Goal: Task Accomplishment & Management: Manage account settings

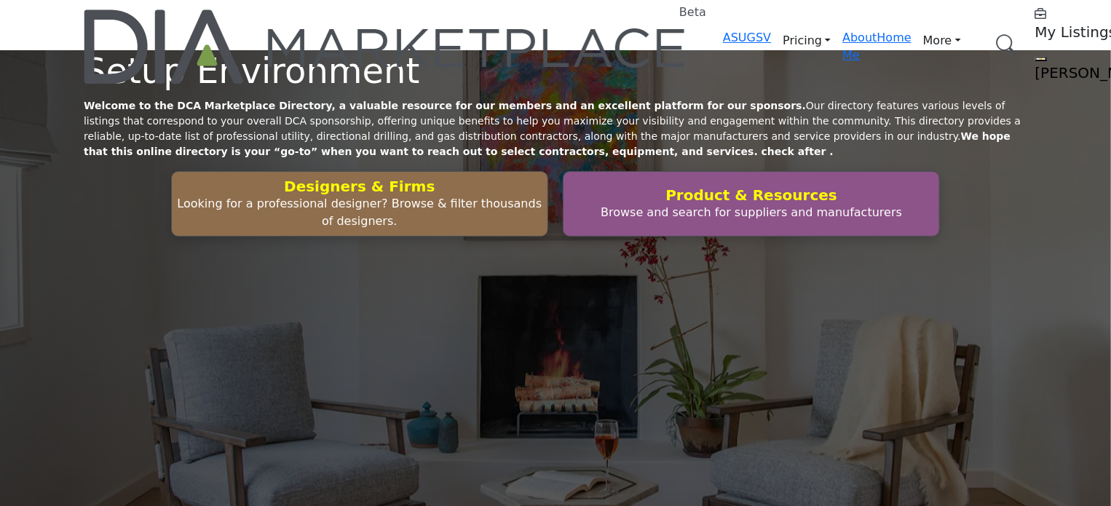
click at [0, 0] on link "Browse Categories" at bounding box center [0, 0] width 0 height 0
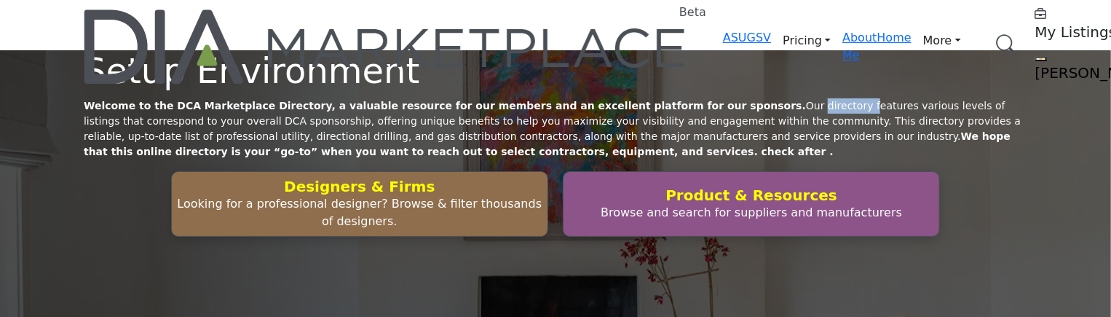
drag, startPoint x: 727, startPoint y: 252, endPoint x: 705, endPoint y: 253, distance: 22.6
click at [705, 237] on div "Setup Environment Welcome to the DCA Marketplace Directory, a valuable resource…" at bounding box center [556, 143] width 944 height 186
click at [0, 0] on link "Browse Categories" at bounding box center [0, 0] width 0 height 0
click at [191, 159] on p "Welcome to the DCA Marketplace Directory, a valuable resource for our members a…" at bounding box center [556, 128] width 944 height 61
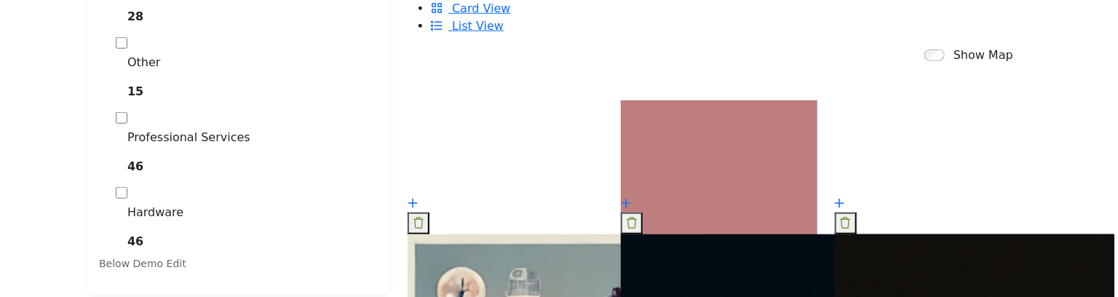
scroll to position [728, 0]
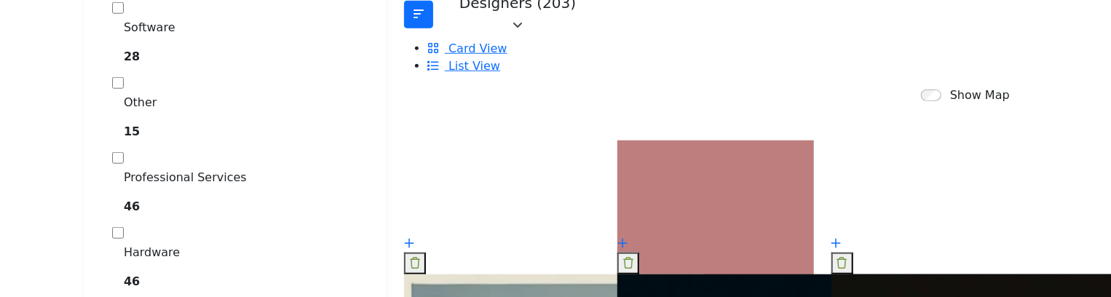
scroll to position [728, 0]
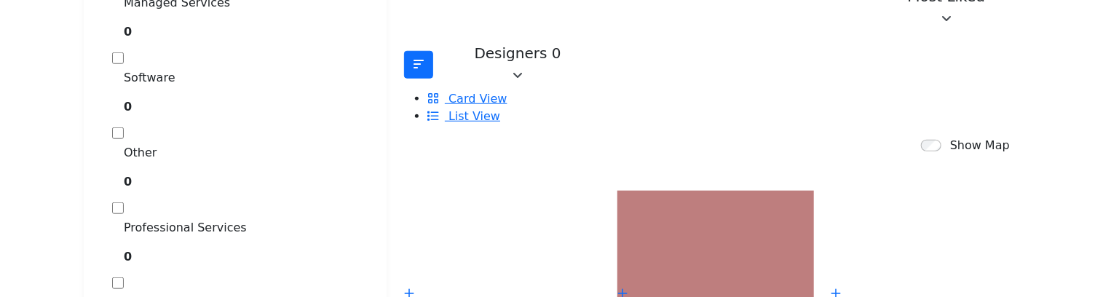
scroll to position [727, 0]
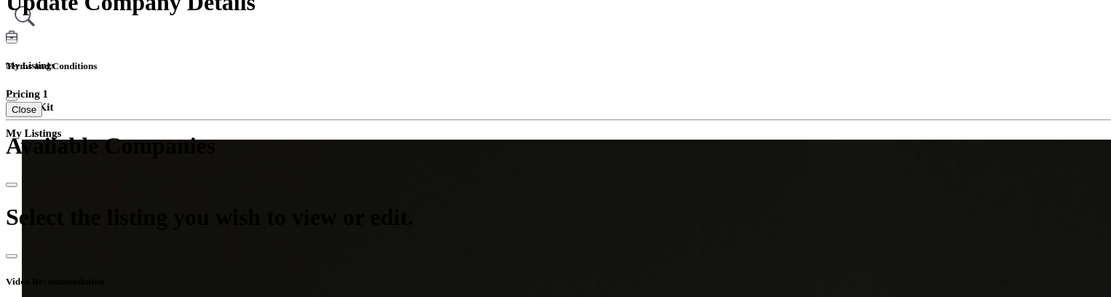
scroll to position [364, 0]
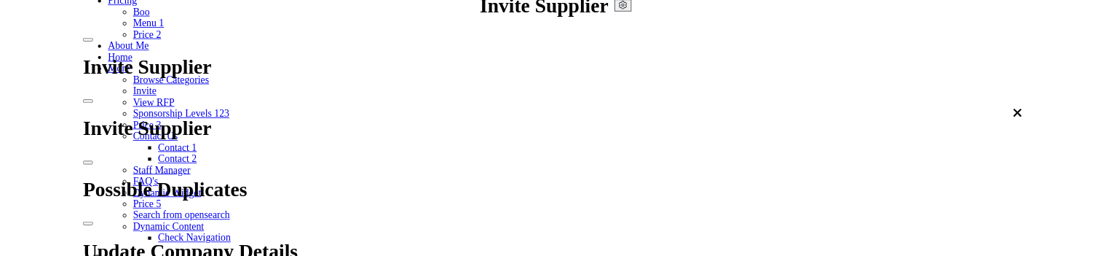
scroll to position [146, 0]
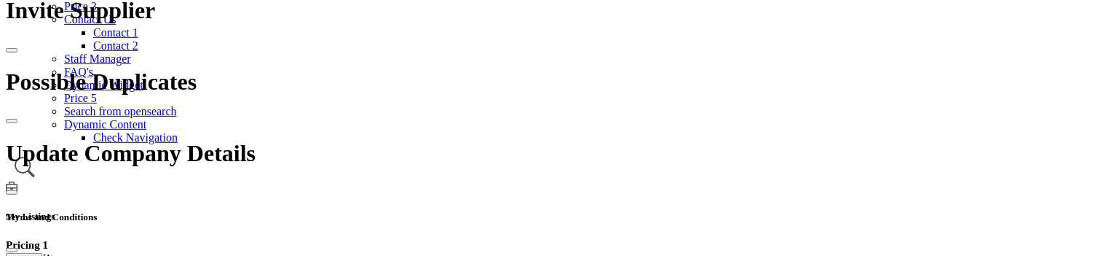
scroll to position [291, 0]
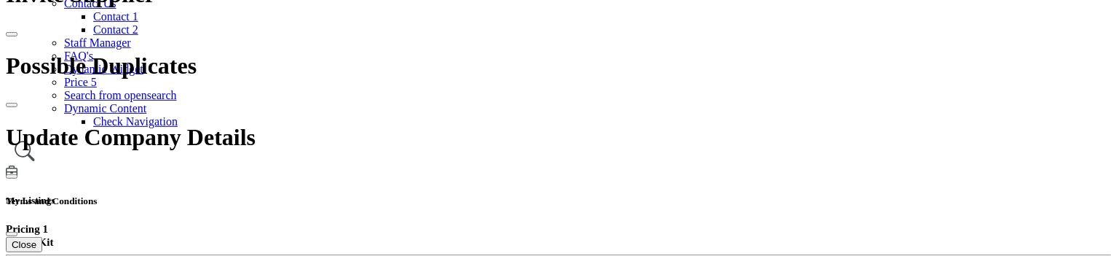
scroll to position [218, 0]
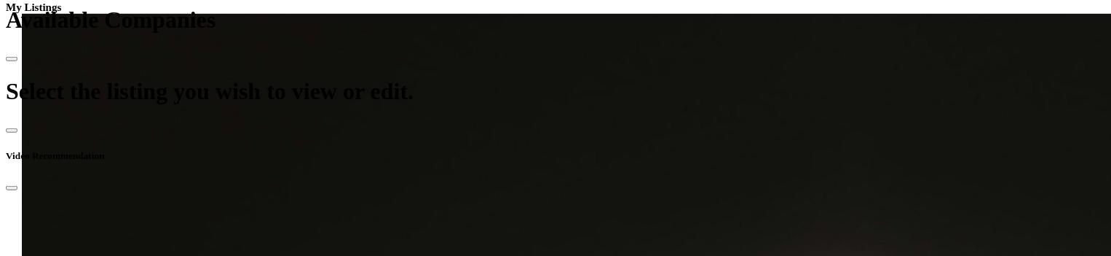
scroll to position [582, 0]
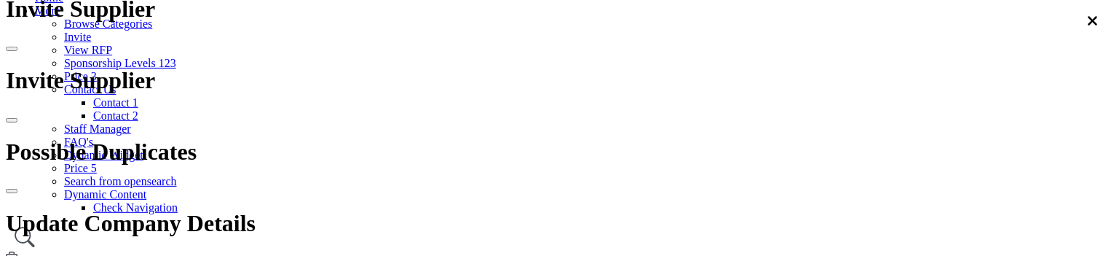
scroll to position [218, 0]
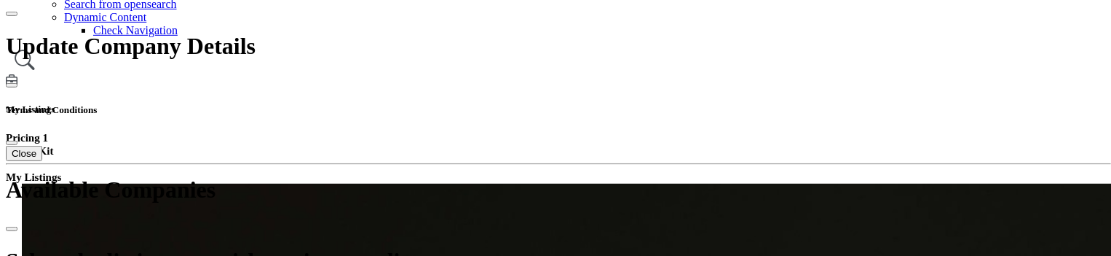
scroll to position [437, 0]
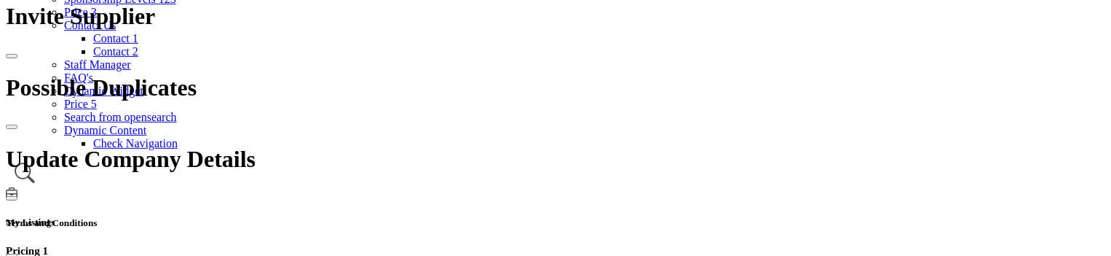
scroll to position [291, 0]
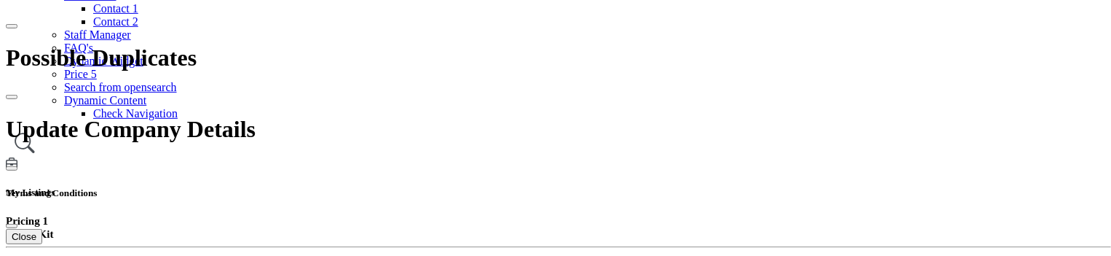
scroll to position [291, 0]
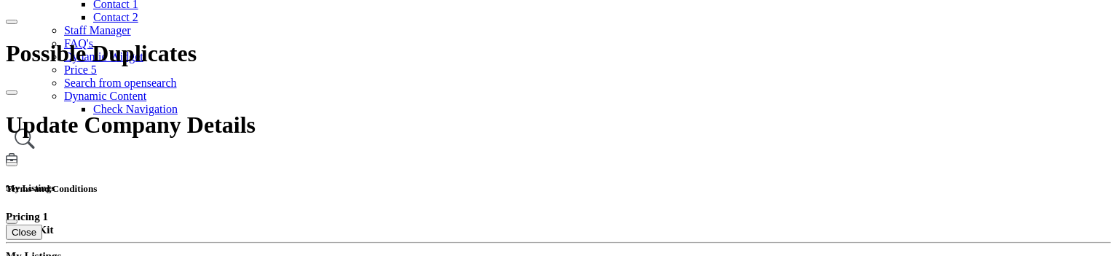
scroll to position [291, 0]
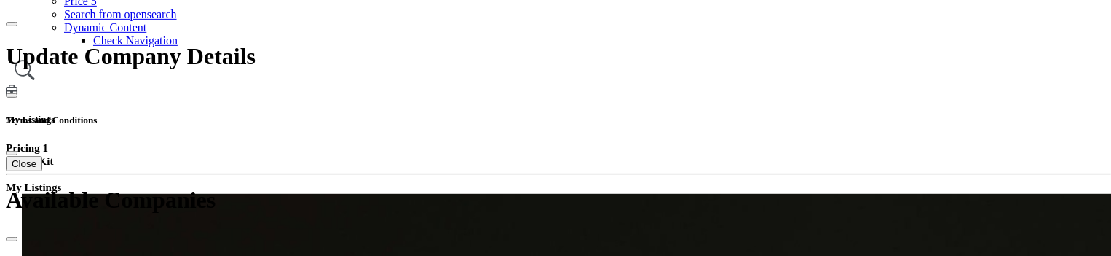
scroll to position [364, 0]
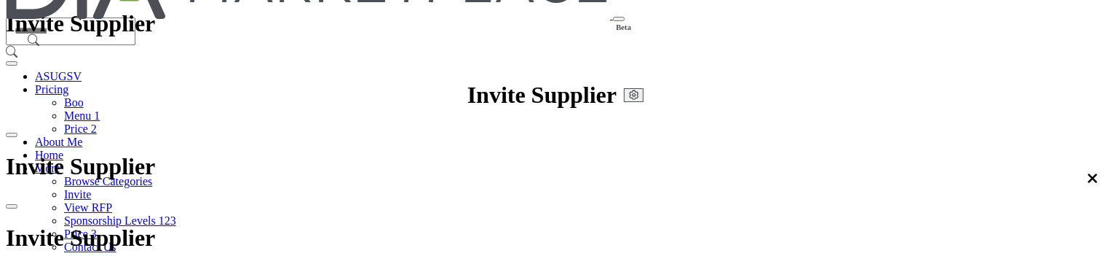
scroll to position [218, 0]
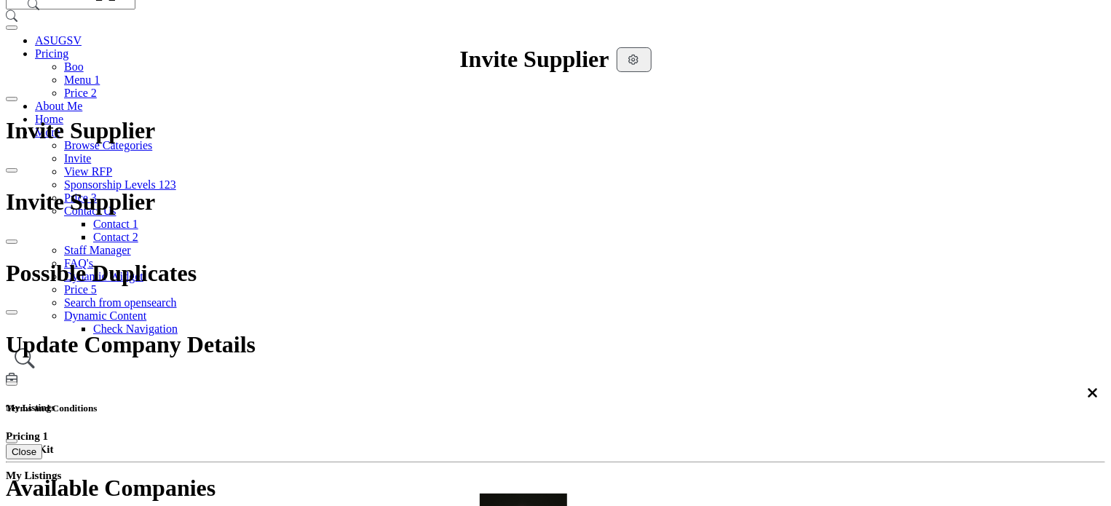
scroll to position [73, 0]
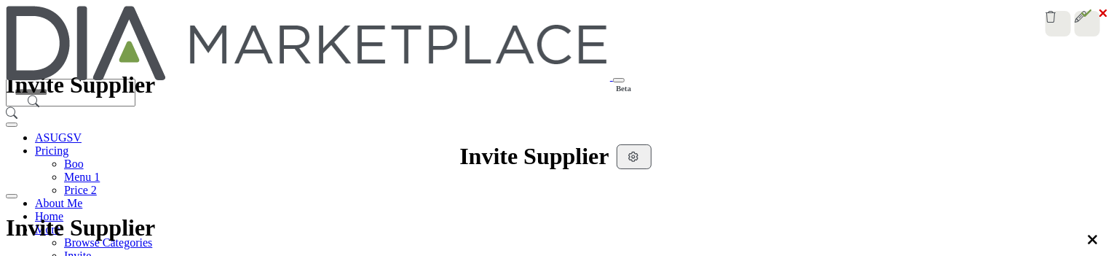
click at [152, 236] on link "Browse Categories" at bounding box center [108, 242] width 88 height 12
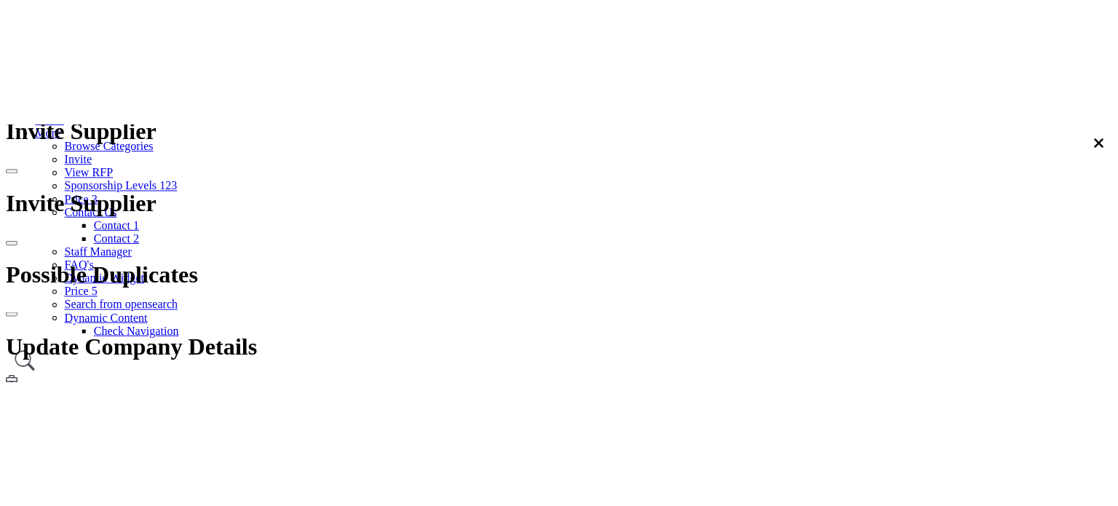
scroll to position [291, 0]
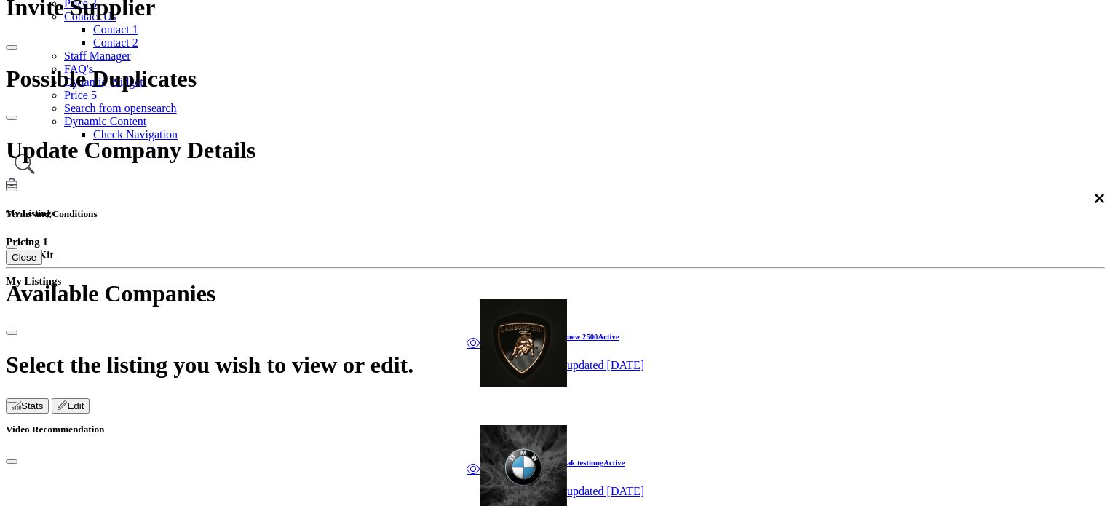
type input "**********"
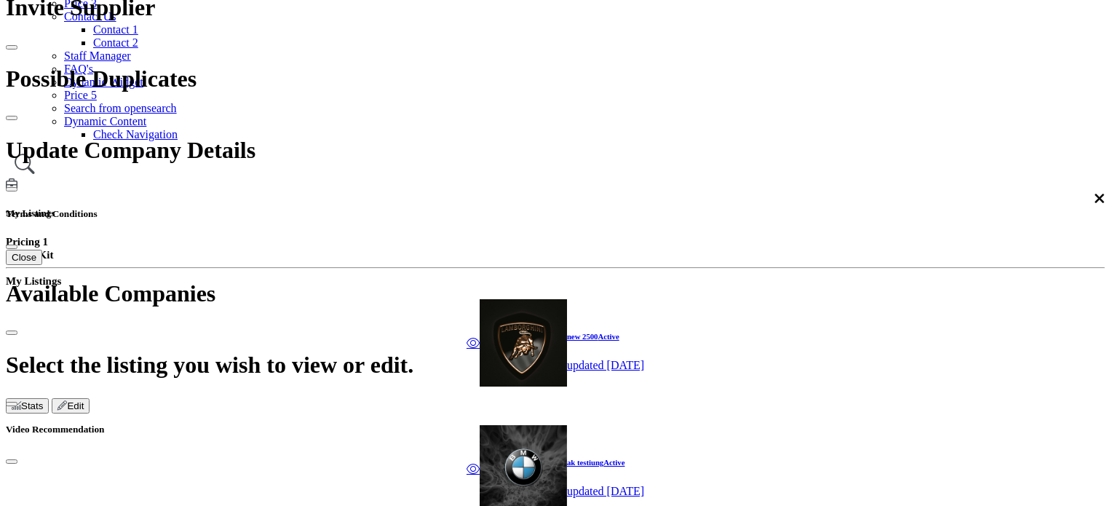
type input "**********"
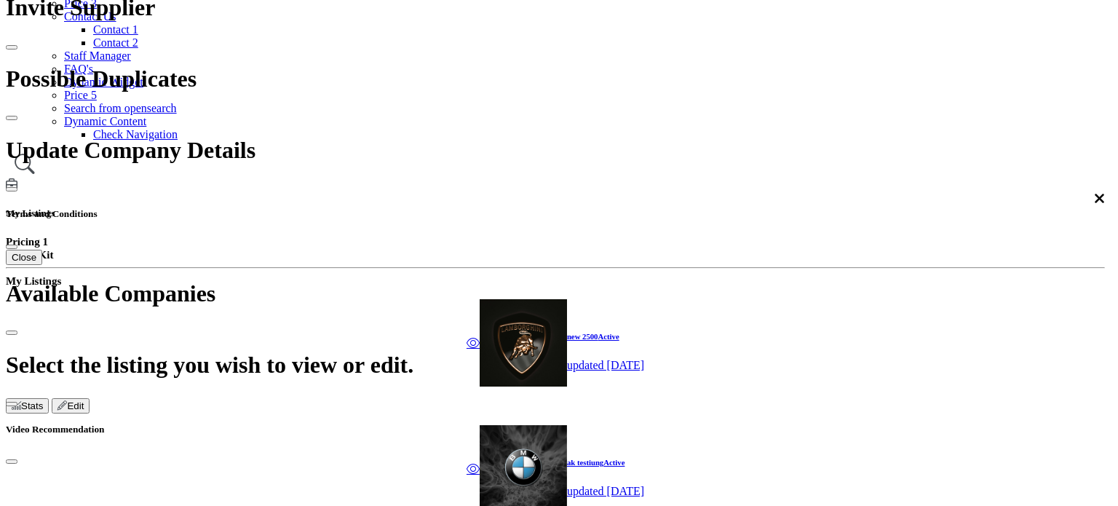
drag, startPoint x: 451, startPoint y: 292, endPoint x: 869, endPoint y: 205, distance: 427.5
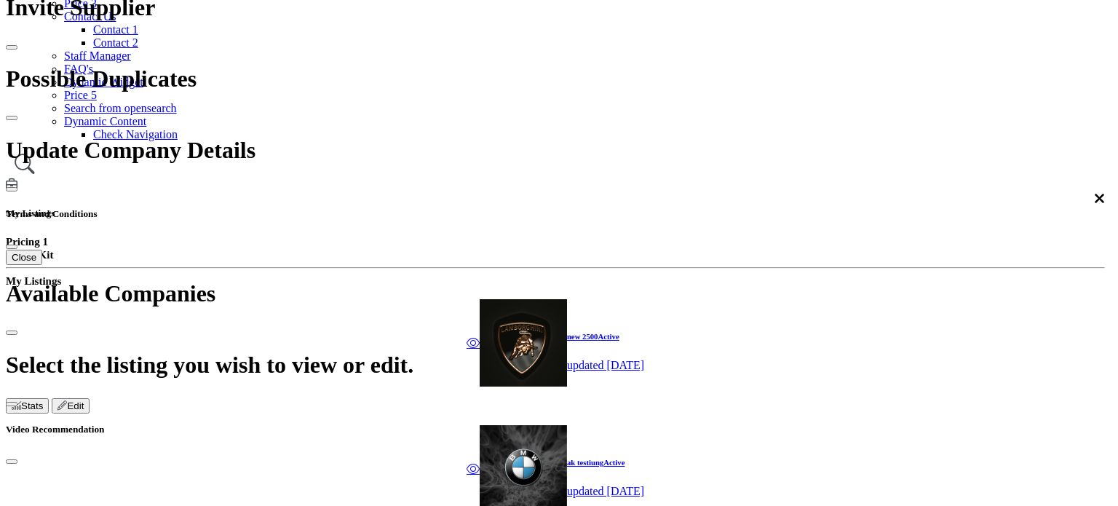
select select "*******"
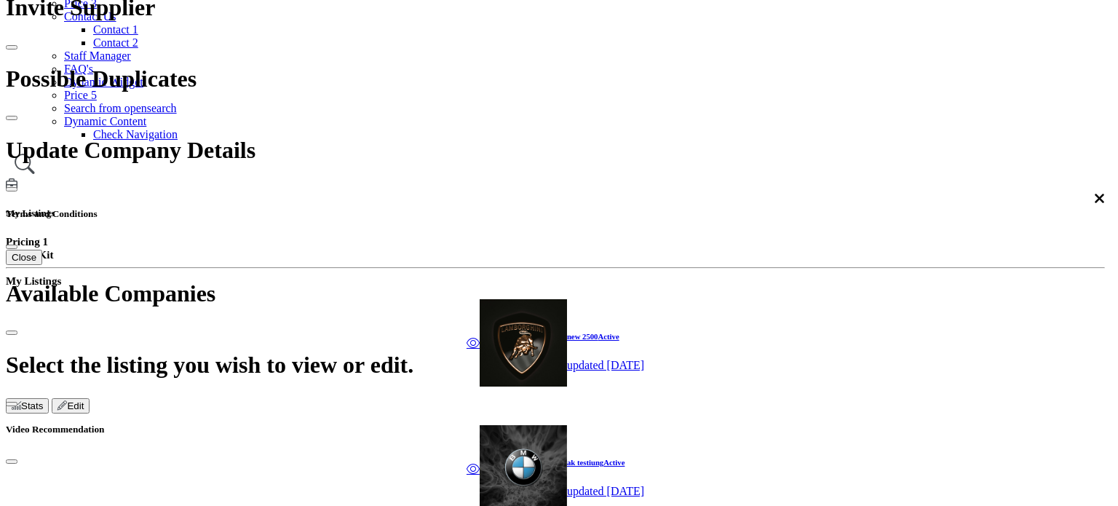
type input "****"
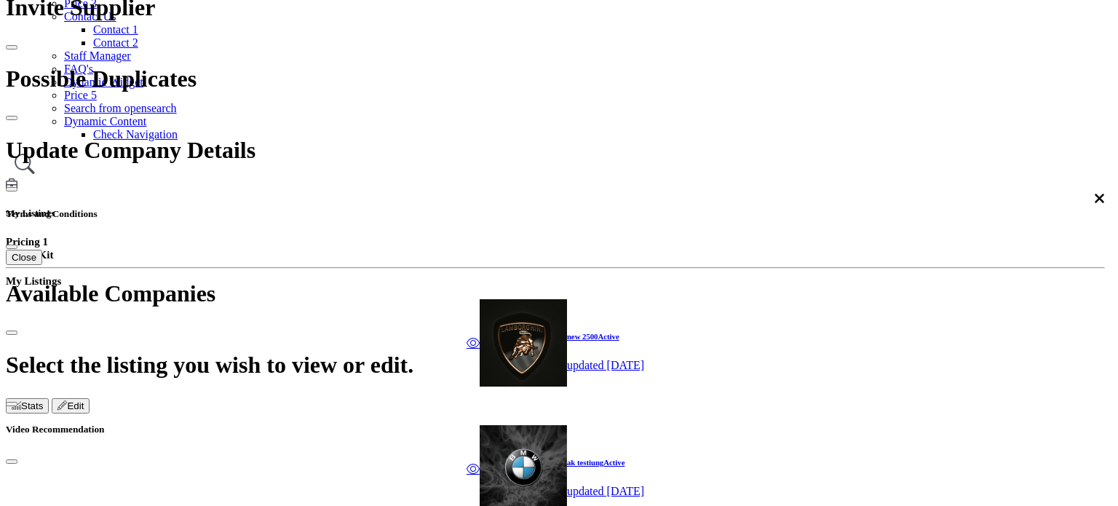
scroll to position [73, 0]
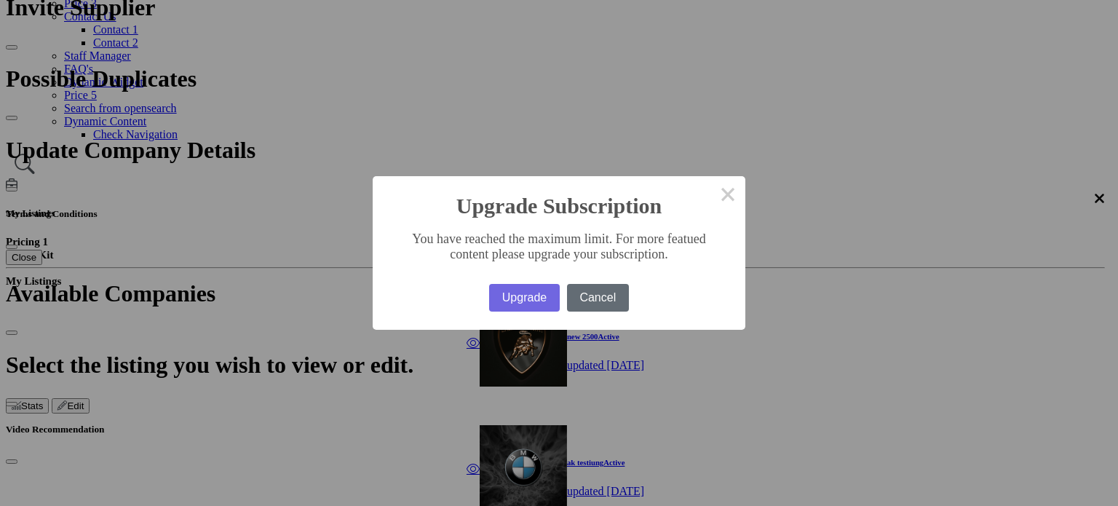
click at [601, 255] on button "Cancel" at bounding box center [598, 298] width 62 height 28
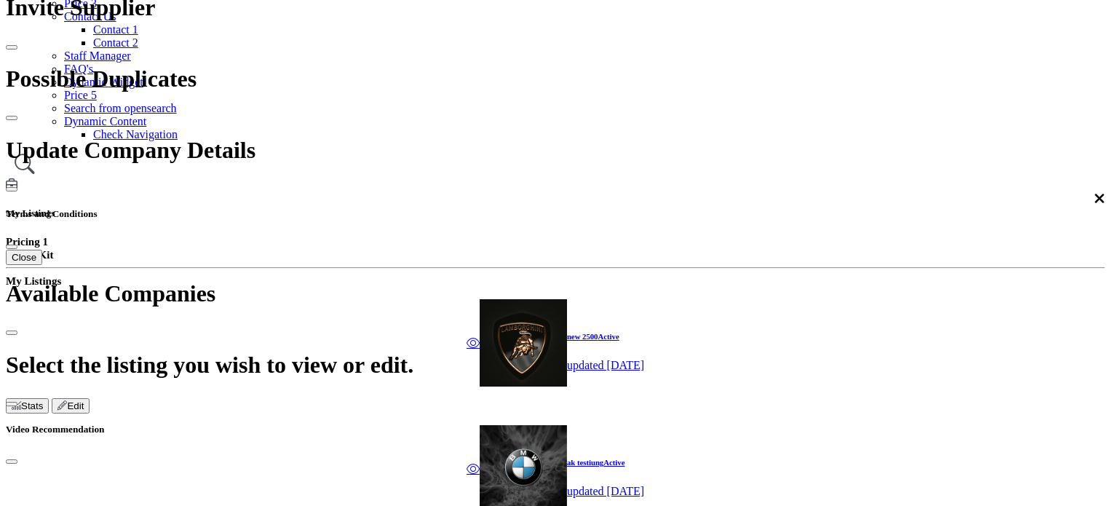
scroll to position [218, 0]
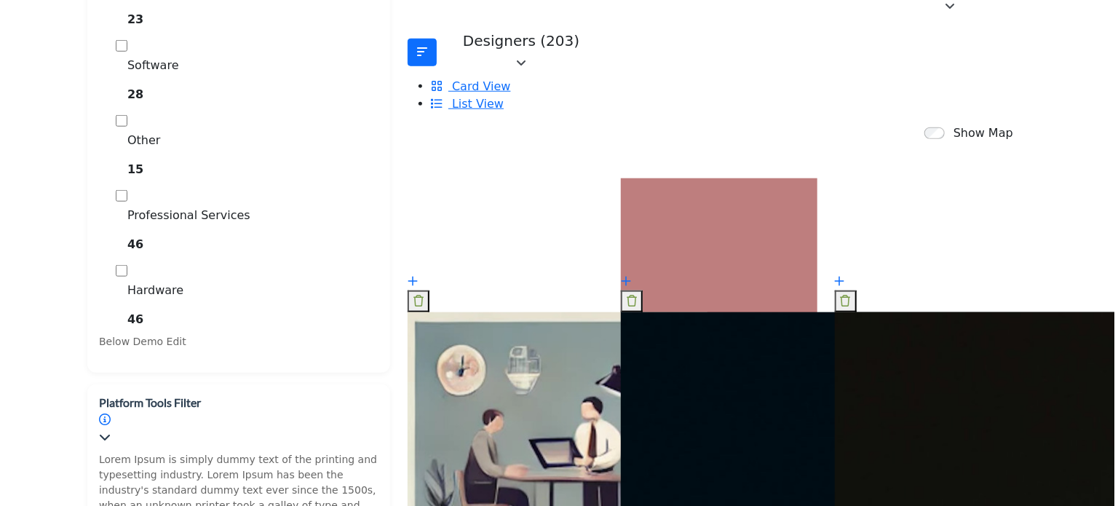
scroll to position [655, 0]
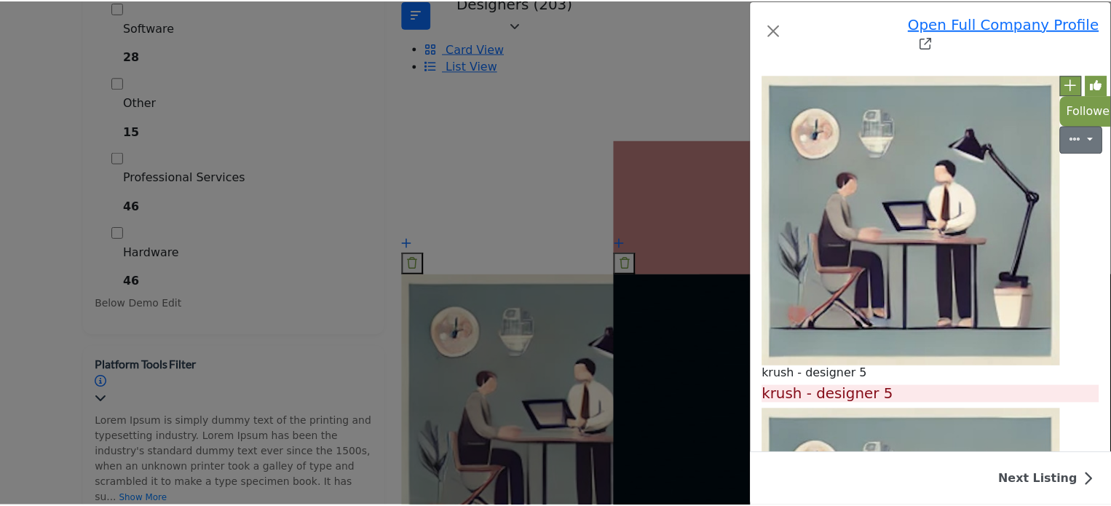
scroll to position [349, 0]
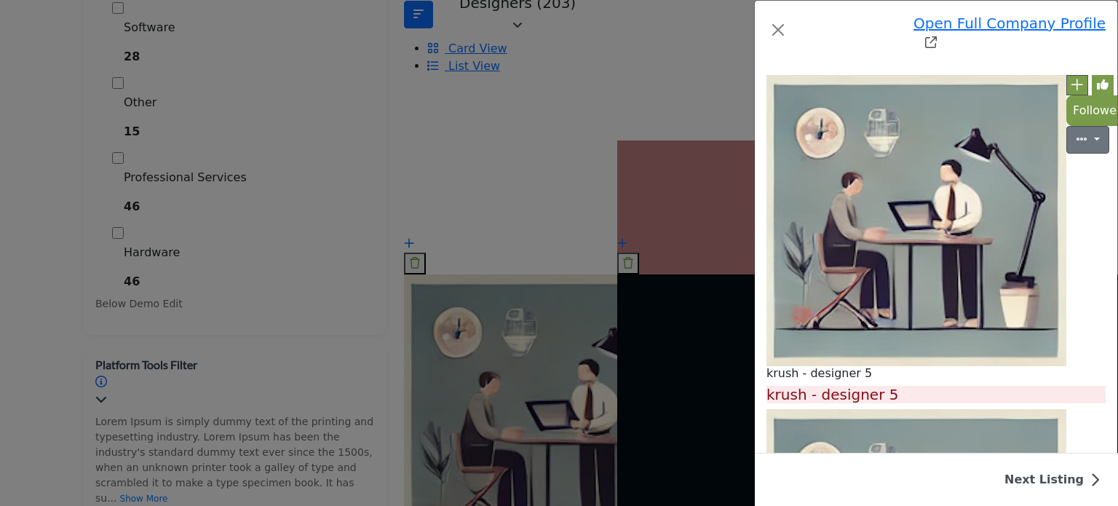
click at [126, 183] on div "Open Full Company Profile krush - designer 5 Badge 1 Badge 1 Badge 1 Badge 1 Ba…" at bounding box center [559, 253] width 1118 height 506
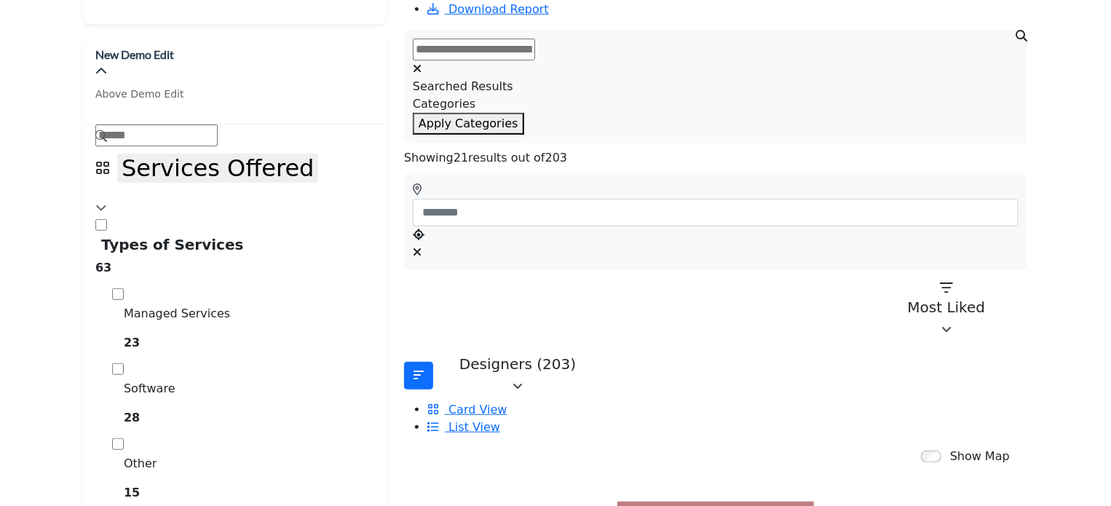
scroll to position [291, 0]
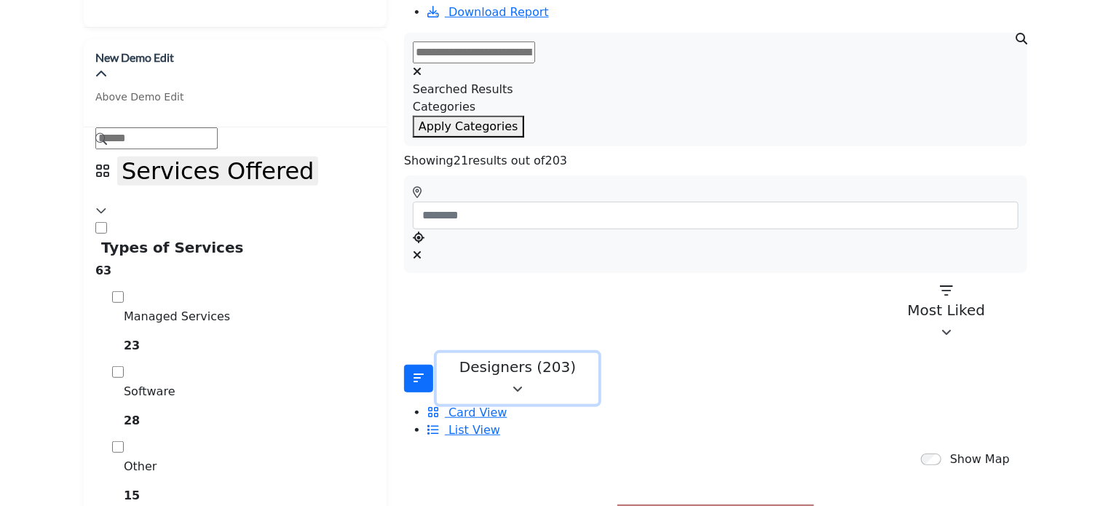
click at [523, 255] on icon "button" at bounding box center [518, 390] width 10 height 12
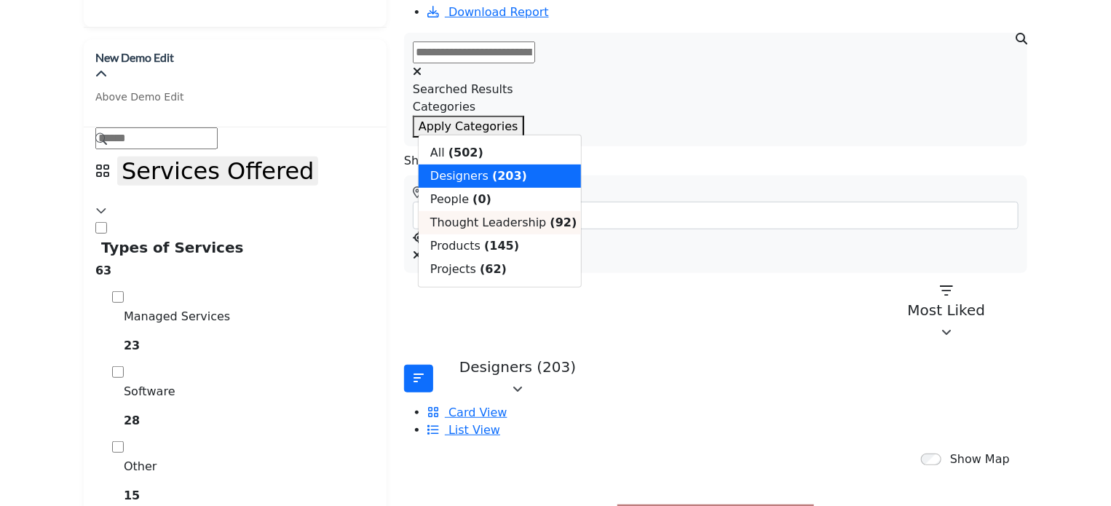
click at [492, 229] on span "Thought Leadership" at bounding box center [488, 222] width 116 height 14
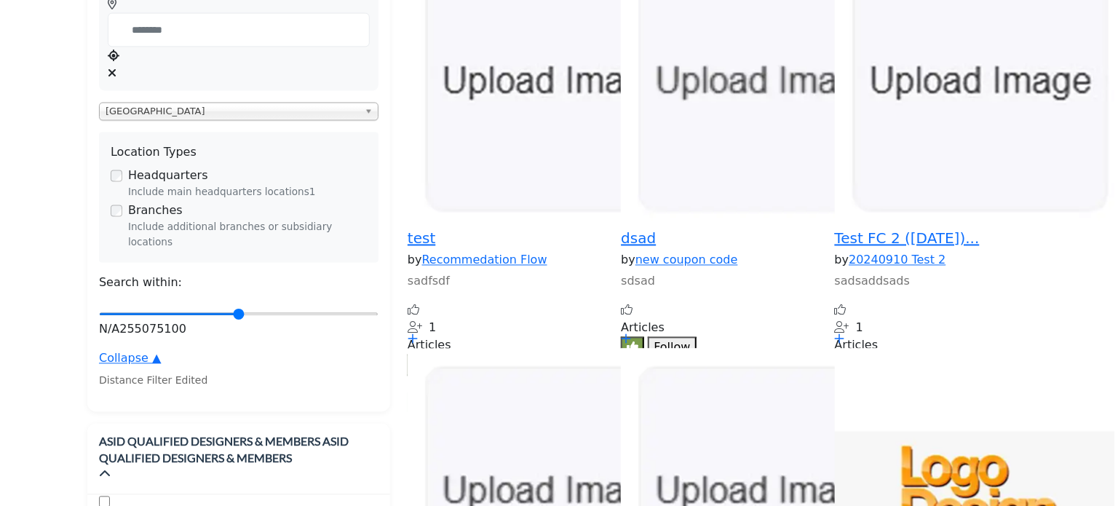
scroll to position [1310, 0]
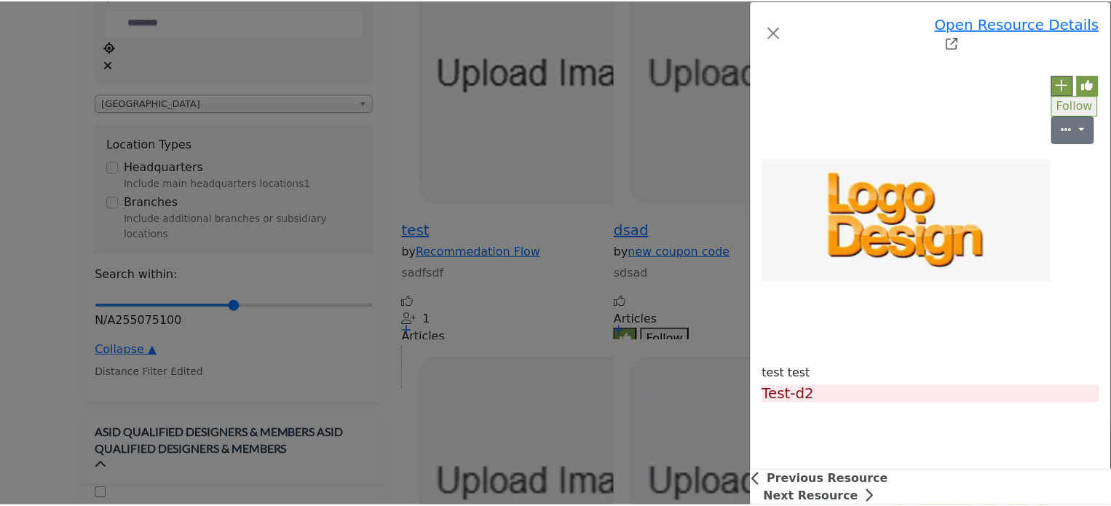
scroll to position [352, 0]
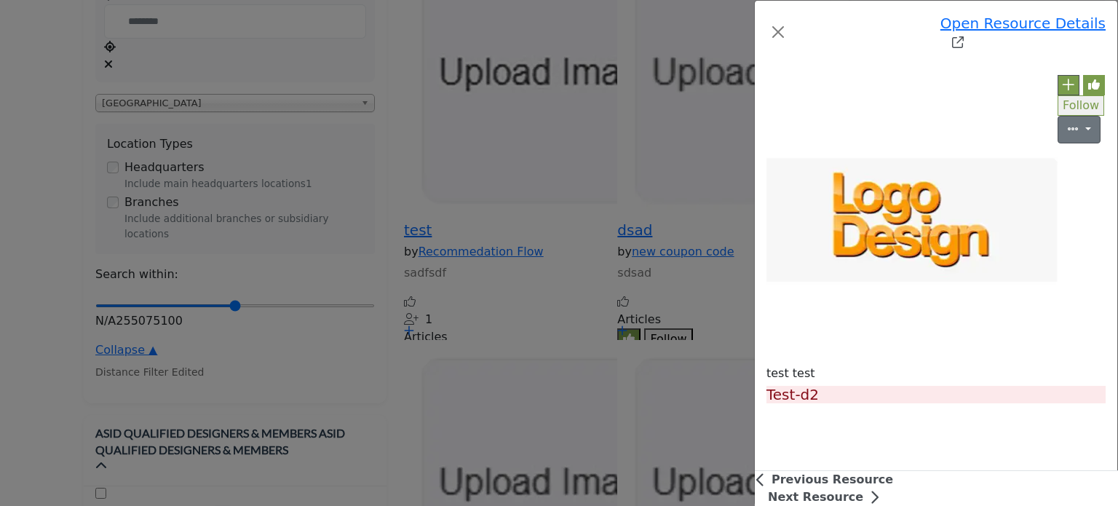
click at [85, 254] on div "Open Resource Details test test Follow Followed" at bounding box center [559, 253] width 1118 height 506
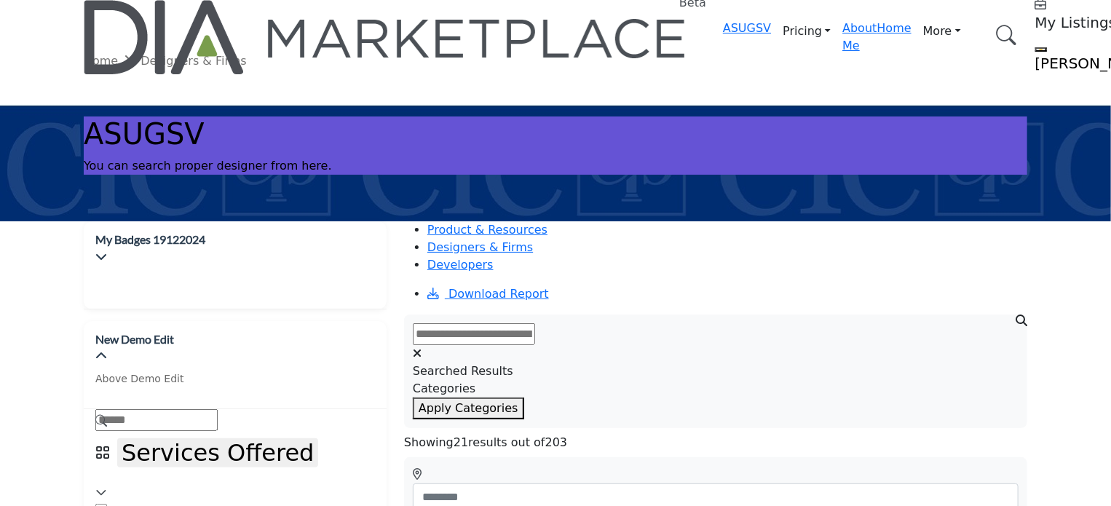
scroll to position [146, 0]
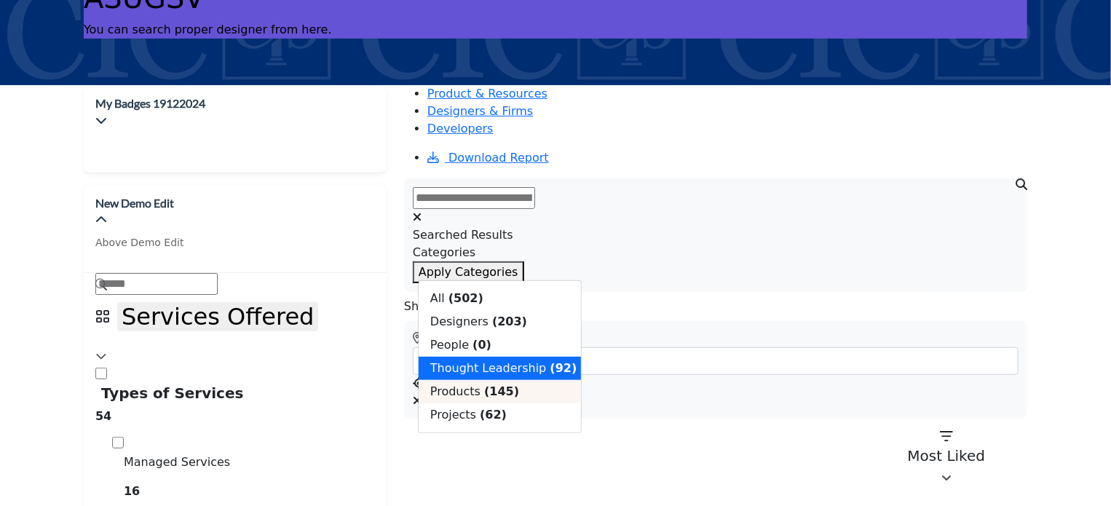
click at [451, 255] on span "Products" at bounding box center [455, 391] width 50 height 14
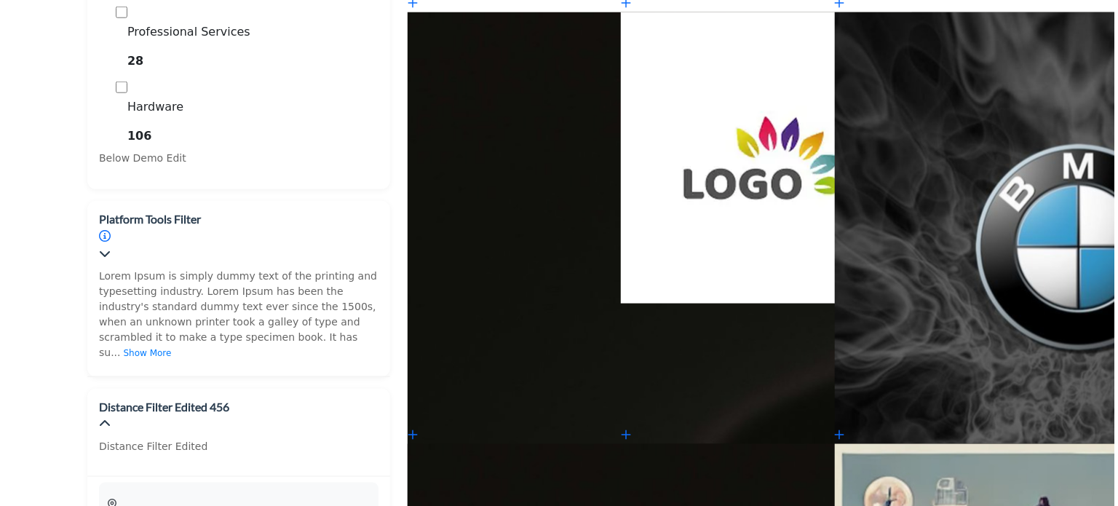
scroll to position [874, 0]
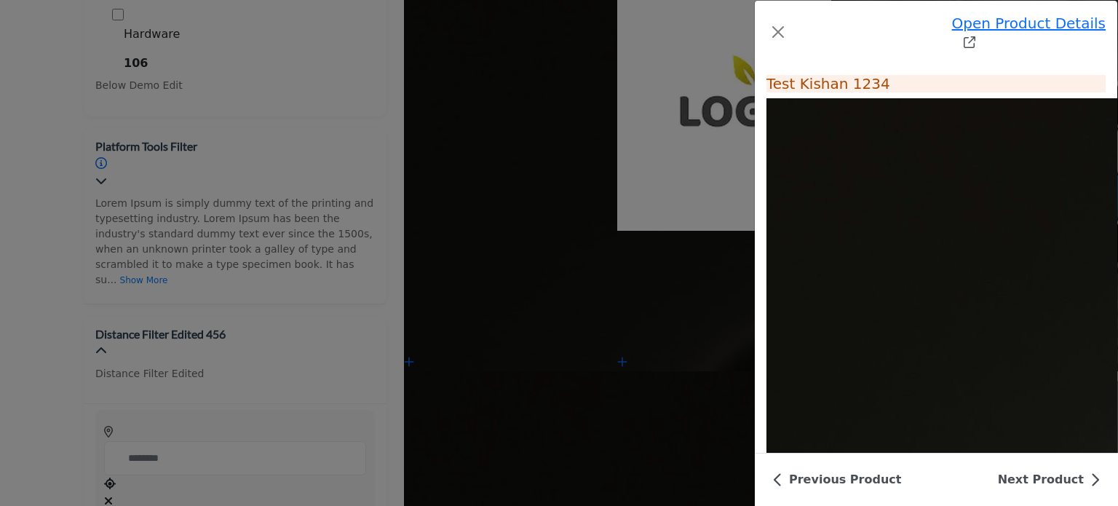
scroll to position [153, 0]
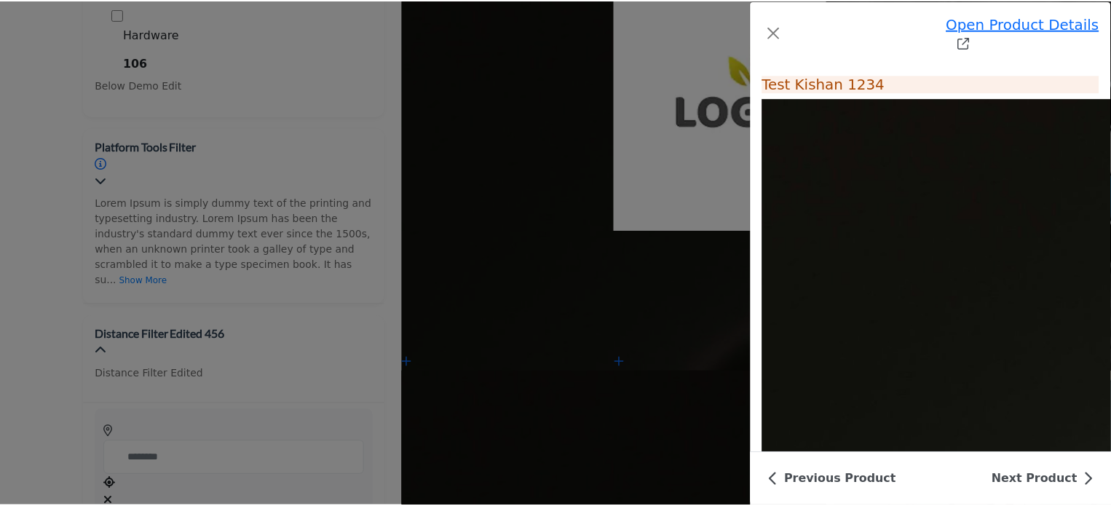
scroll to position [355, 0]
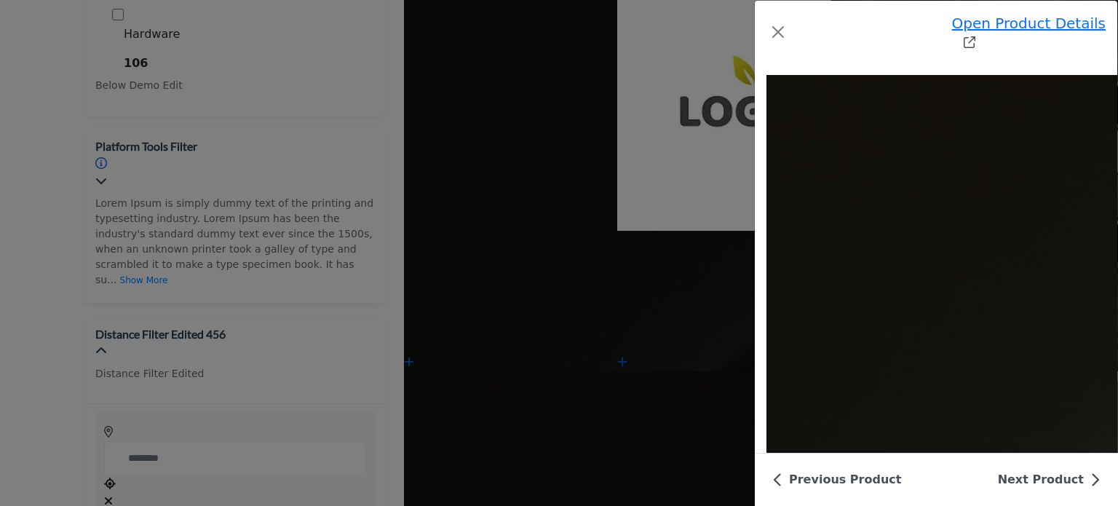
click at [118, 255] on div "Open Product Details IT Assessment Services Follow Followed Recommend" at bounding box center [559, 253] width 1118 height 506
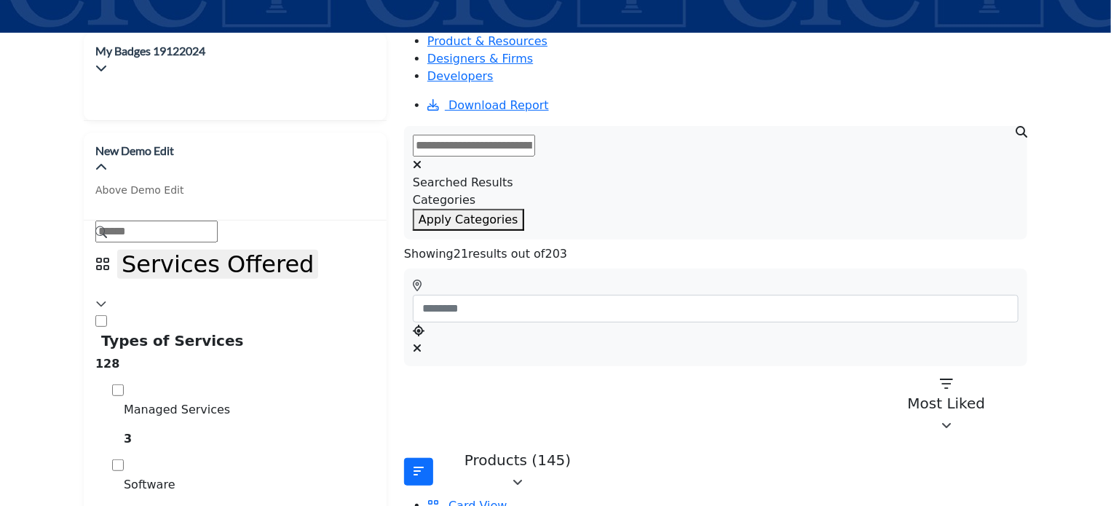
scroll to position [146, 0]
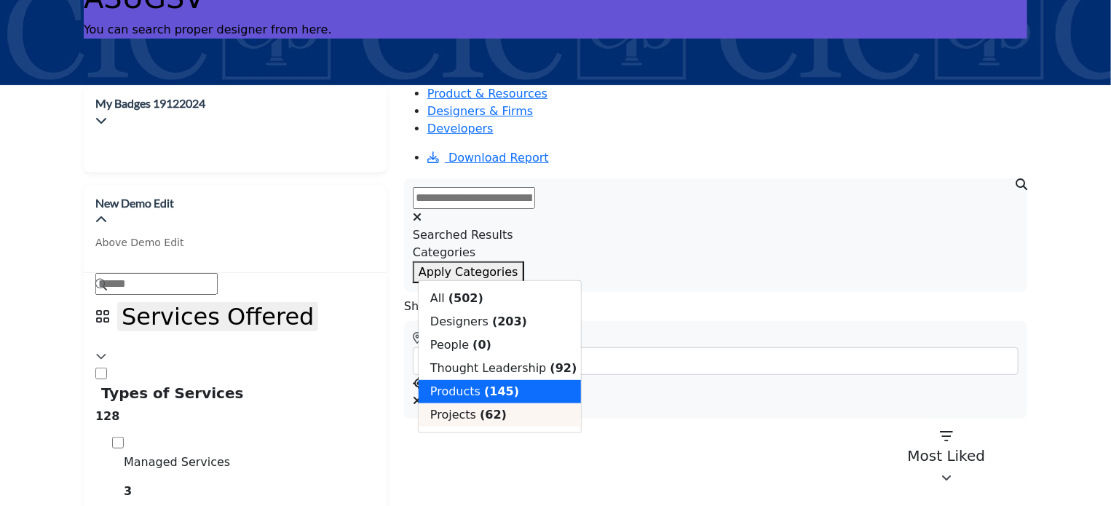
click at [462, 255] on span "Projects" at bounding box center [453, 415] width 46 height 14
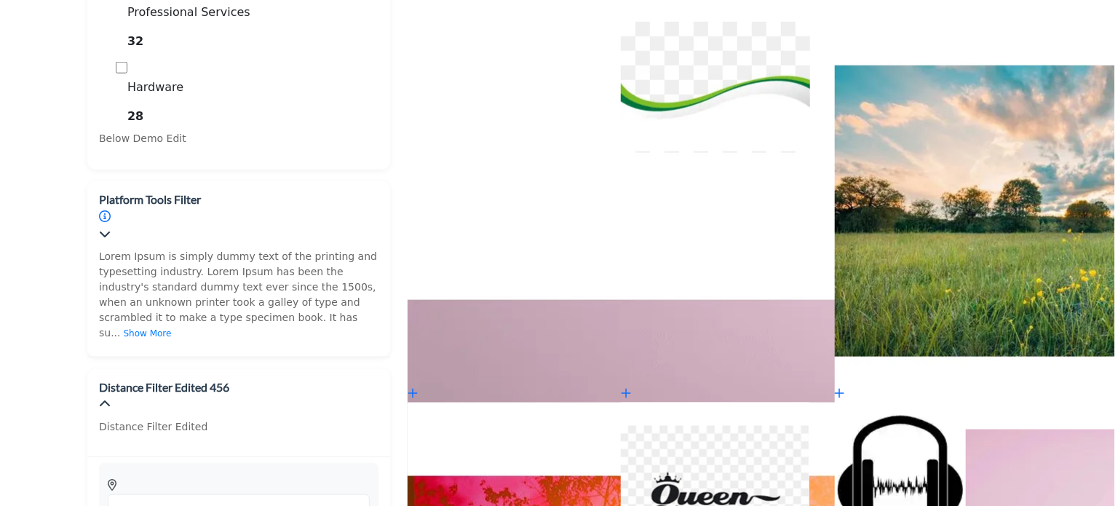
scroll to position [946, 0]
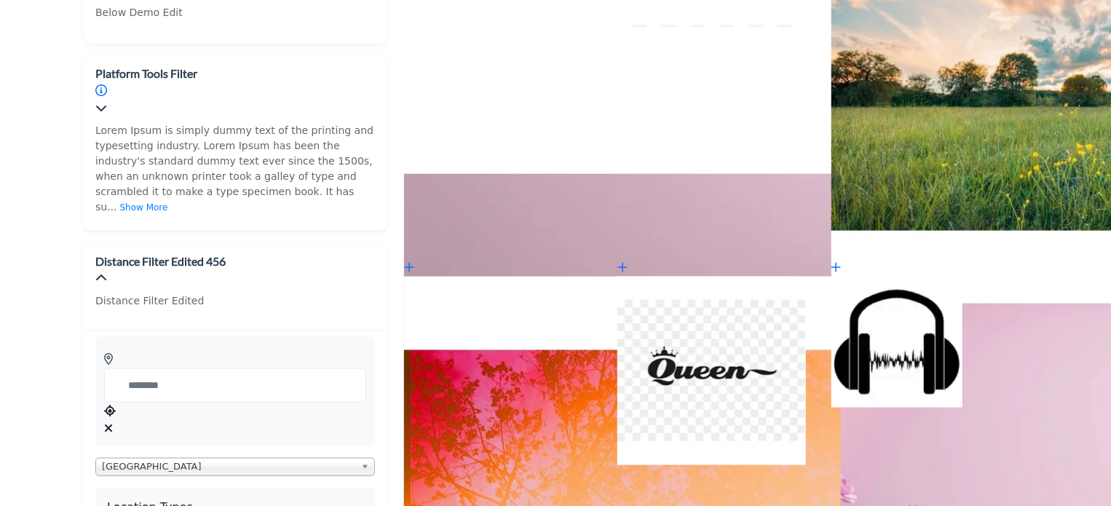
drag, startPoint x: 505, startPoint y: 337, endPoint x: 749, endPoint y: 505, distance: 296.8
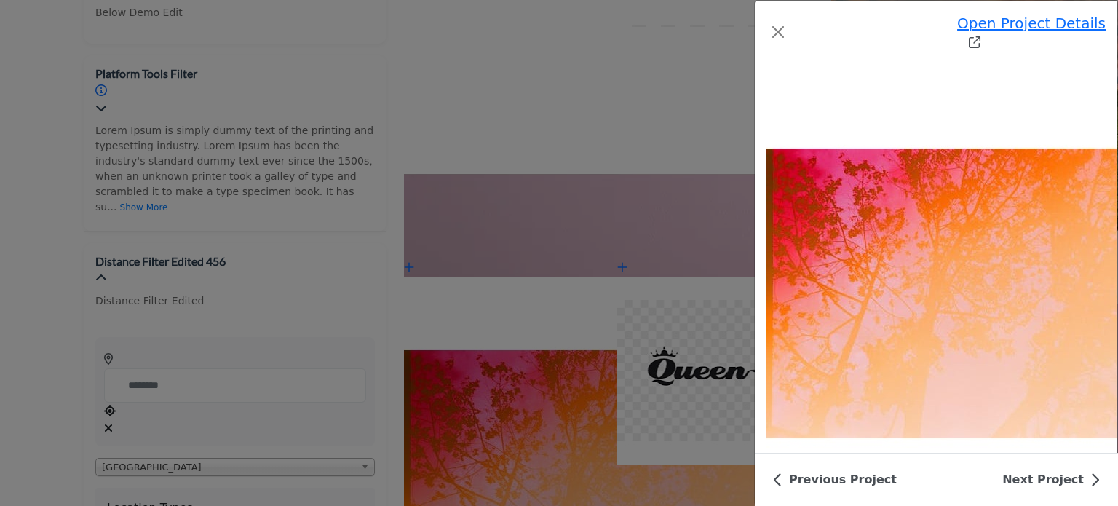
scroll to position [495, 0]
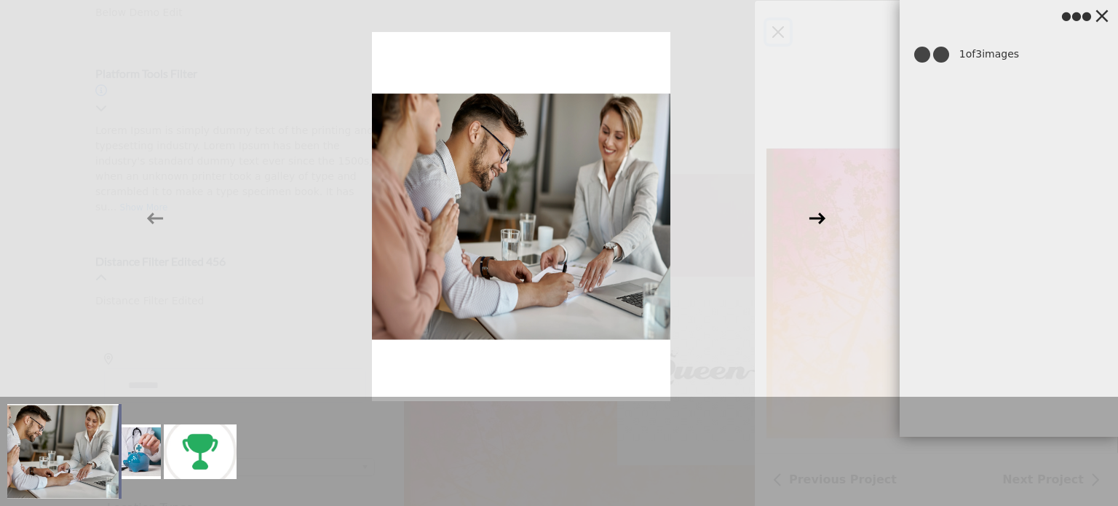
click at [815, 218] on icon at bounding box center [818, 219] width 16 height 12
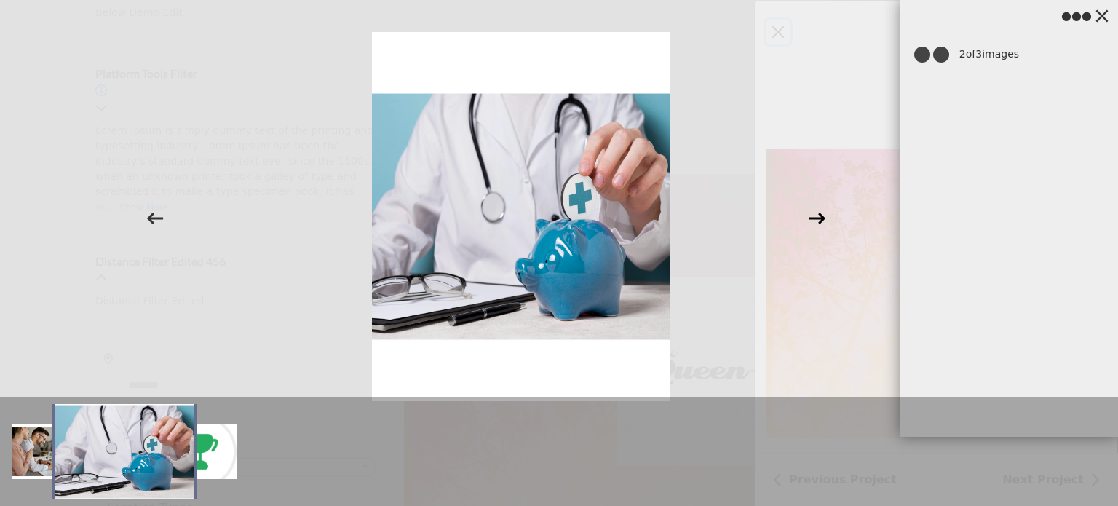
click at [815, 218] on icon at bounding box center [818, 219] width 16 height 12
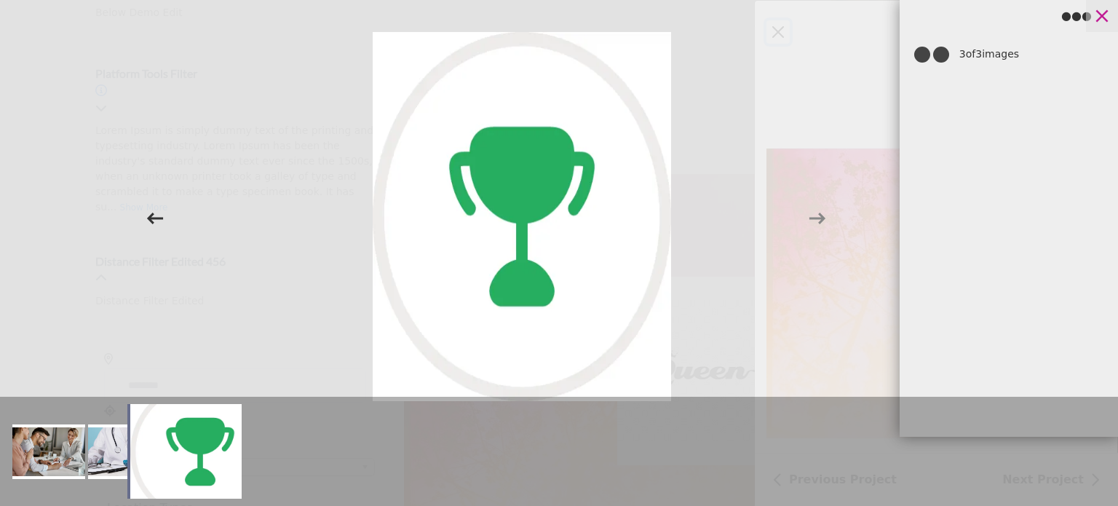
click at [1101, 9] on icon at bounding box center [1102, 16] width 22 height 22
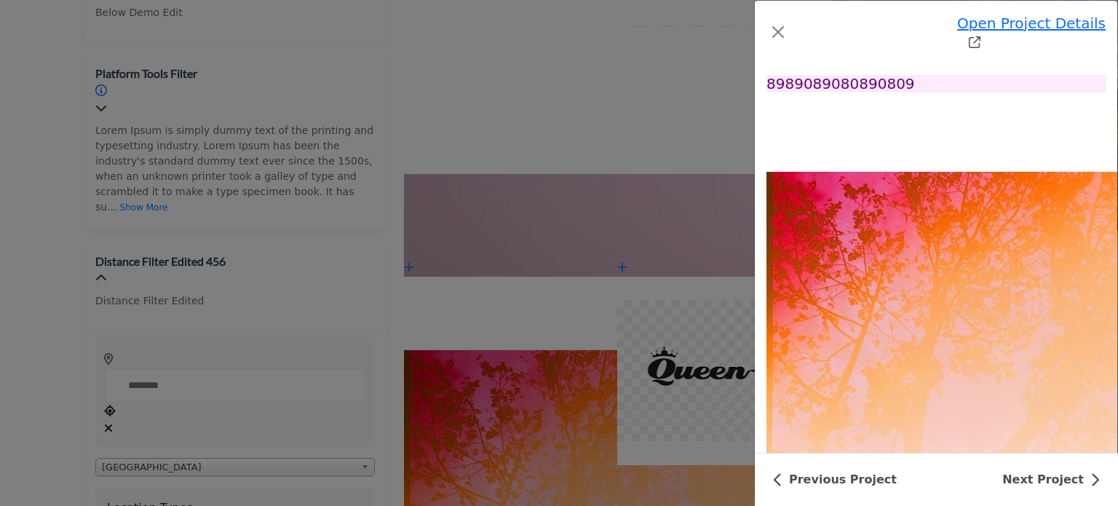
click at [162, 215] on div "Open Project Details Project 5 Follow Followed Recommended N/A" at bounding box center [559, 253] width 1118 height 506
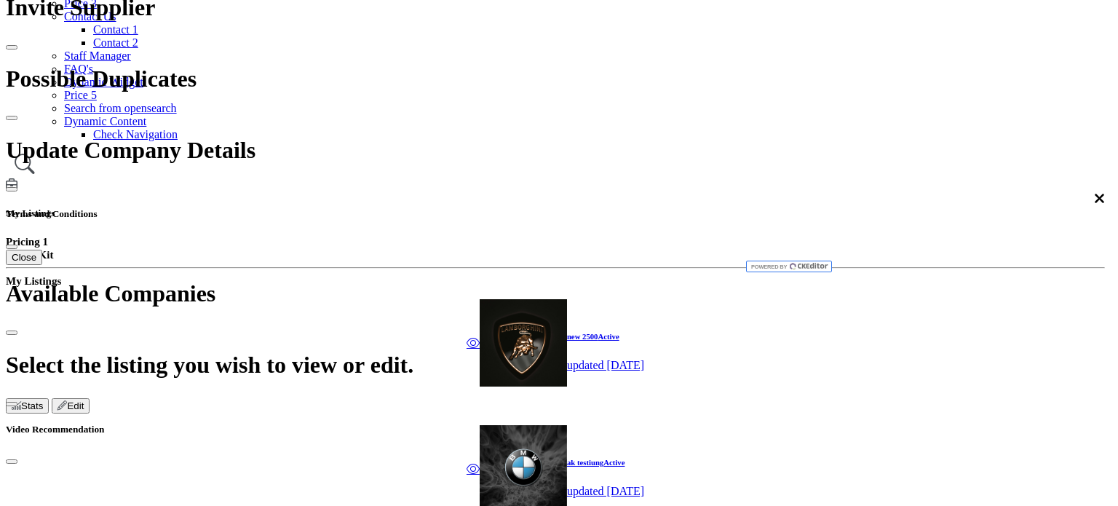
scroll to position [289, 0]
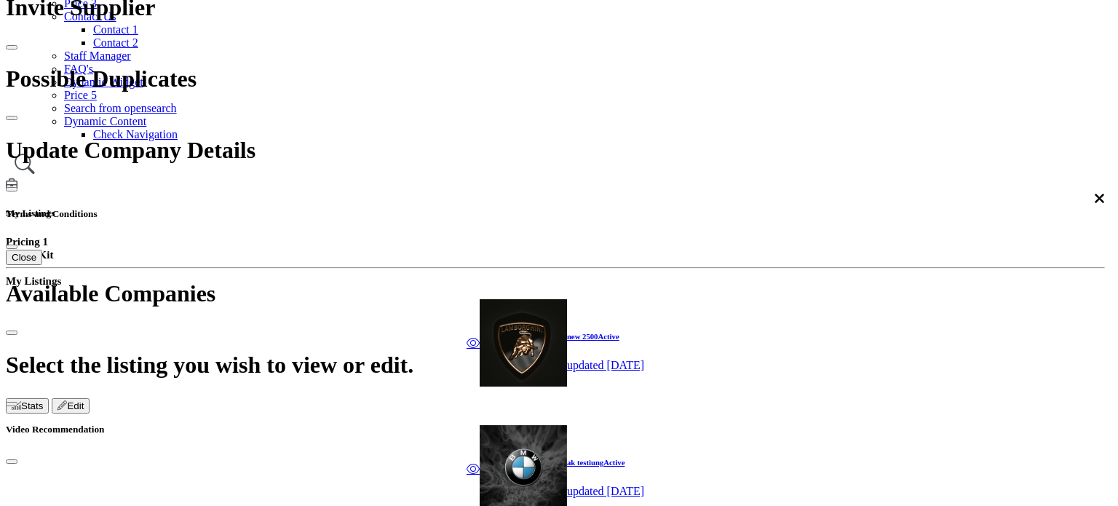
type input "**********"
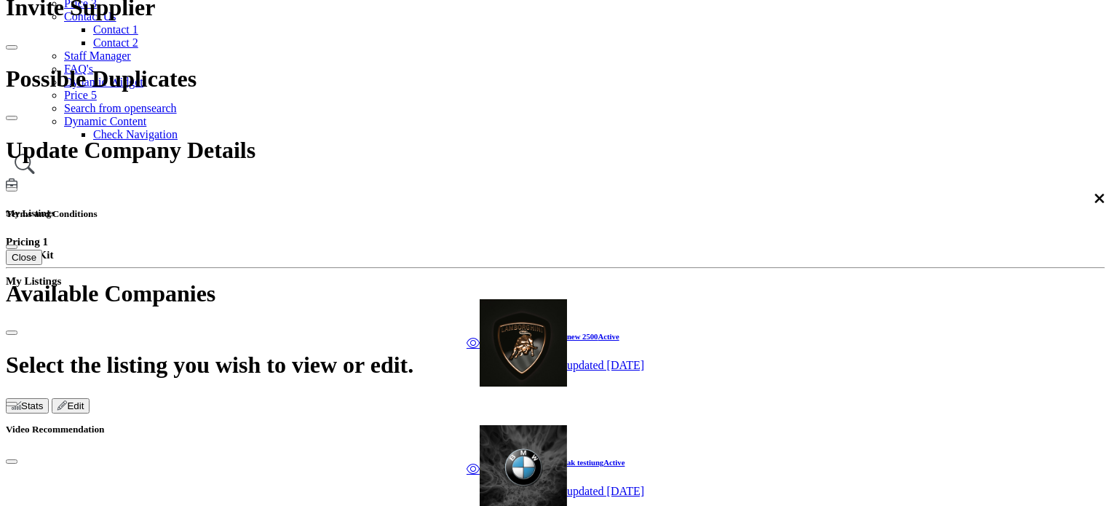
scroll to position [73, 0]
type input "**********"
type textarea "*"
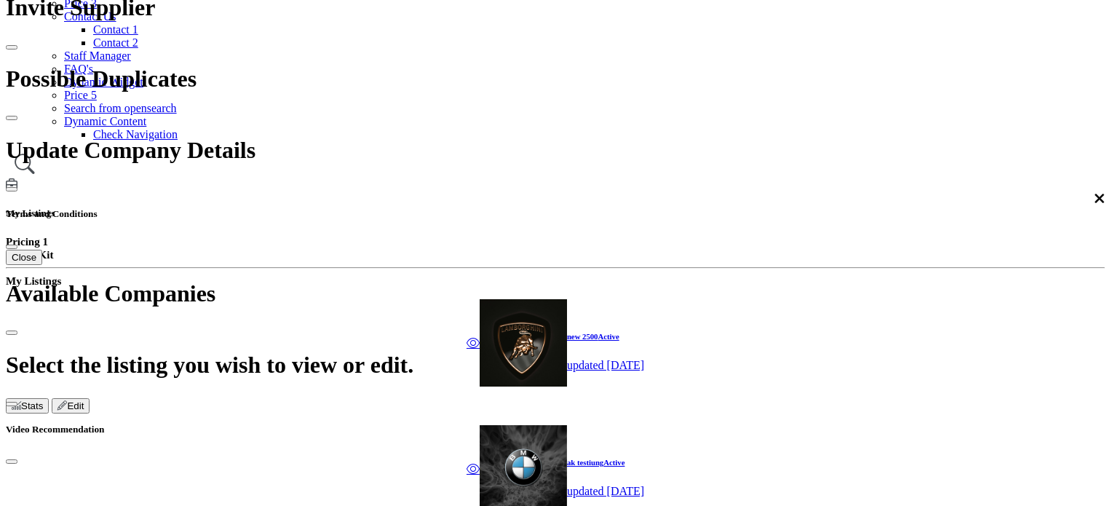
paste textarea "**********"
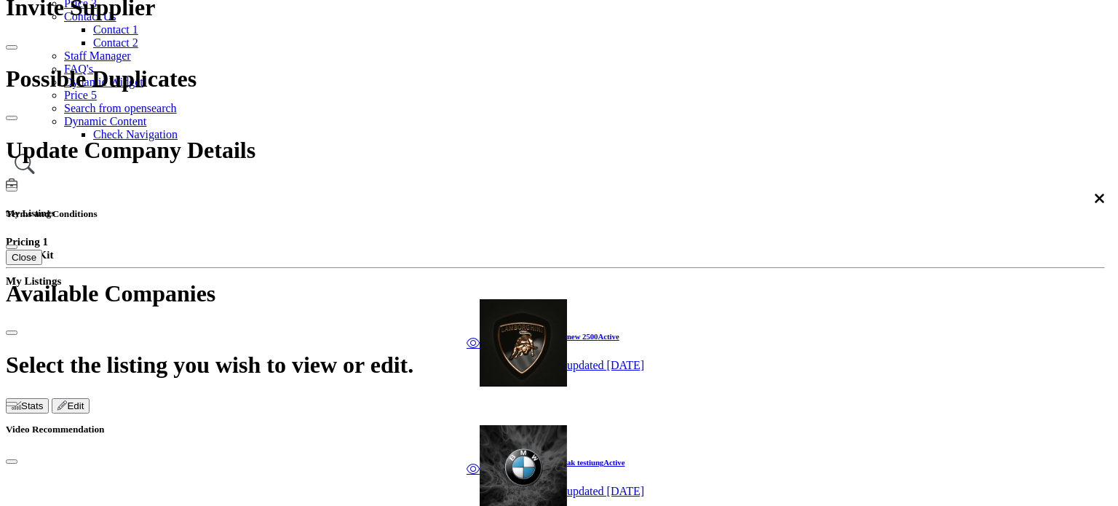
scroll to position [146, 0]
type textarea "**********"
drag, startPoint x: 400, startPoint y: 337, endPoint x: 419, endPoint y: 344, distance: 20.7
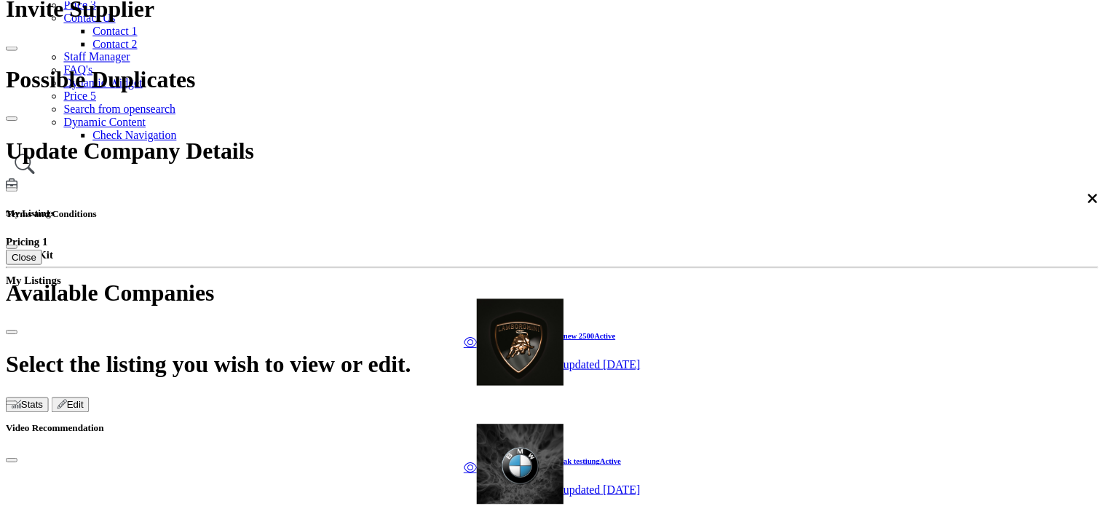
scroll to position [162, 0]
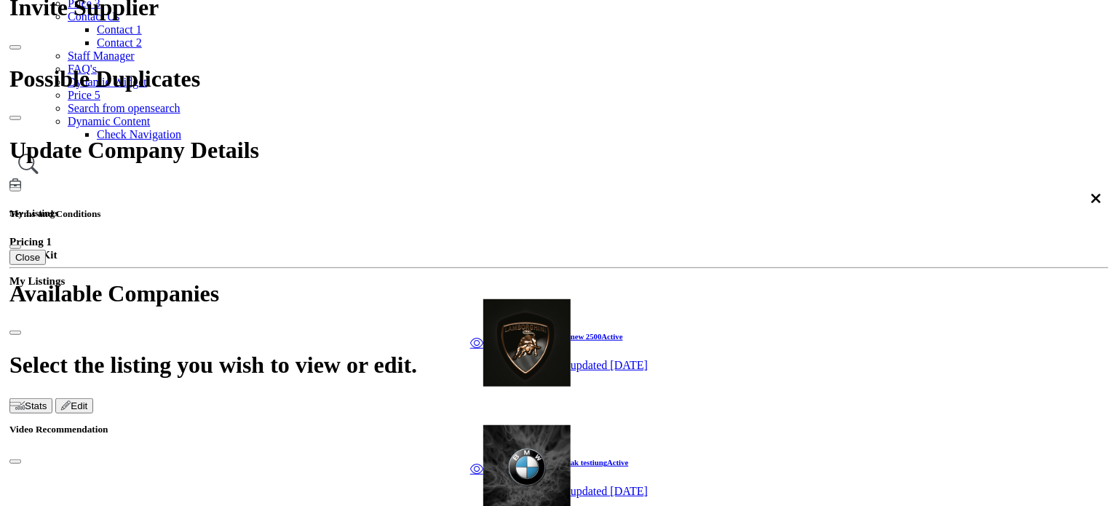
scroll to position [38, 0]
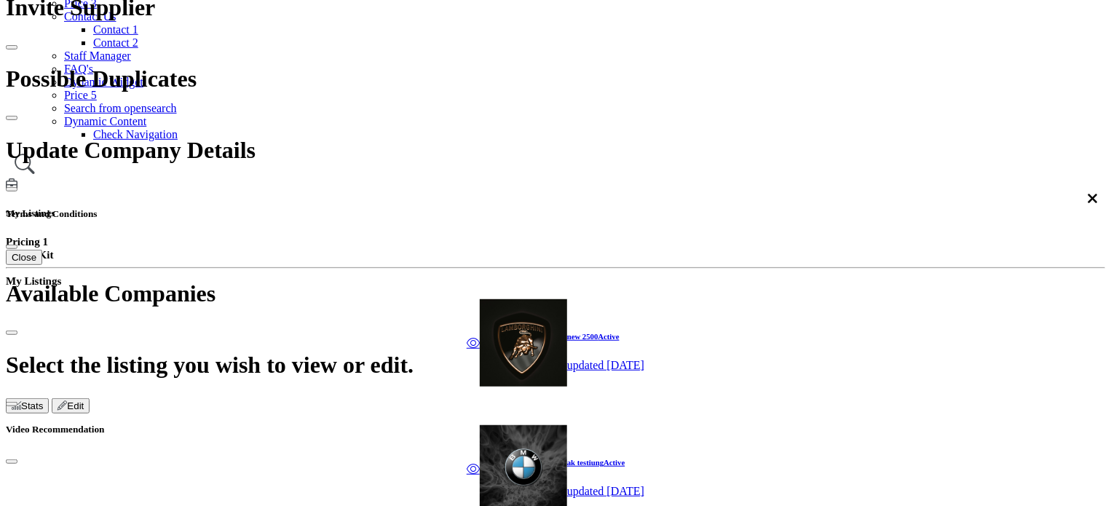
type input "*"
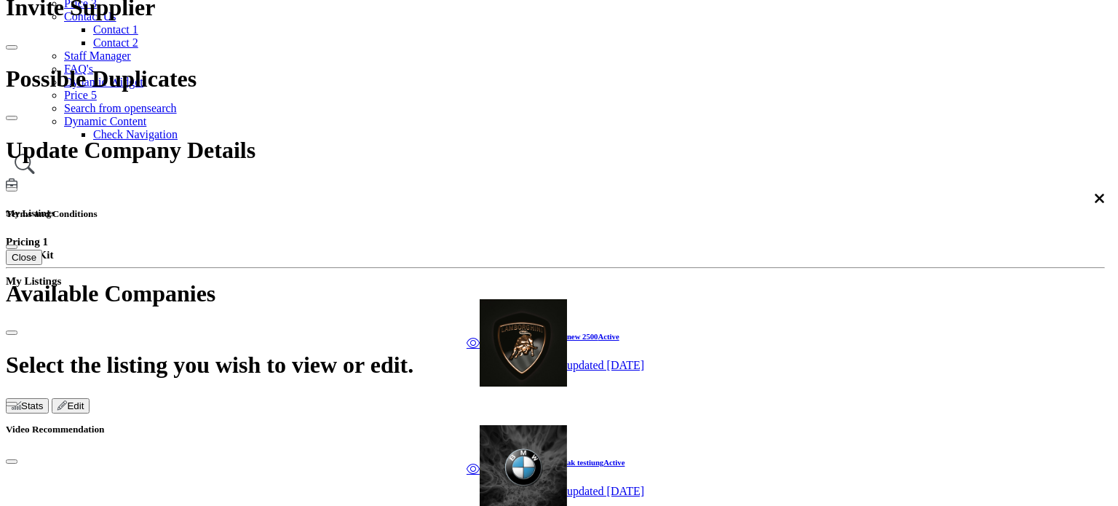
type input "**********"
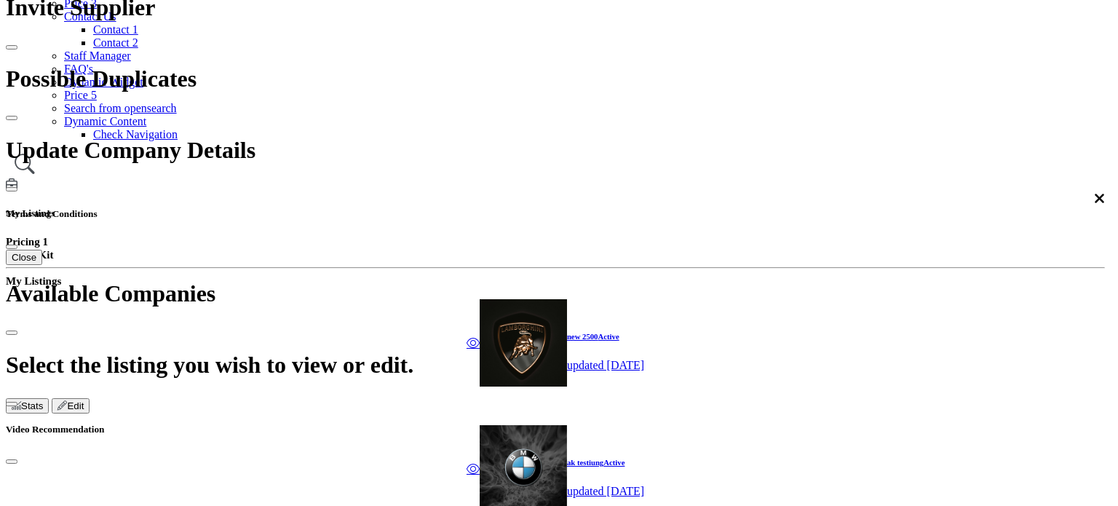
type input "**********"
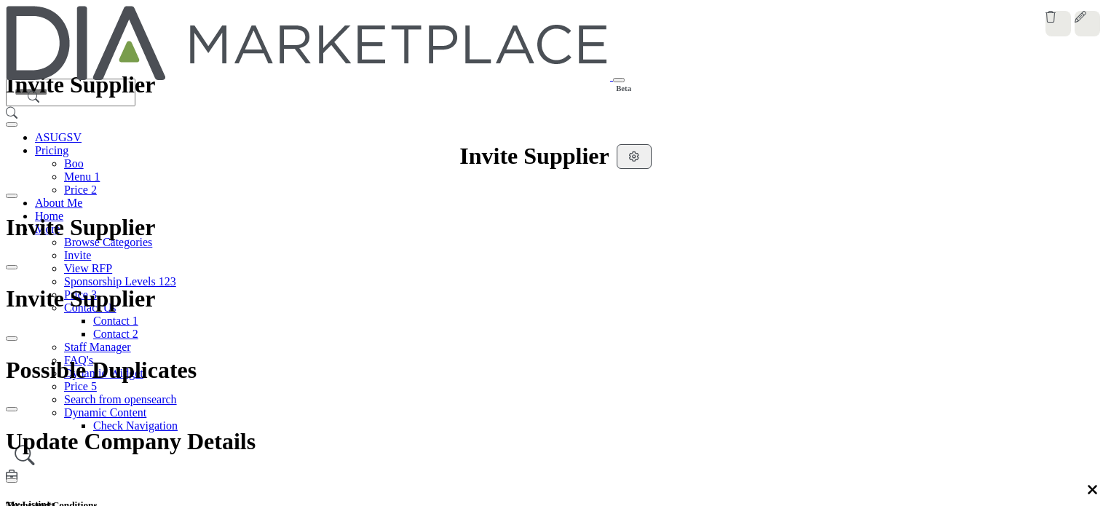
select select "****"
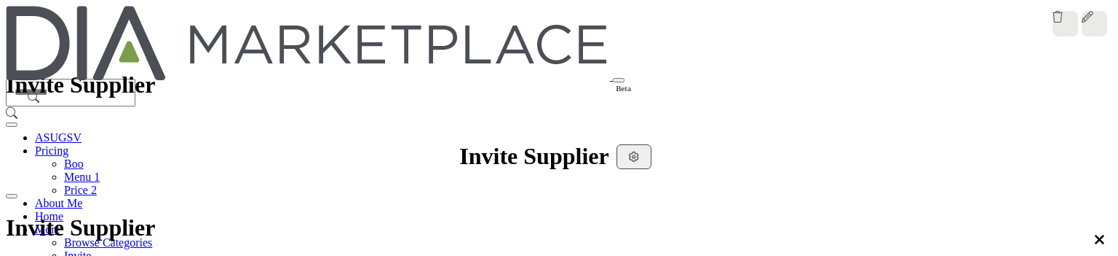
select select "***"
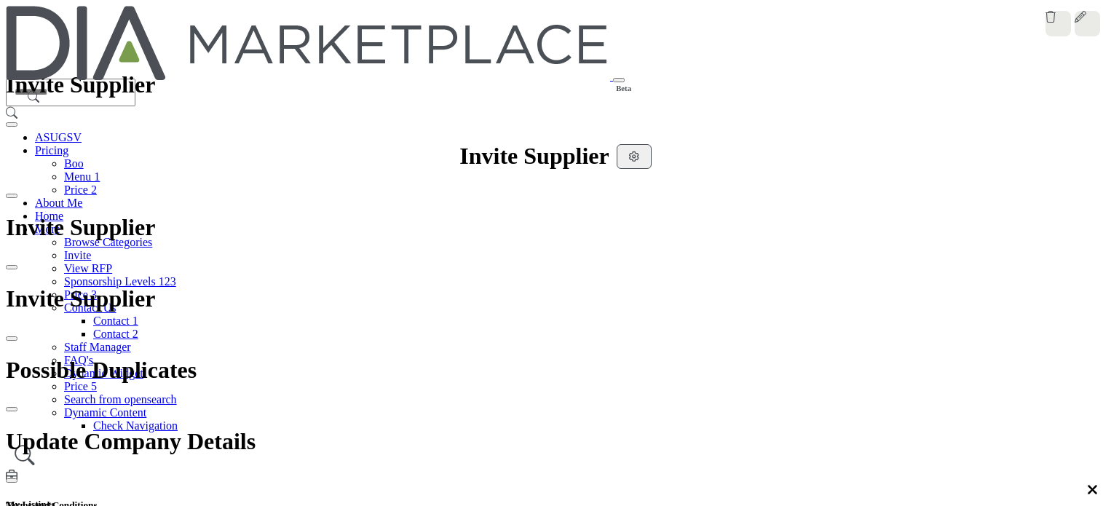
type input "*"
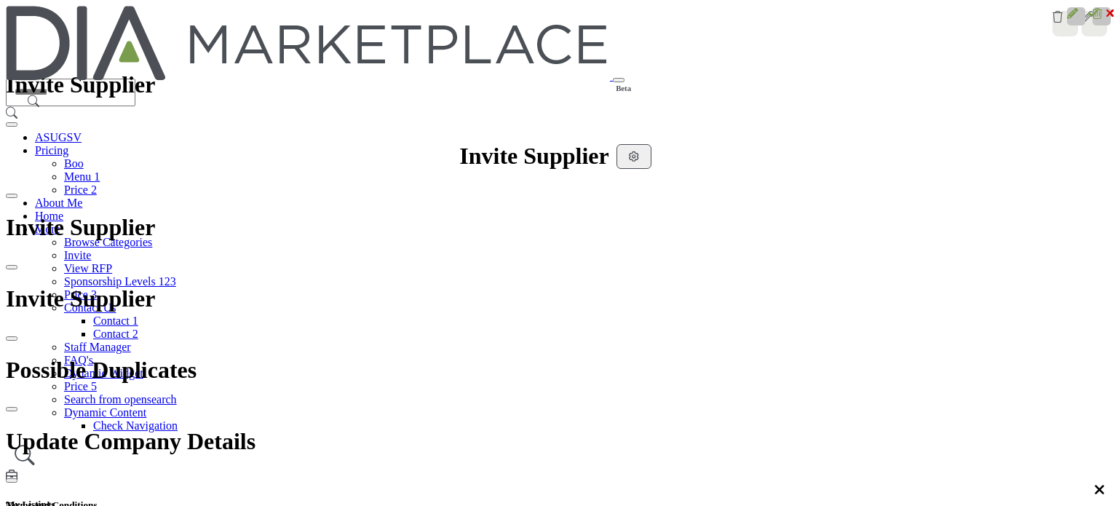
scroll to position [437, 0]
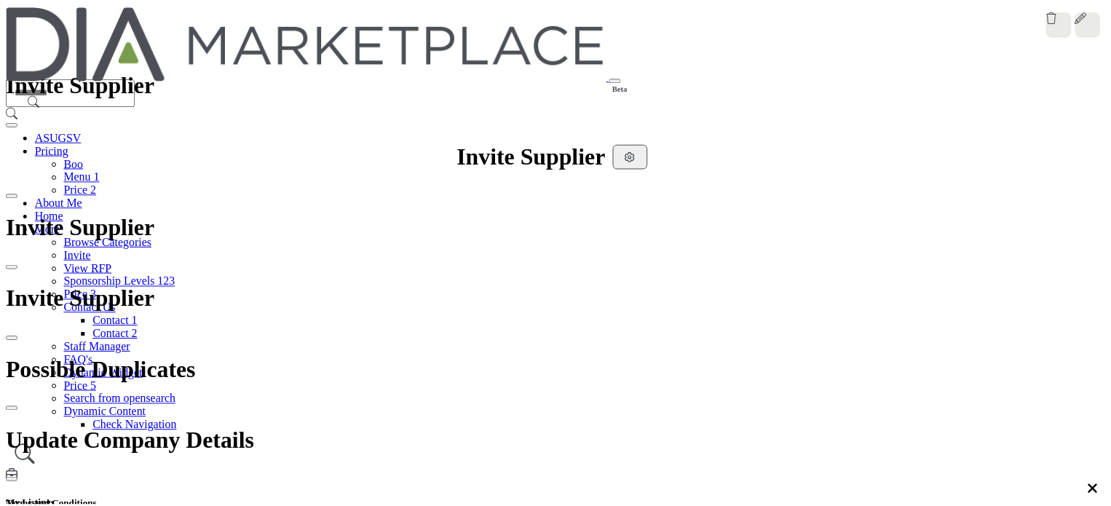
scroll to position [192, 0]
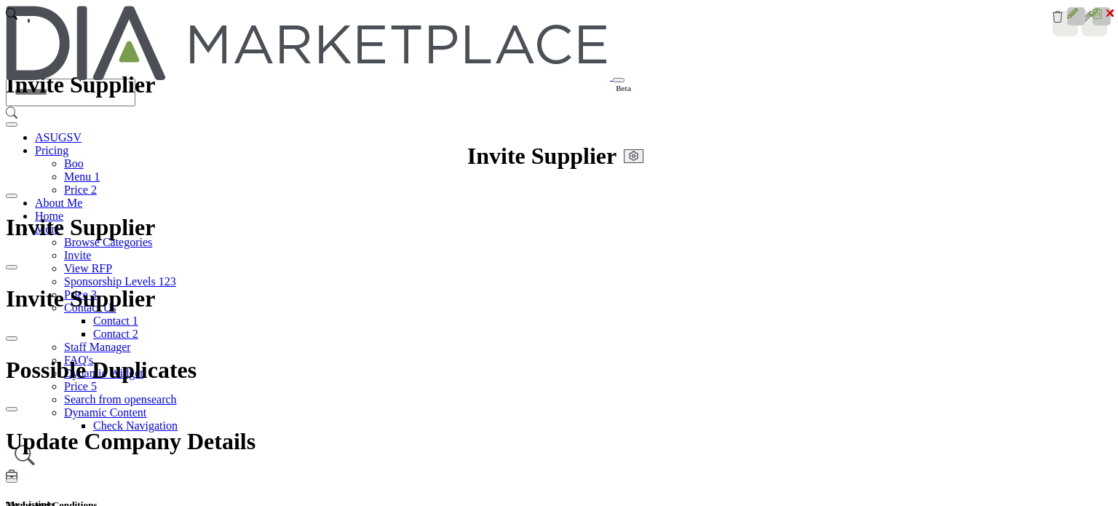
scroll to position [291, 0]
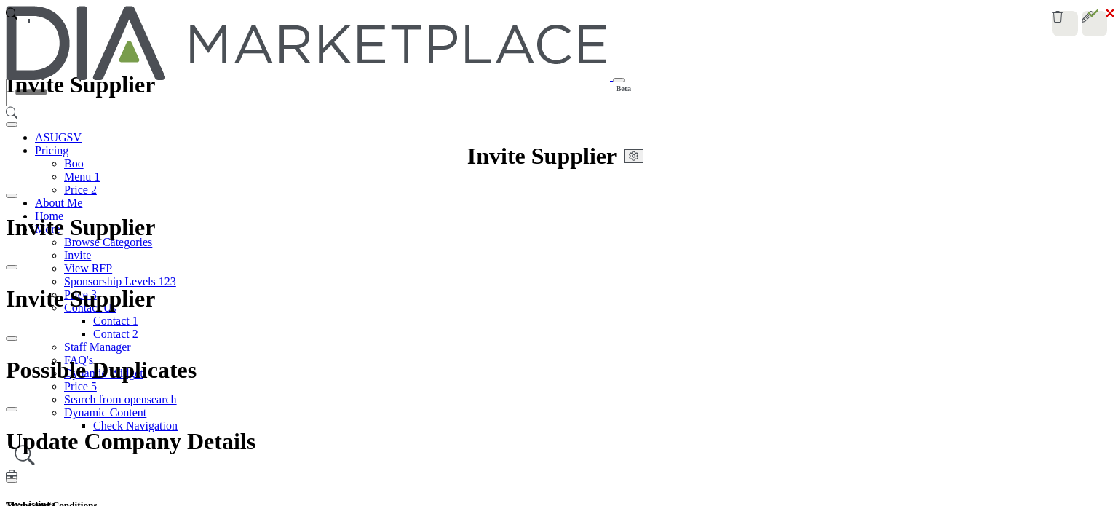
scroll to position [192, 0]
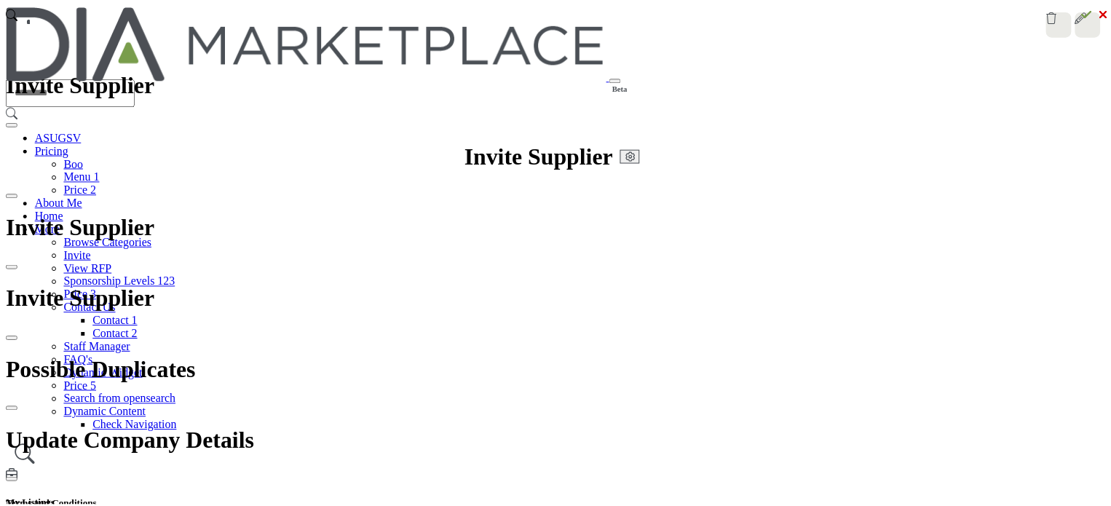
scroll to position [192, 0]
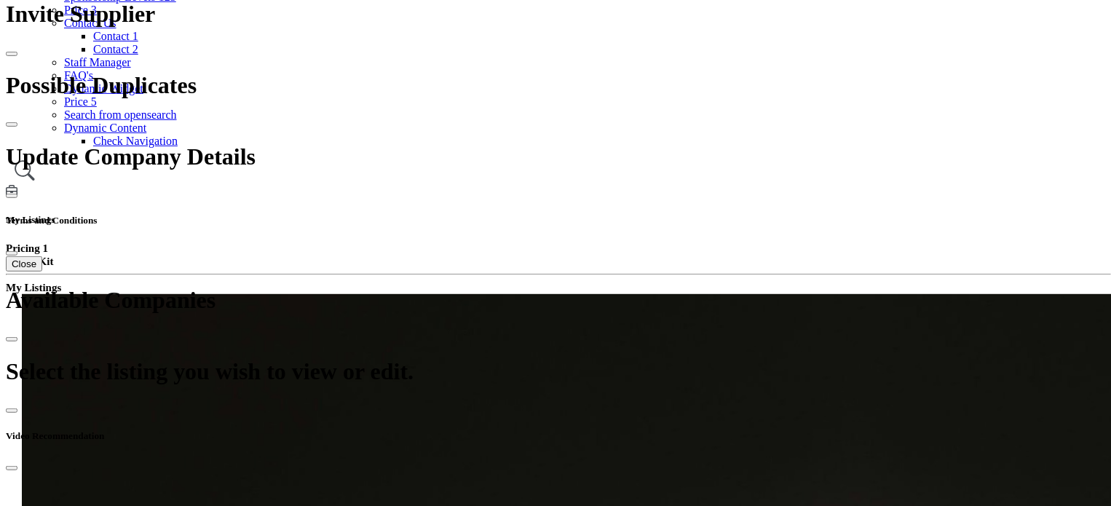
scroll to position [218, 0]
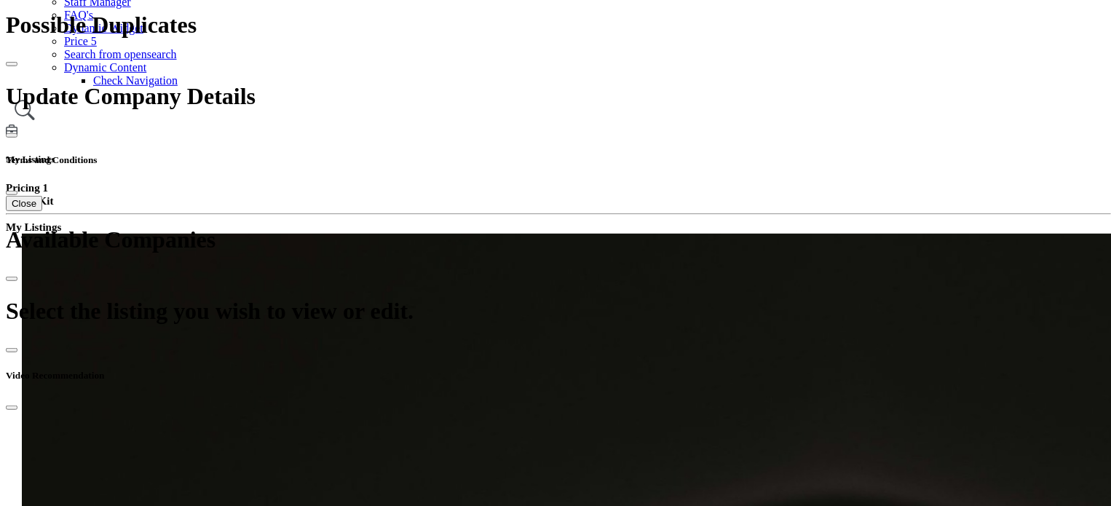
scroll to position [364, 0]
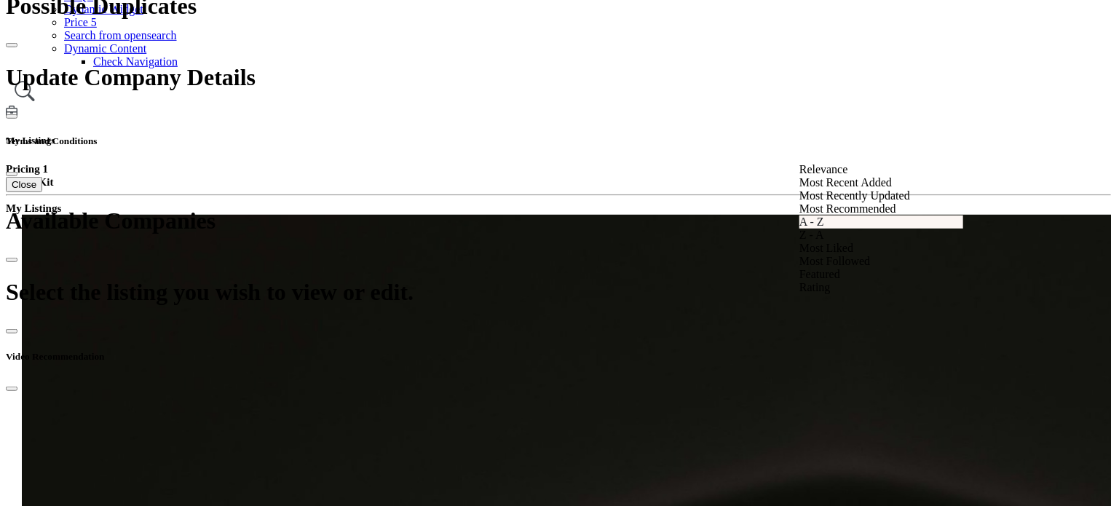
click at [835, 229] on div "A - Z" at bounding box center [881, 221] width 164 height 13
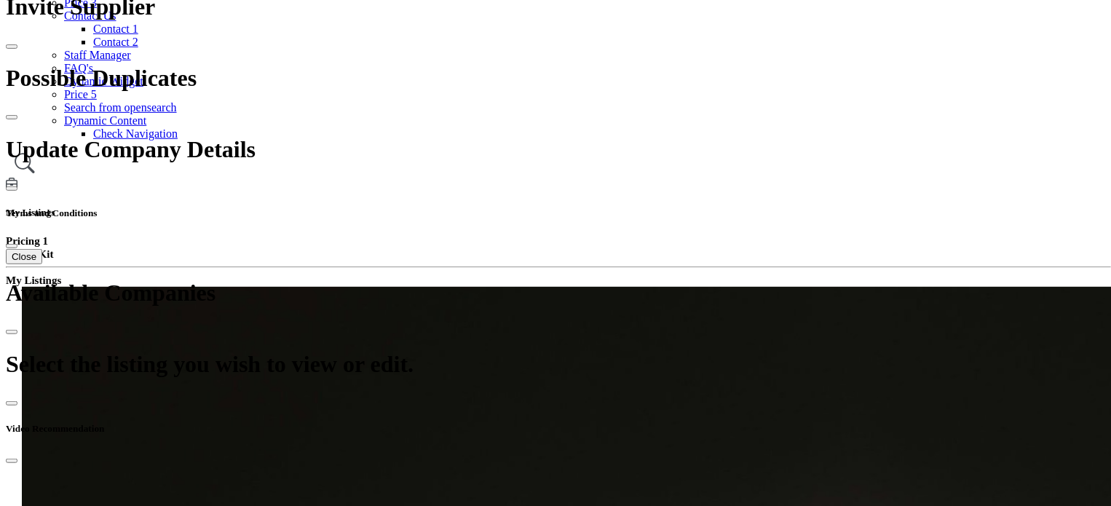
scroll to position [291, 0]
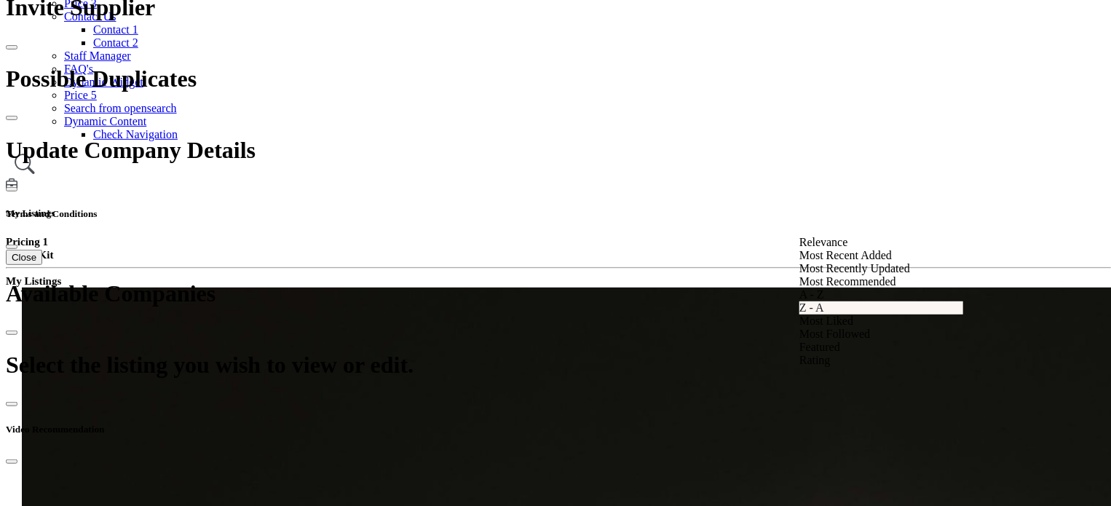
click at [836, 315] on div "Z - A" at bounding box center [881, 307] width 164 height 13
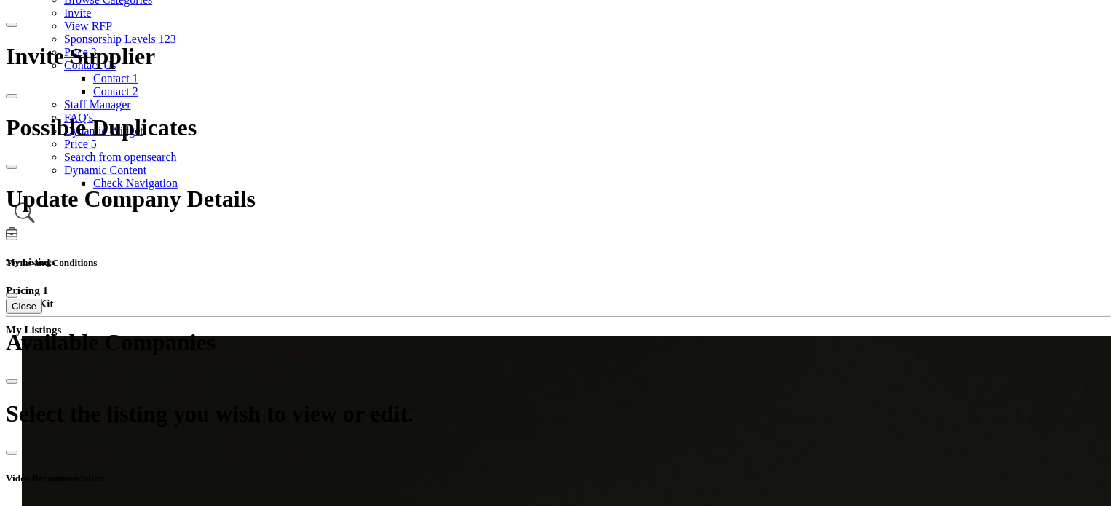
scroll to position [218, 0]
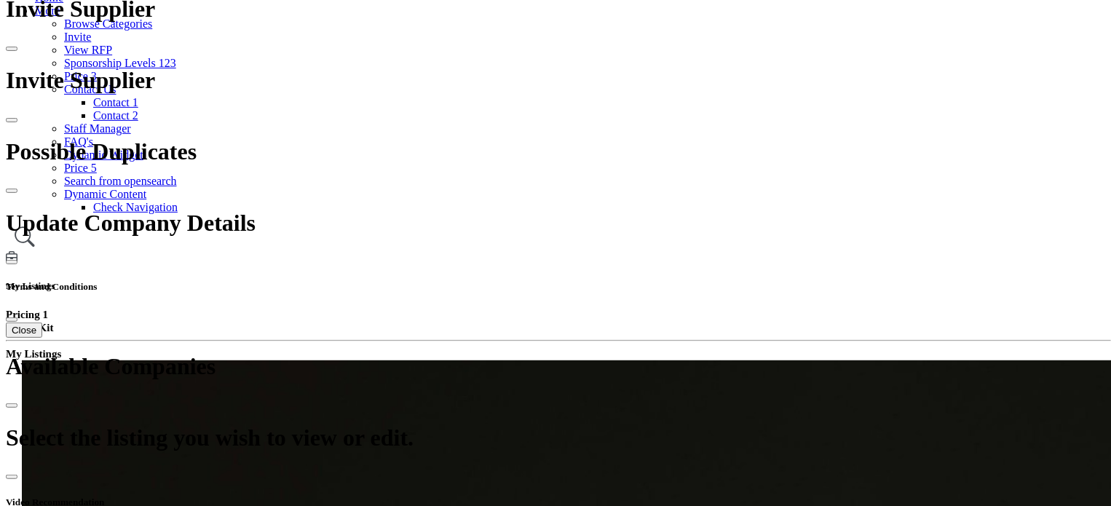
click at [866, 335] on div "Most Recent Added" at bounding box center [881, 328] width 164 height 13
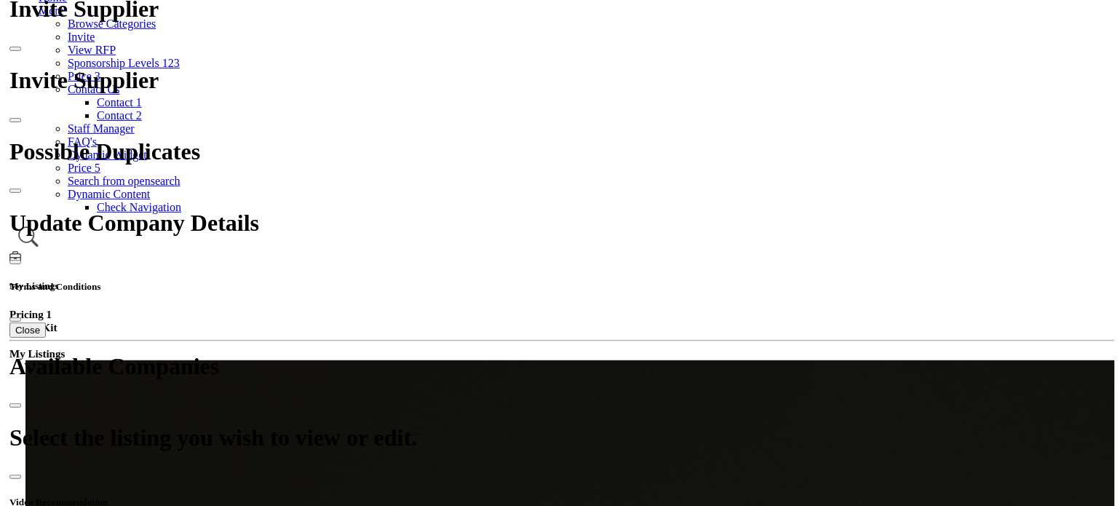
scroll to position [437, 0]
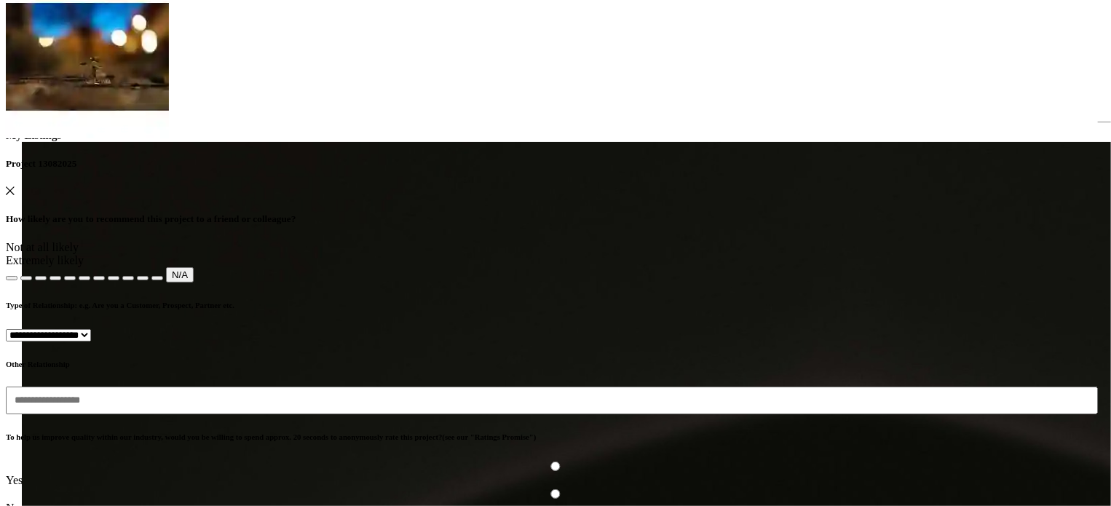
scroll to position [189, 0]
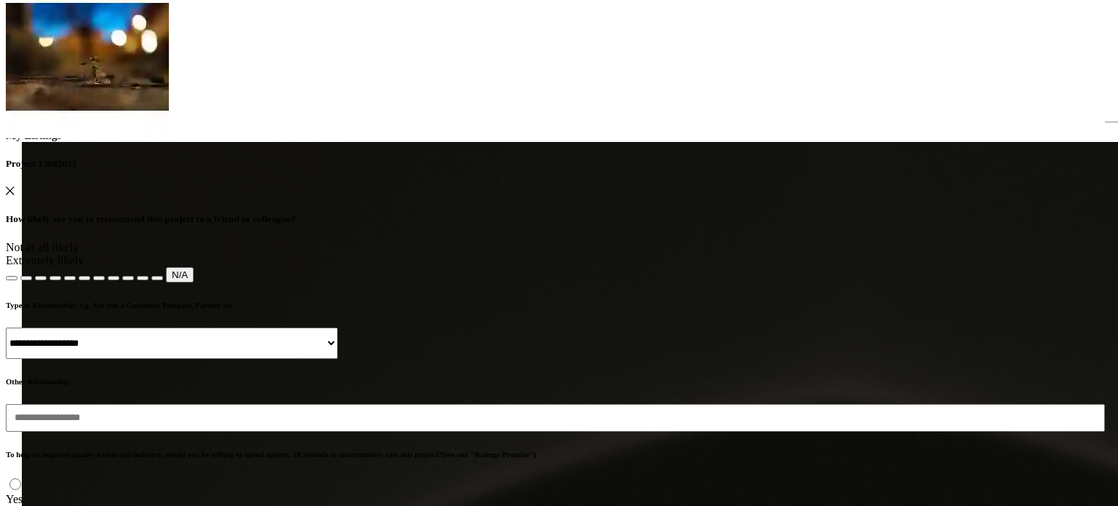
click at [15, 186] on icon "Close" at bounding box center [10, 190] width 9 height 9
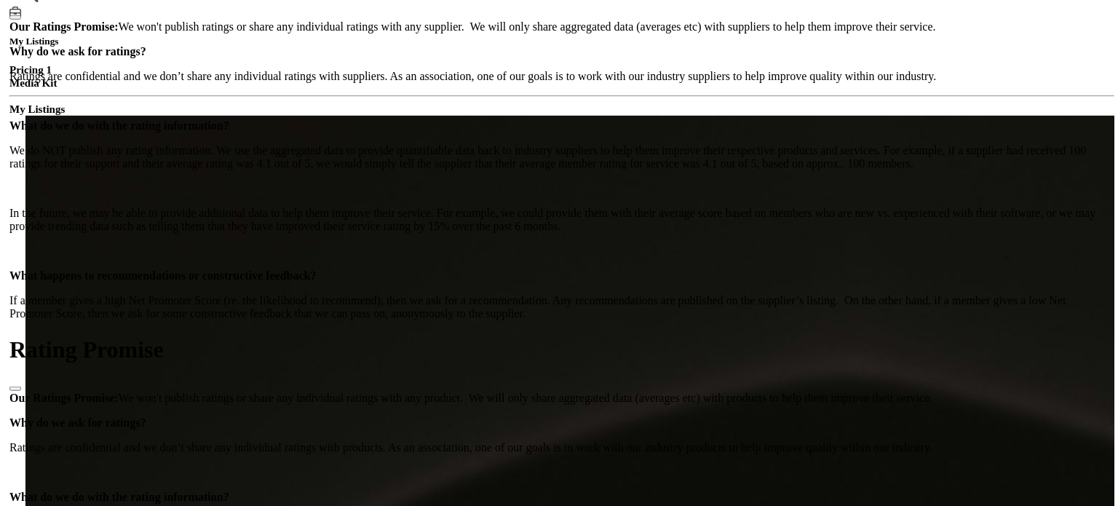
scroll to position [437, 0]
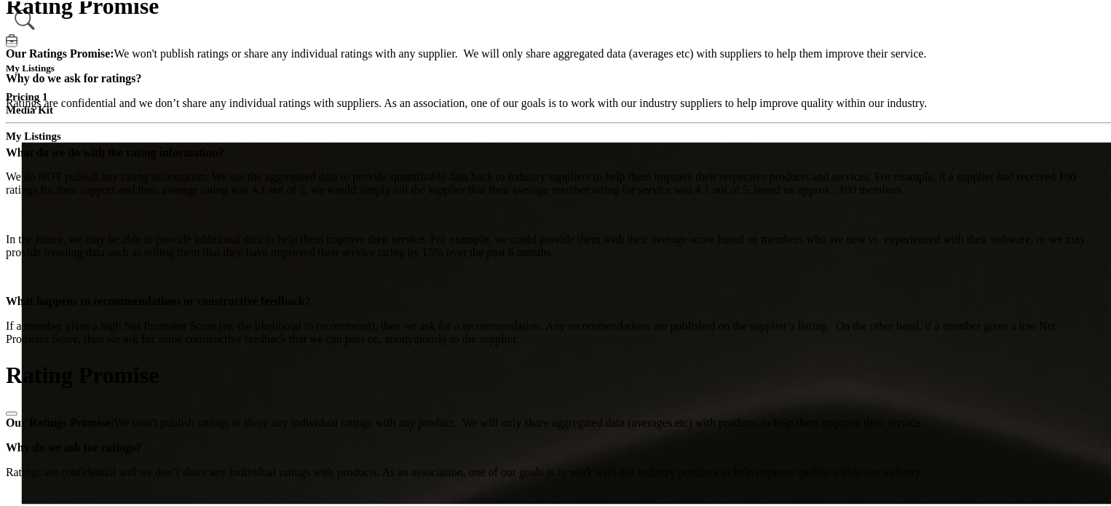
scroll to position [0, 0]
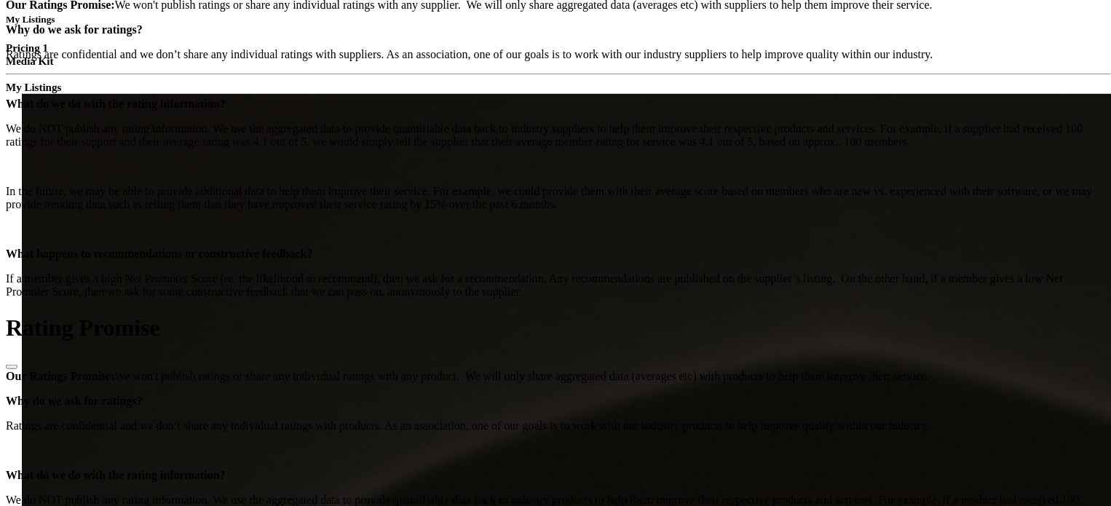
scroll to position [510, 0]
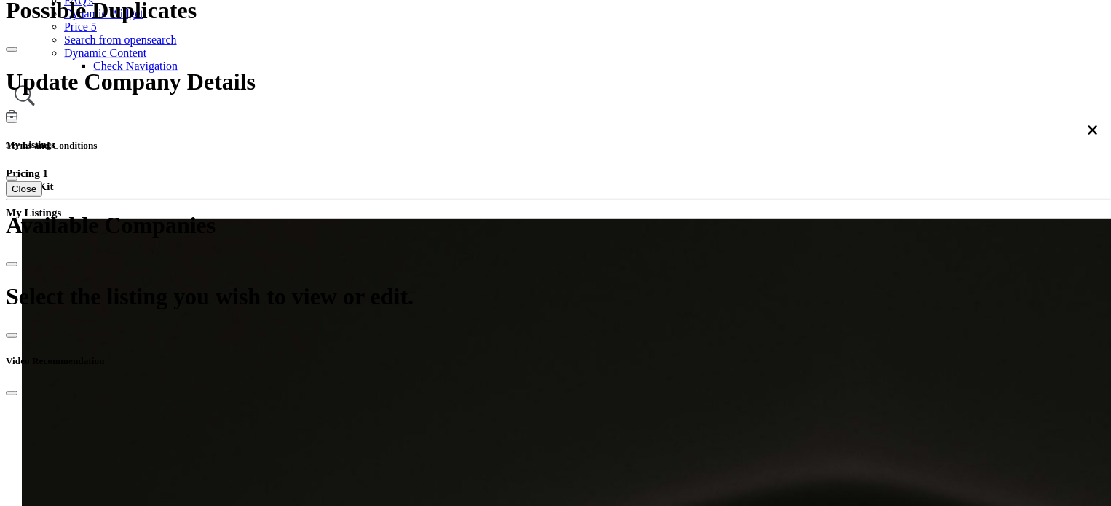
scroll to position [364, 0]
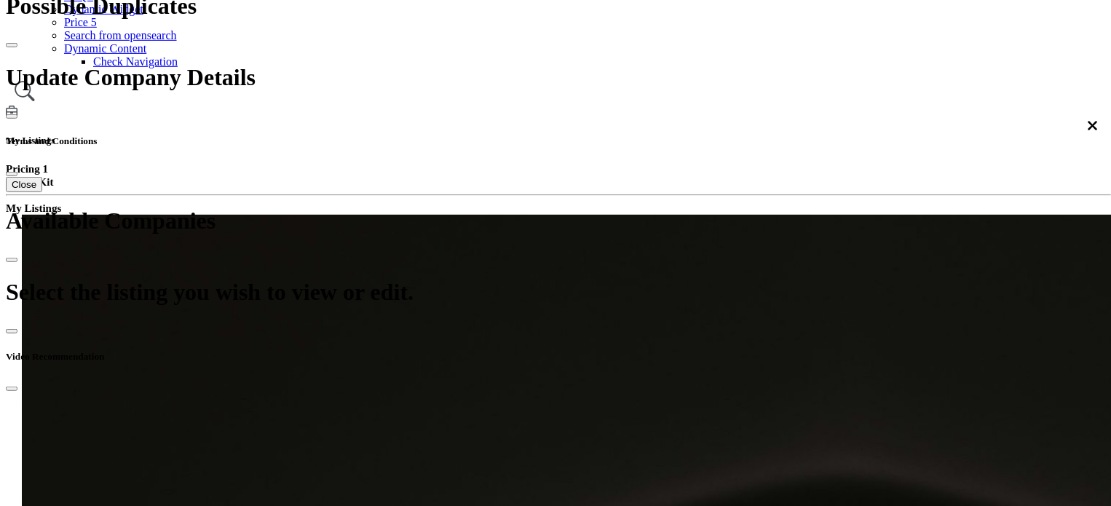
select select "**********"
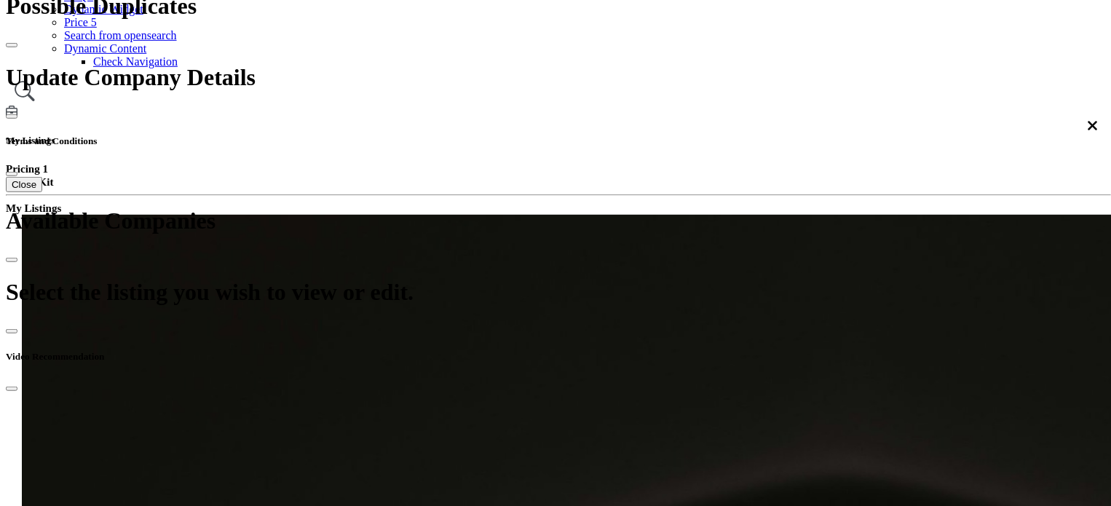
select select "**********"
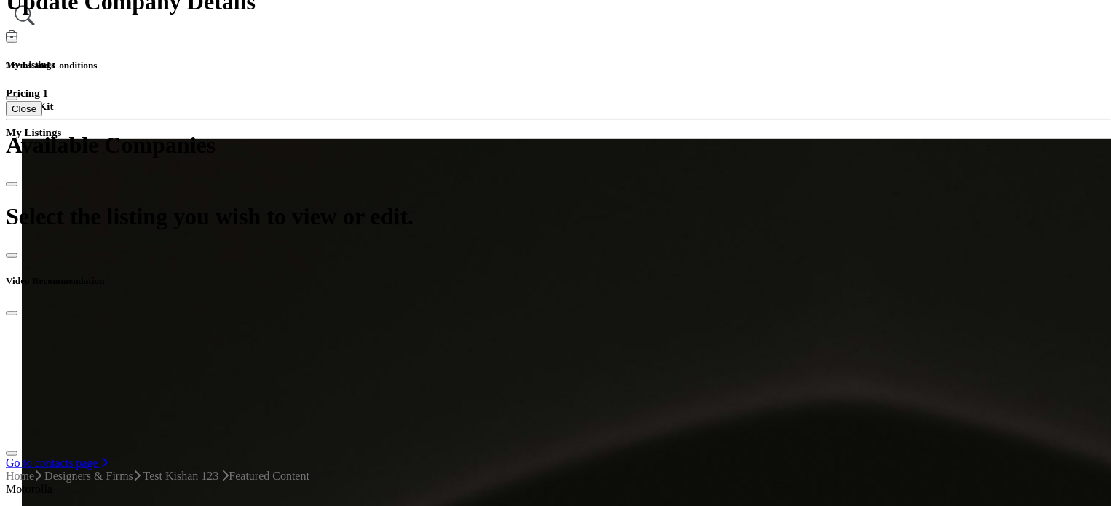
scroll to position [437, 0]
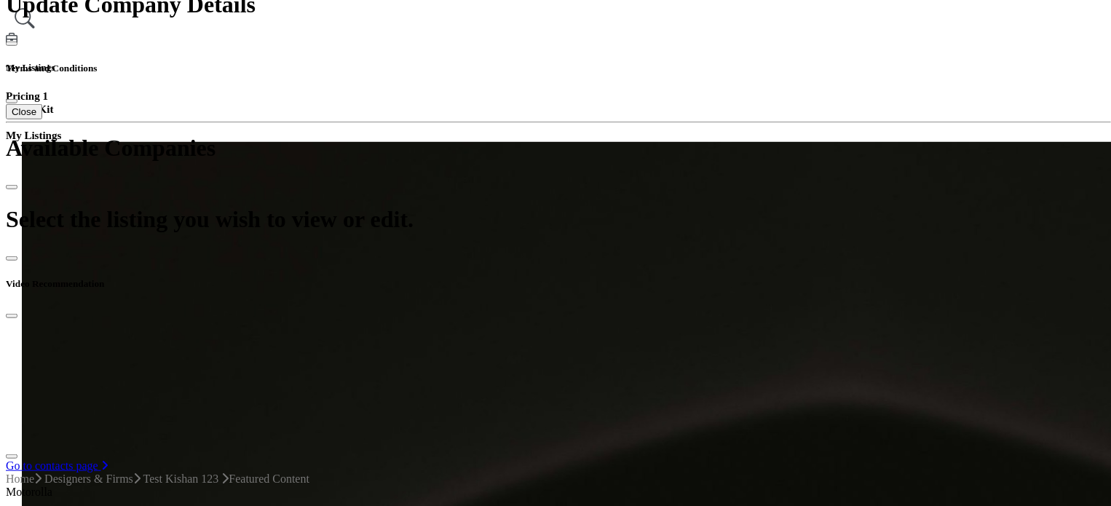
click at [702, 169] on div "Press Release/Announcement (1)" at bounding box center [715, 162] width 154 height 13
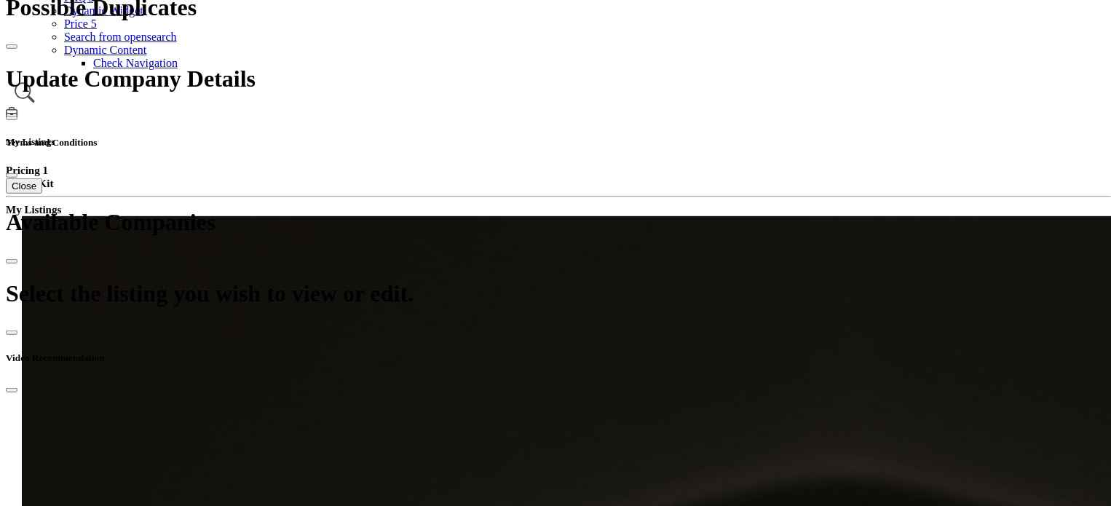
scroll to position [291, 0]
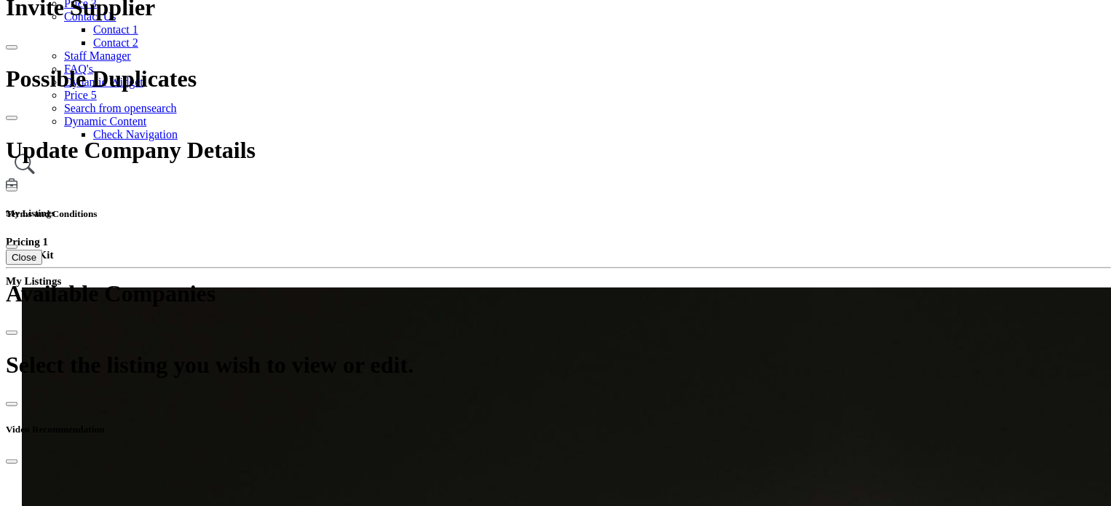
click at [683, 262] on div "Articles (1)" at bounding box center [715, 255] width 154 height 13
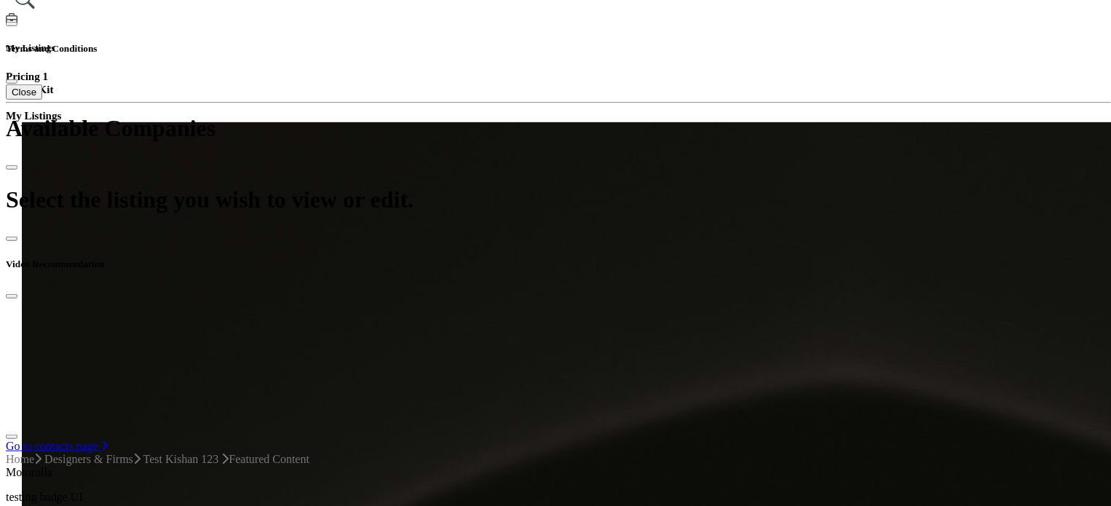
scroll to position [364, 0]
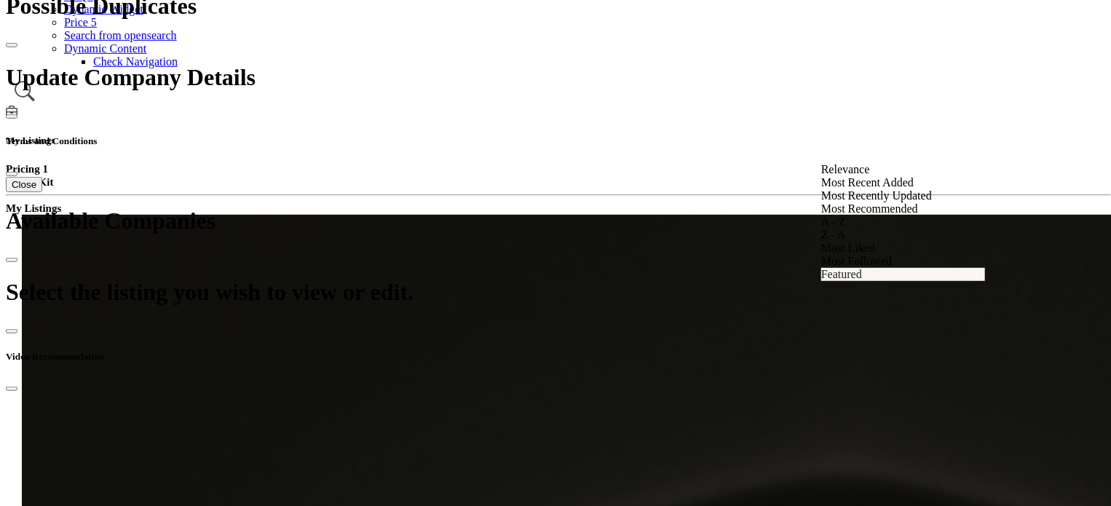
click at [865, 281] on div "Featured" at bounding box center [903, 274] width 164 height 13
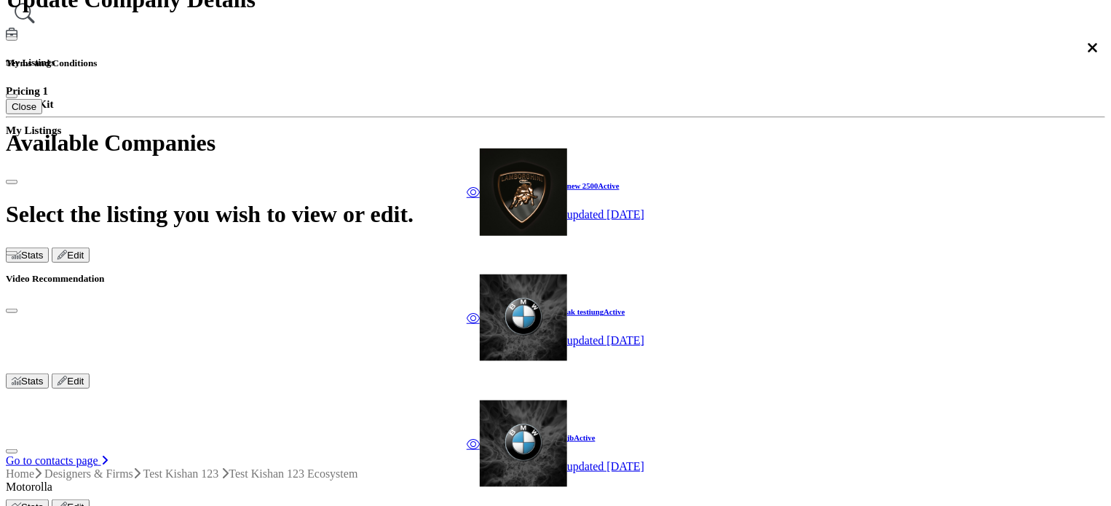
scroll to position [437, 0]
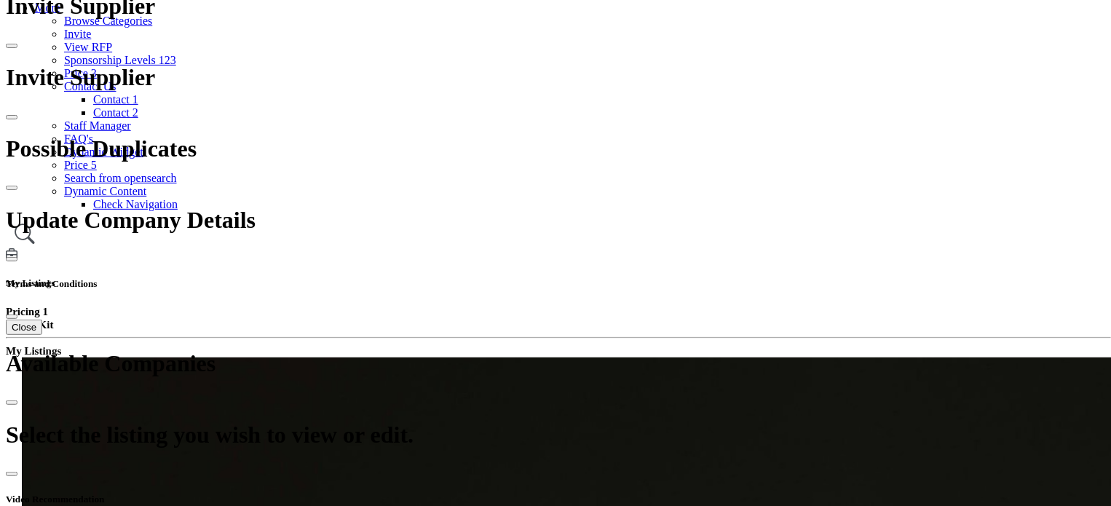
scroll to position [146, 0]
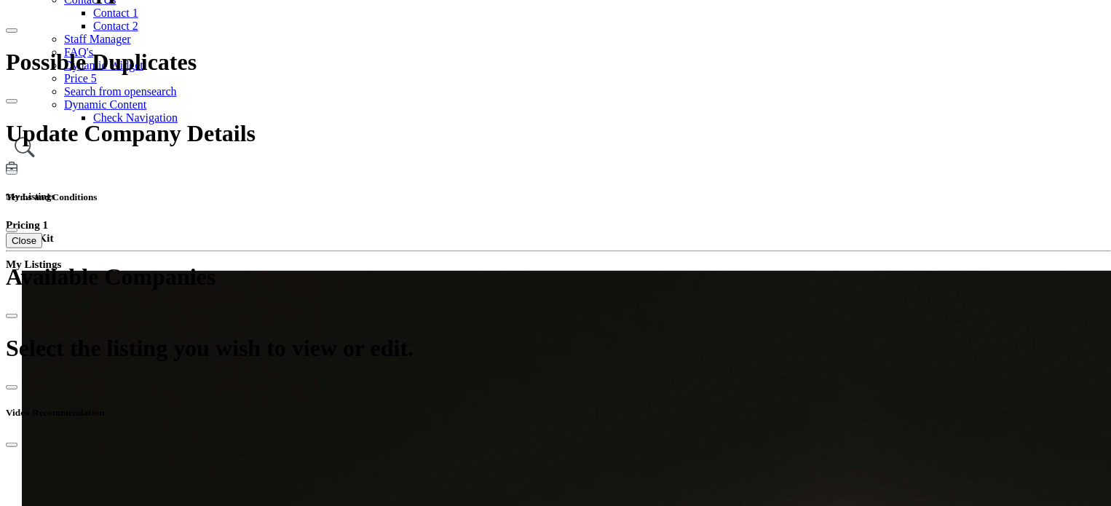
scroll to position [291, 0]
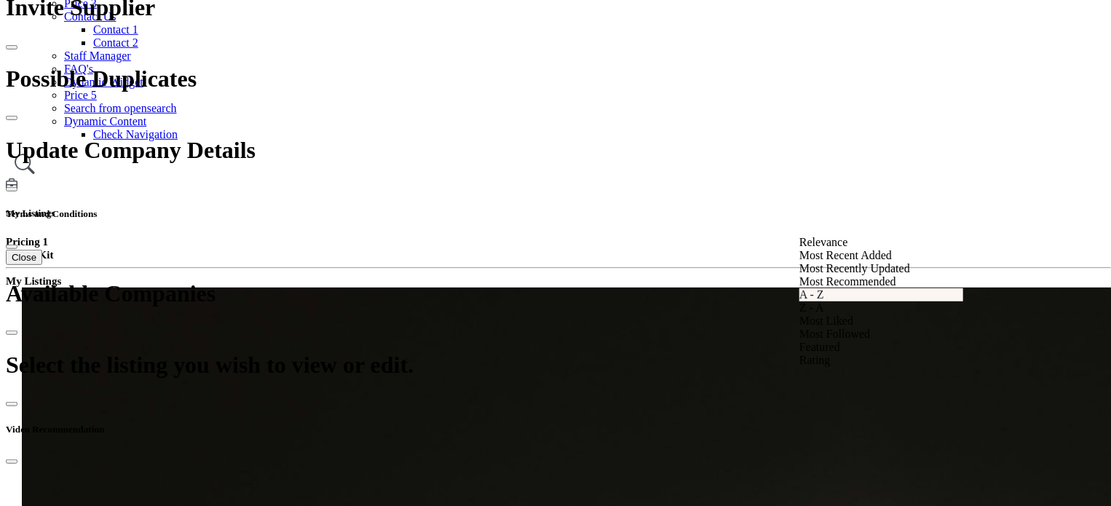
click at [821, 301] on div "A - Z" at bounding box center [881, 294] width 164 height 13
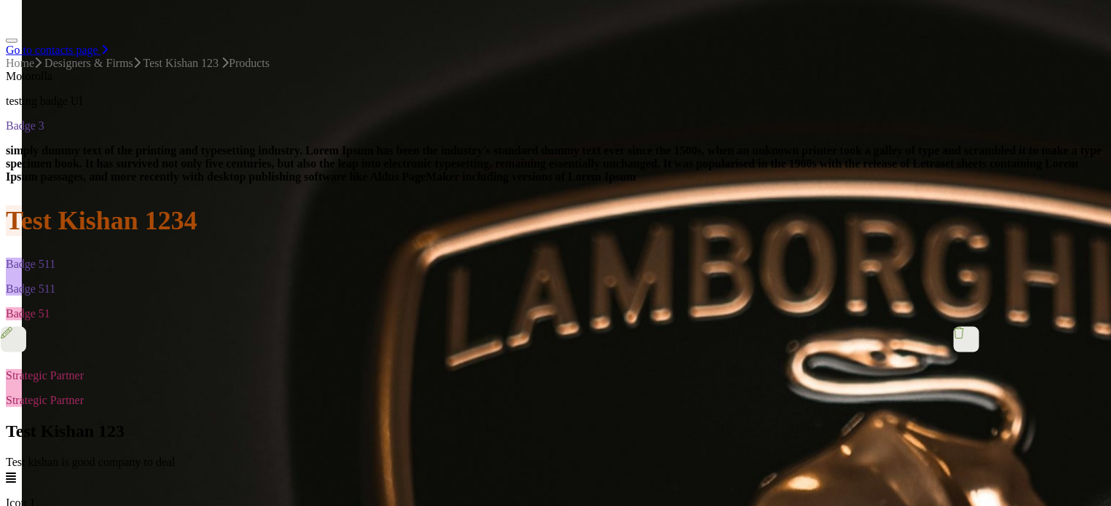
scroll to position [874, 0]
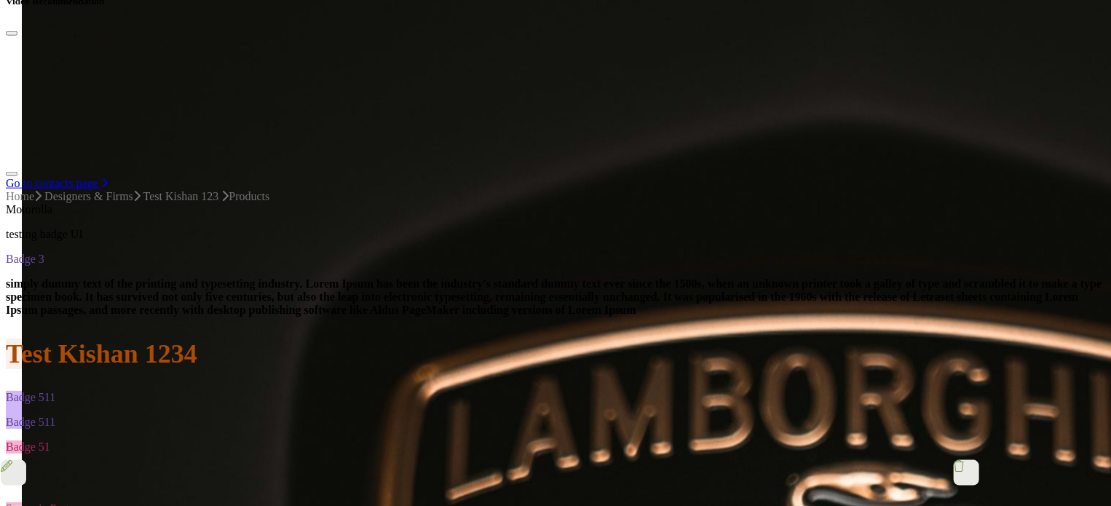
scroll to position [728, 0]
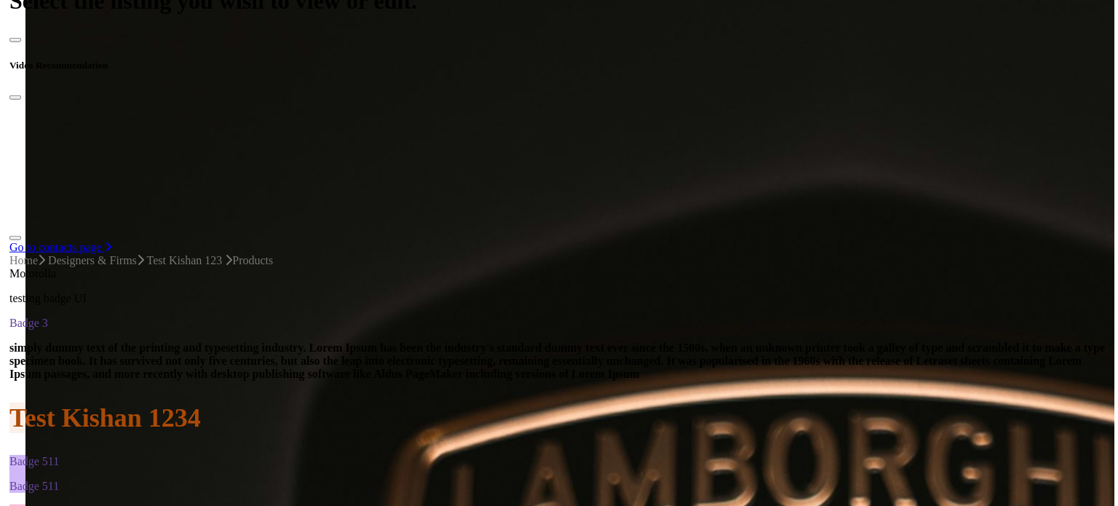
scroll to position [510, 0]
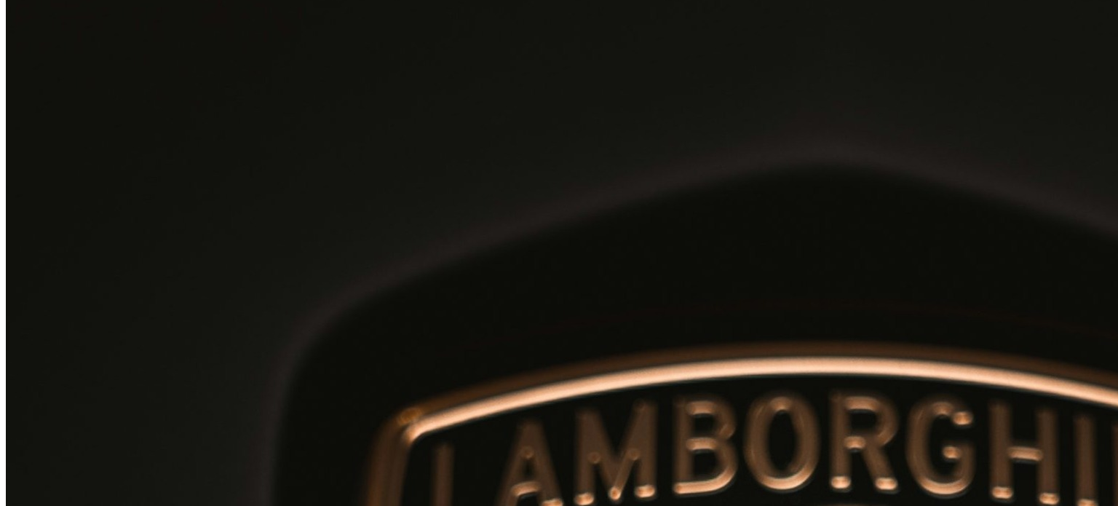
select select "********"
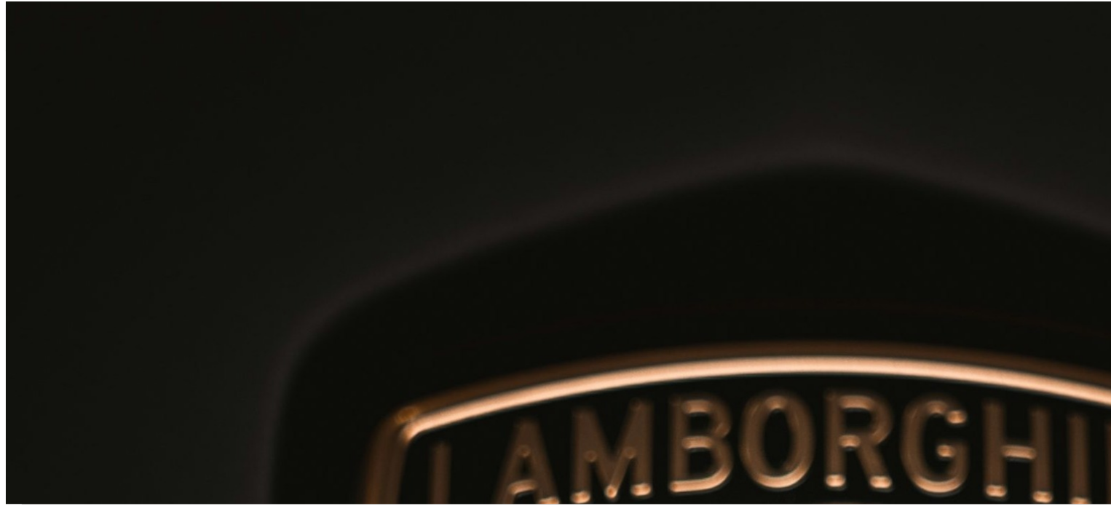
scroll to position [127, 0]
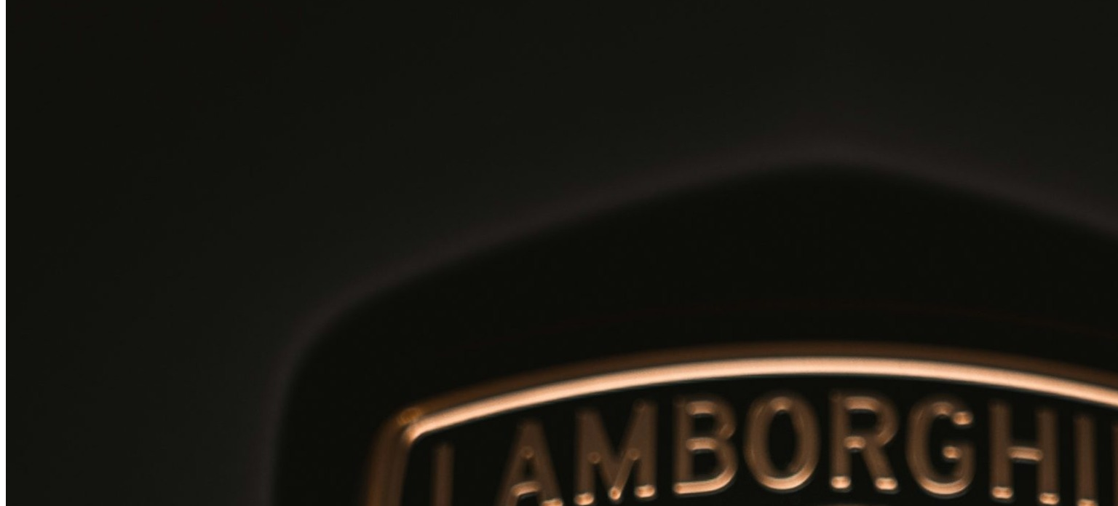
select select "*****"
type textarea "****"
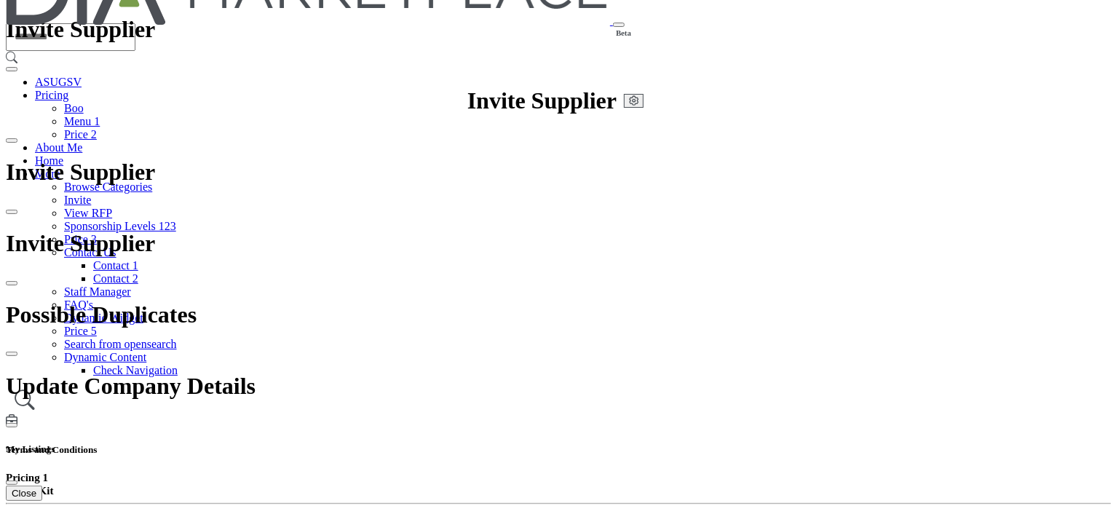
scroll to position [0, 0]
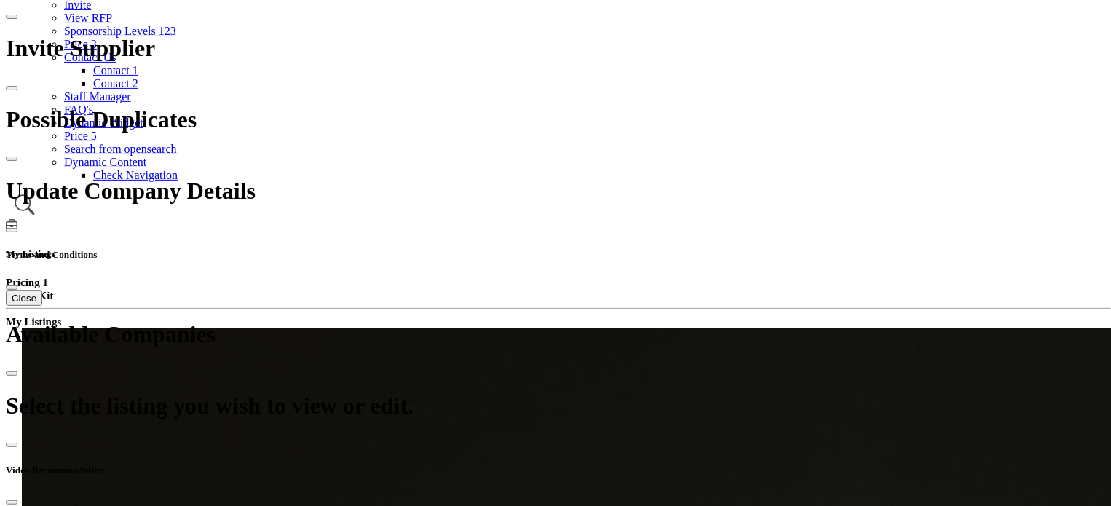
scroll to position [218, 0]
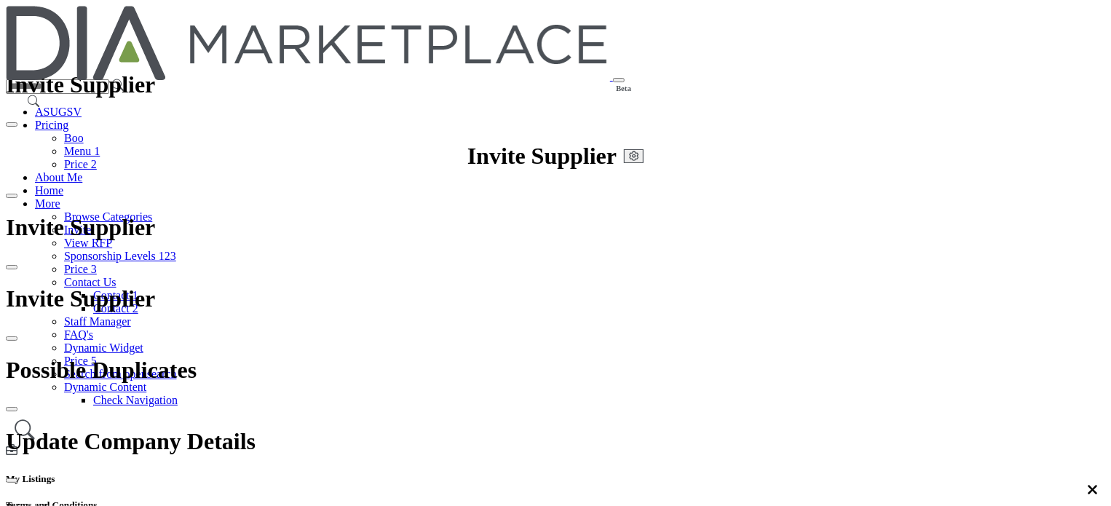
scroll to position [73, 0]
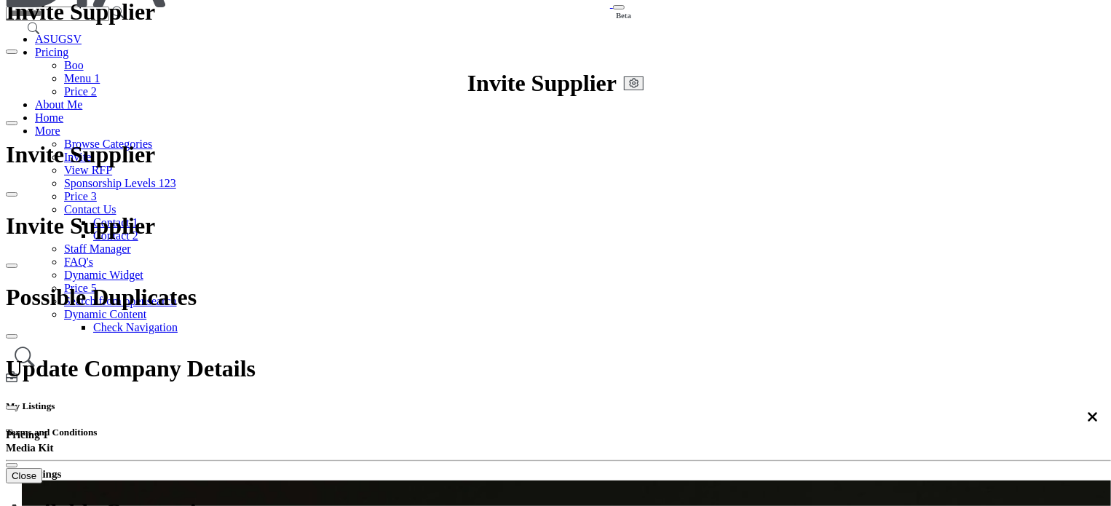
drag, startPoint x: 479, startPoint y: 351, endPoint x: 502, endPoint y: 317, distance: 41.4
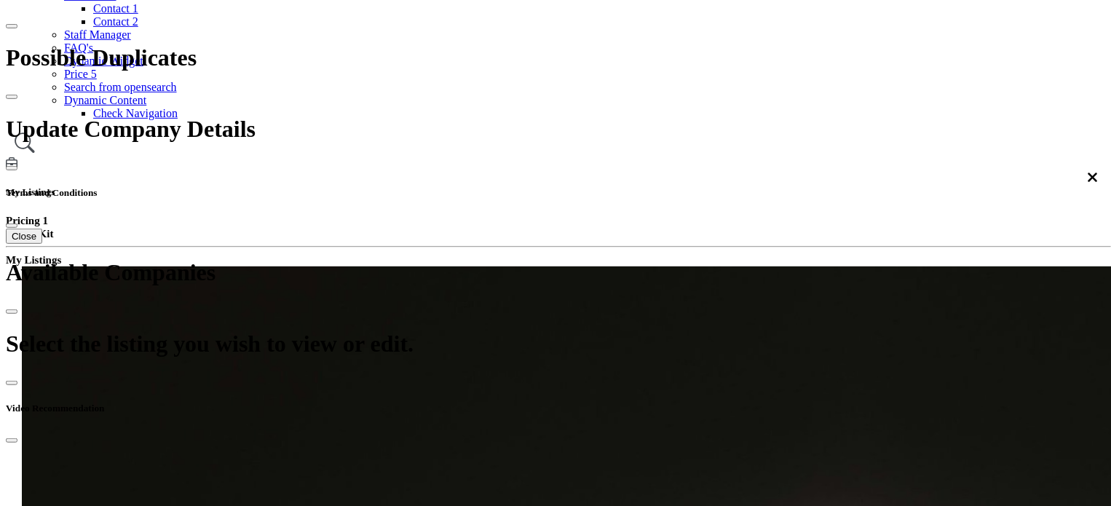
scroll to position [364, 0]
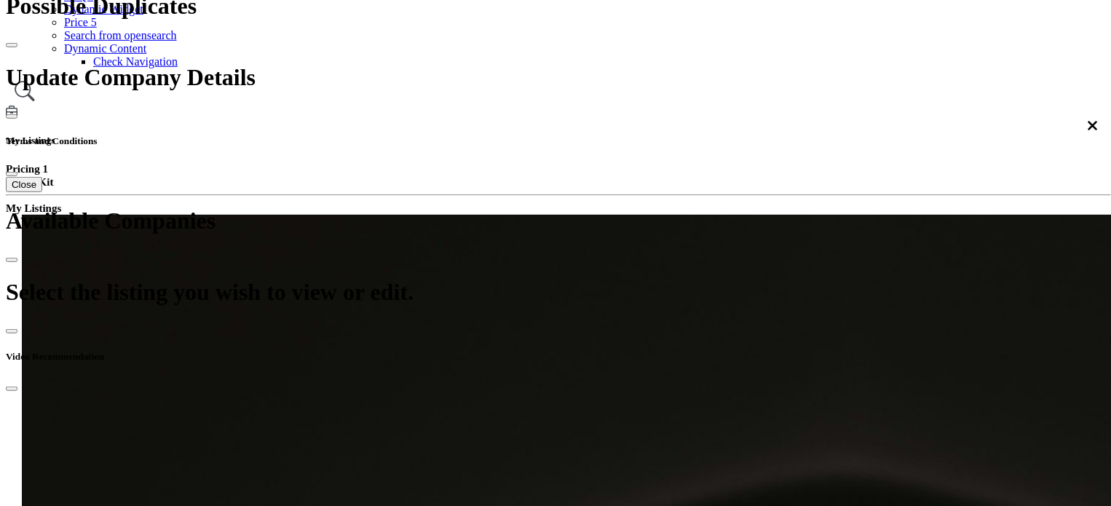
click at [834, 277] on div "A-Z (Last Name)" at bounding box center [873, 270] width 164 height 13
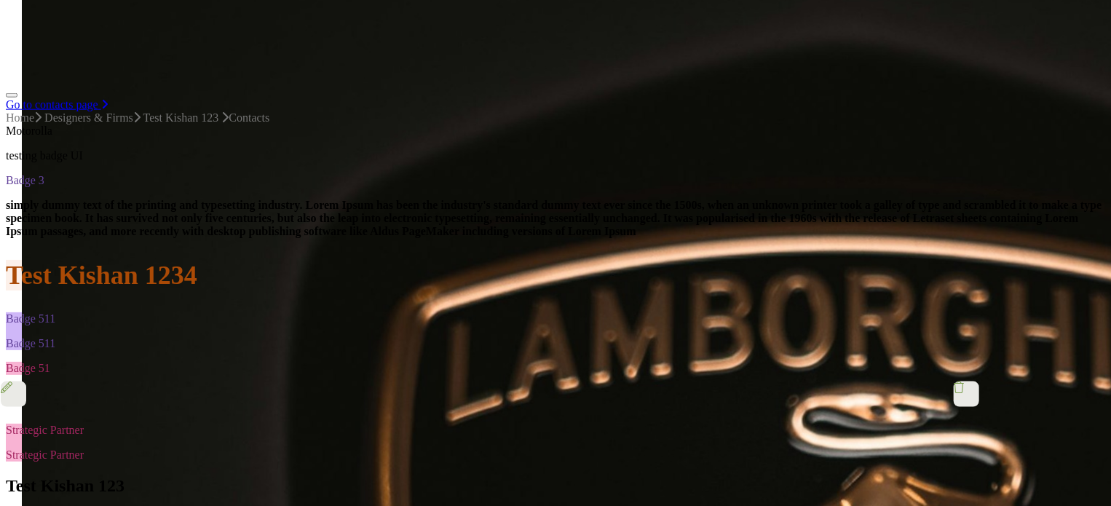
scroll to position [801, 0]
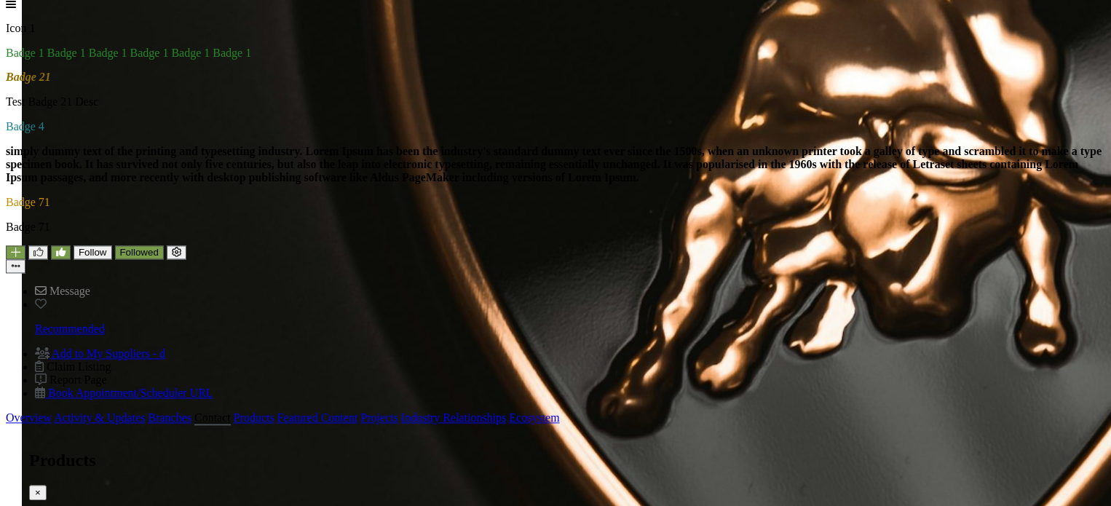
scroll to position [1383, 0]
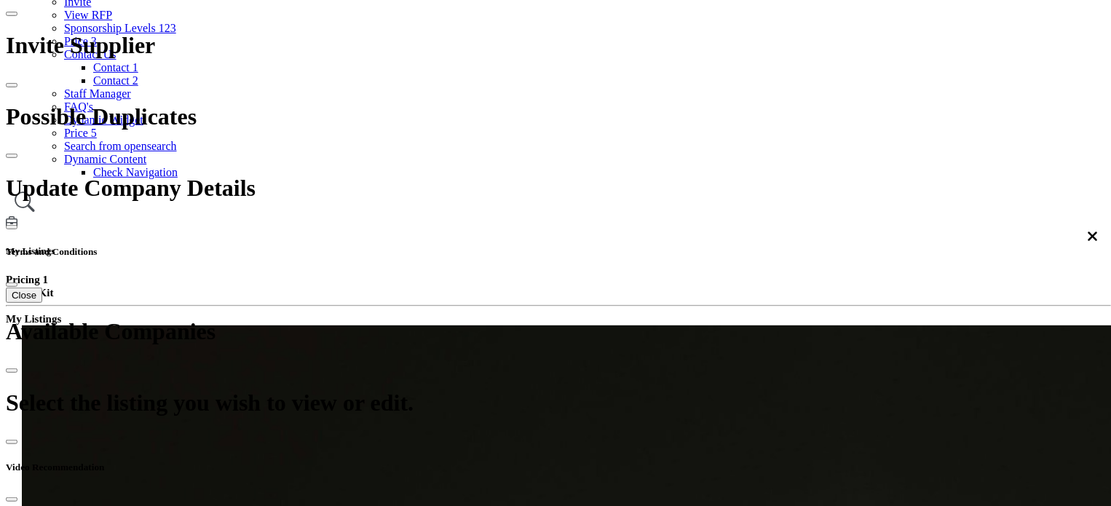
scroll to position [218, 0]
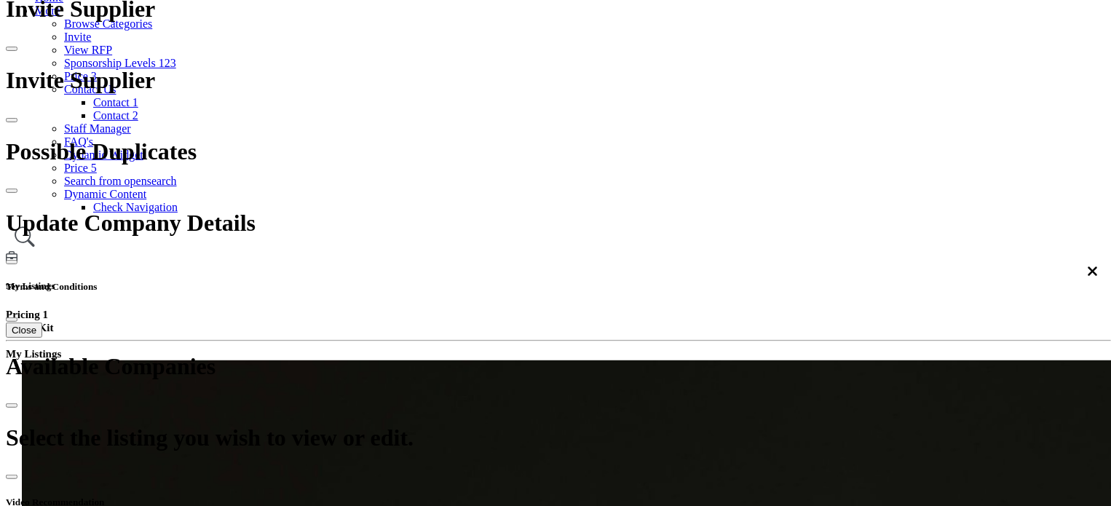
type input "**********"
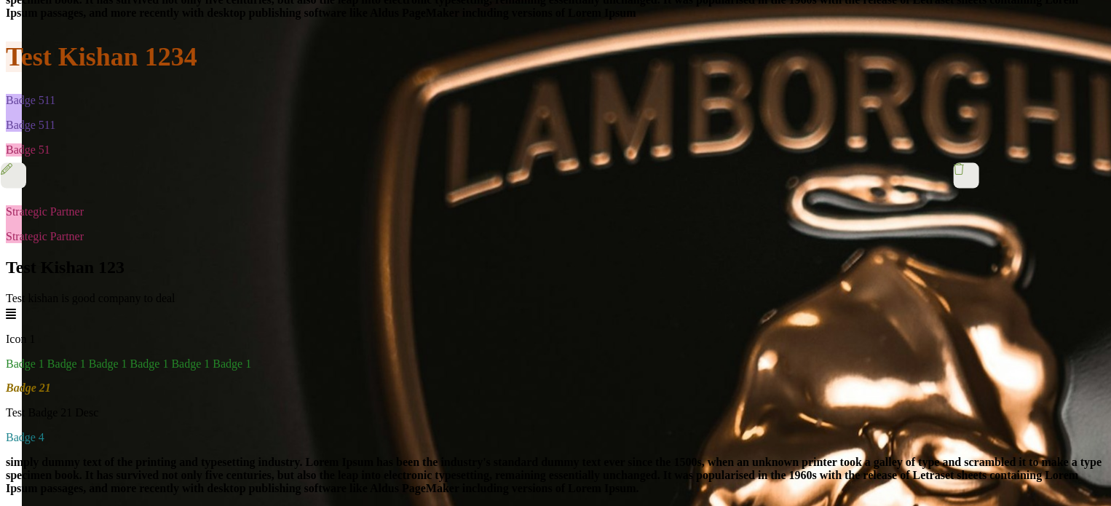
scroll to position [1019, 0]
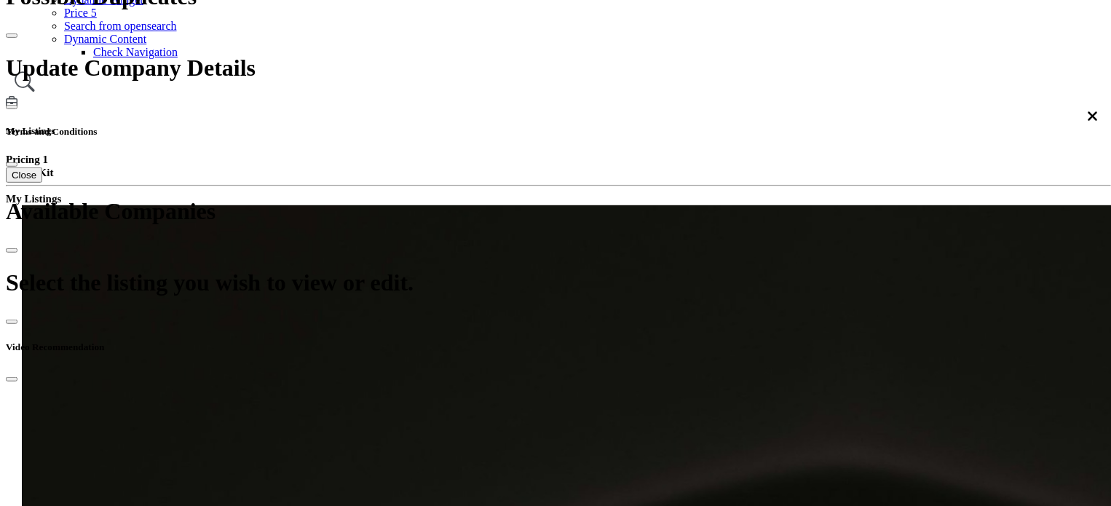
scroll to position [364, 0]
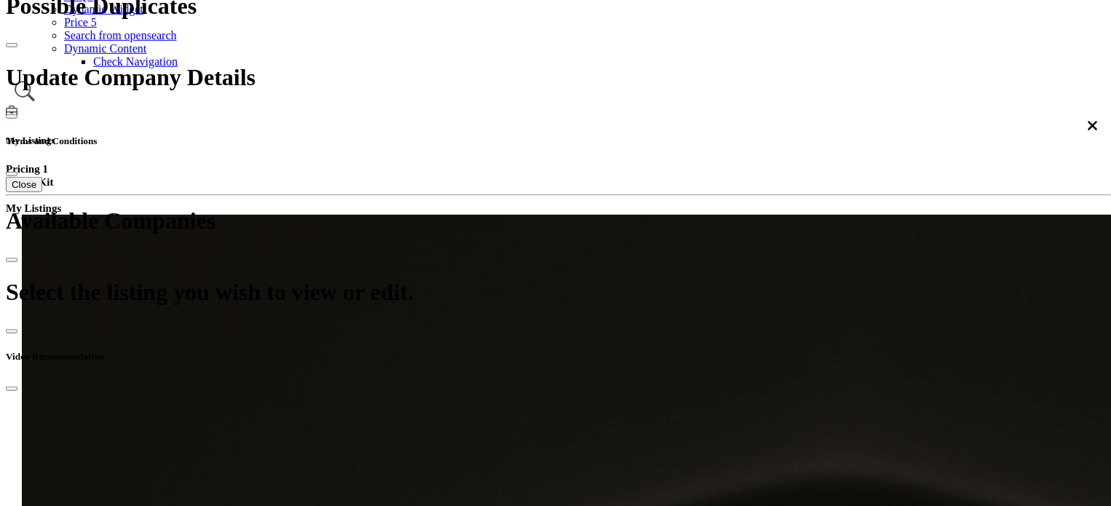
click at [839, 264] on div "A-Z (First Name)" at bounding box center [873, 256] width 164 height 13
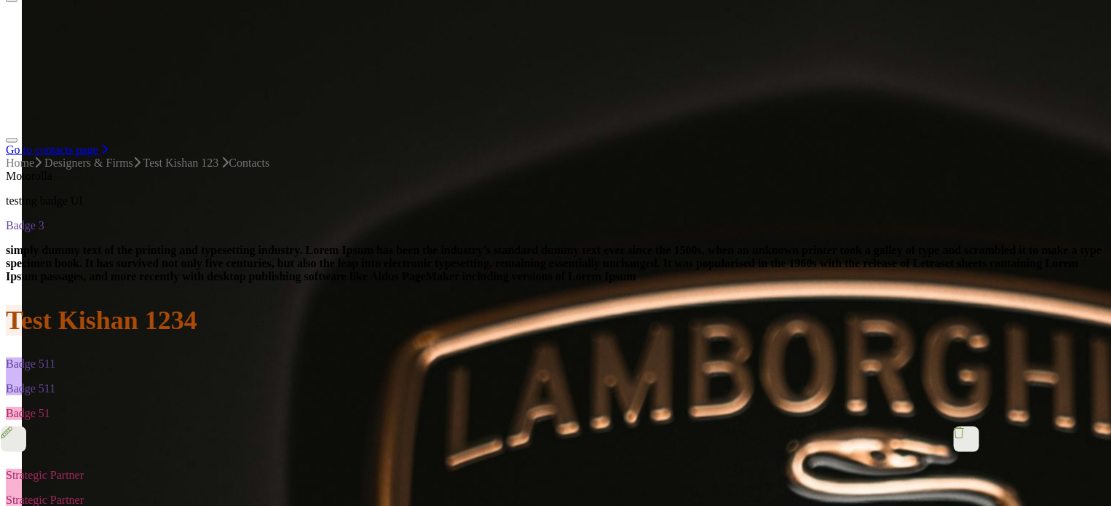
scroll to position [728, 0]
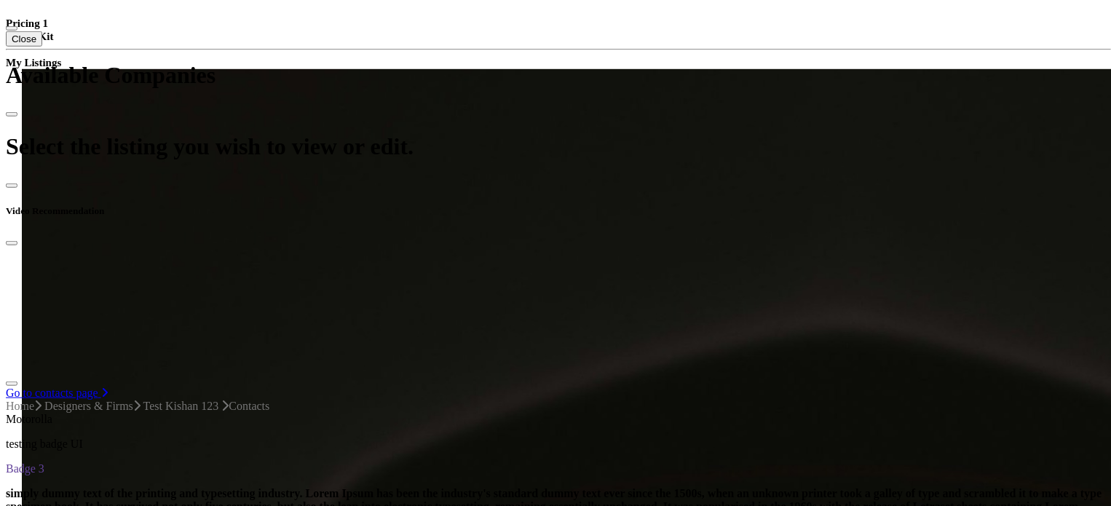
scroll to position [437, 0]
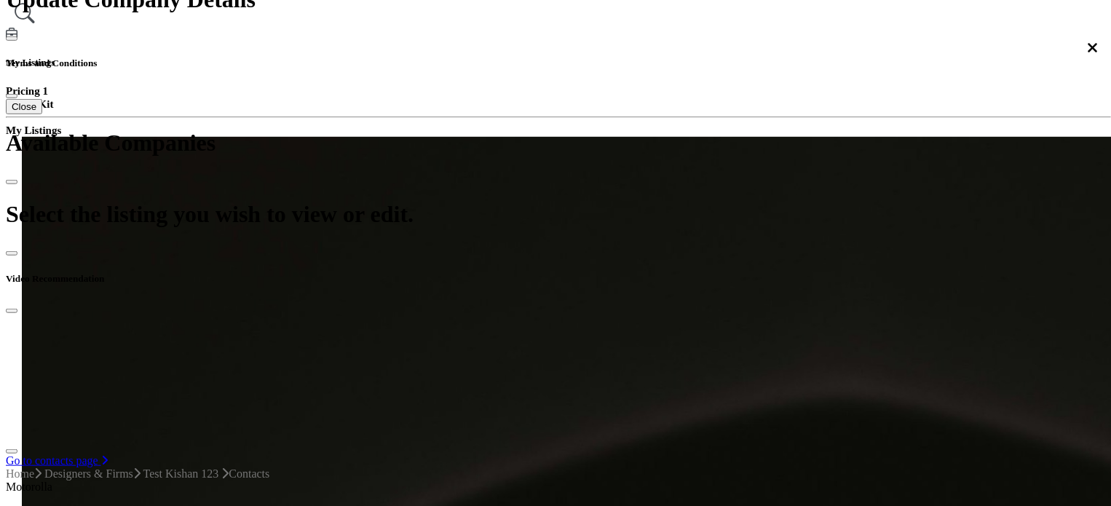
scroll to position [364, 0]
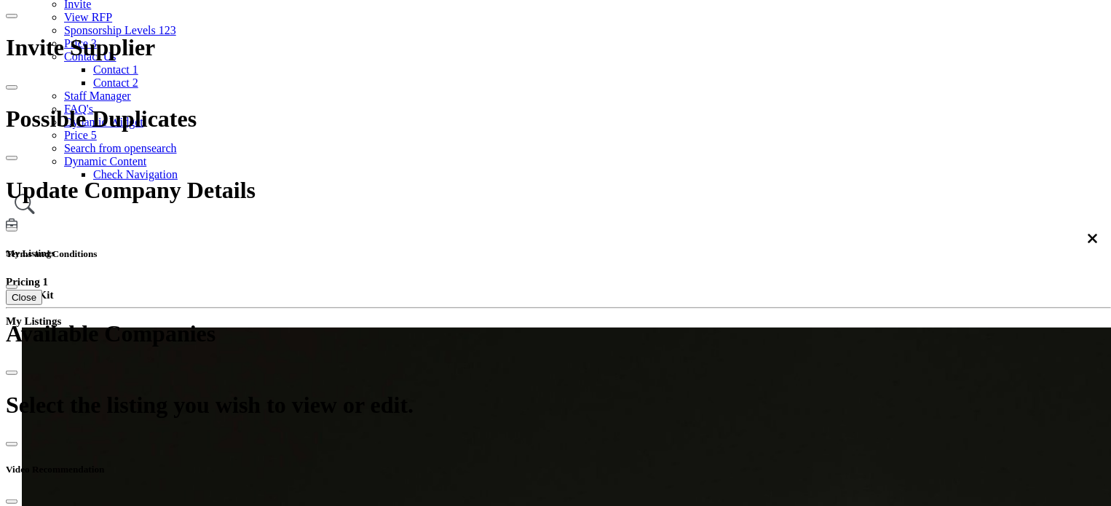
scroll to position [218, 0]
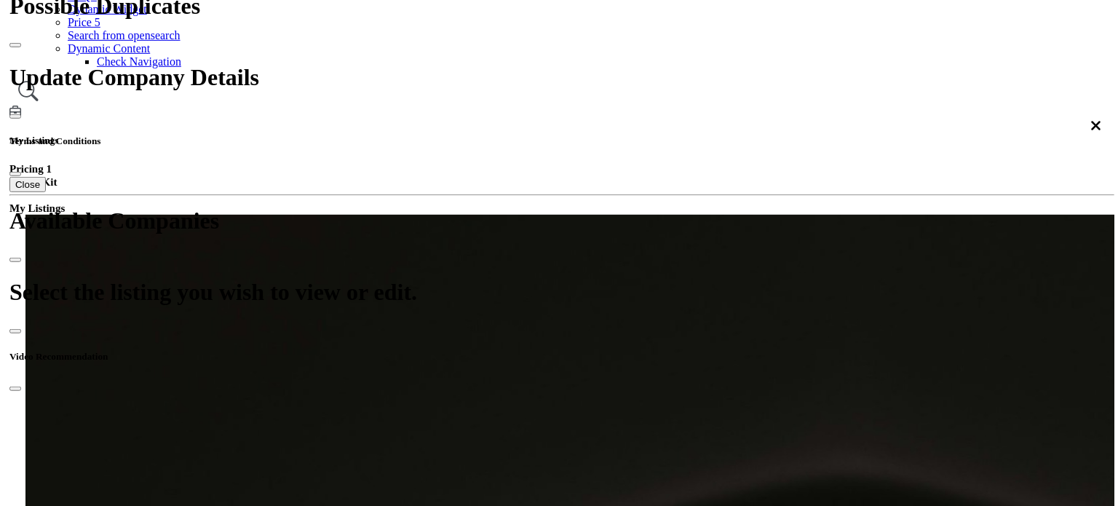
scroll to position [582, 0]
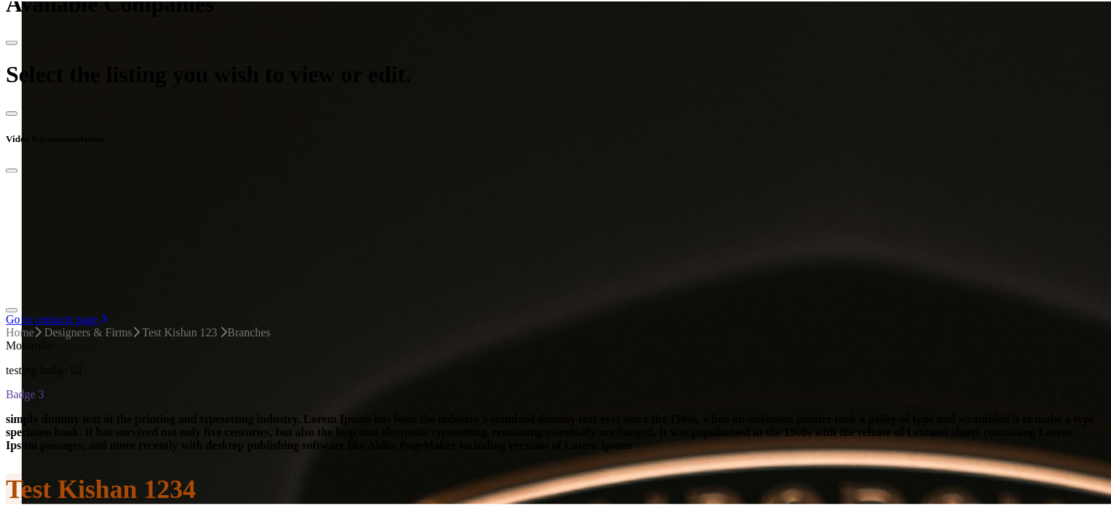
scroll to position [470, 0]
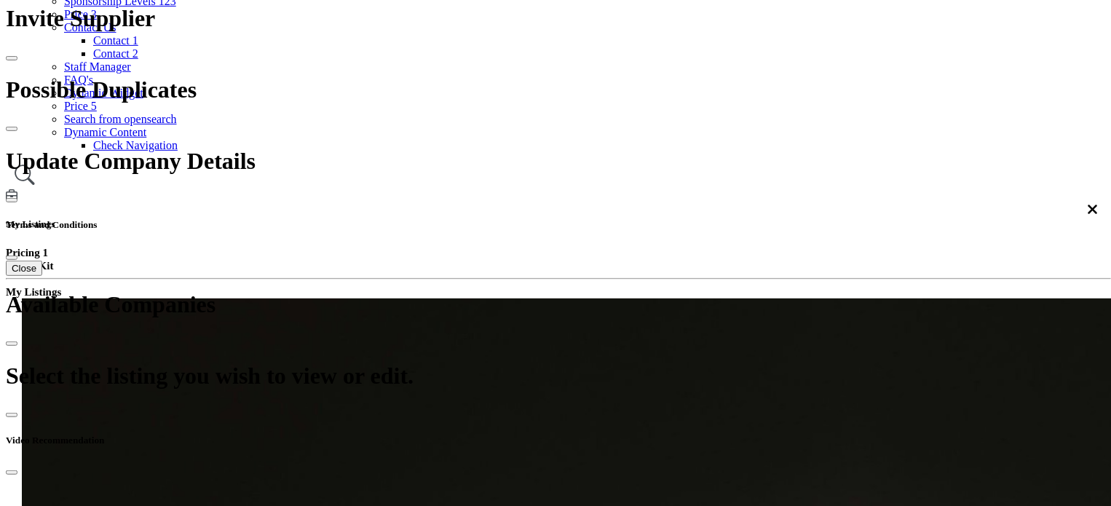
scroll to position [364, 0]
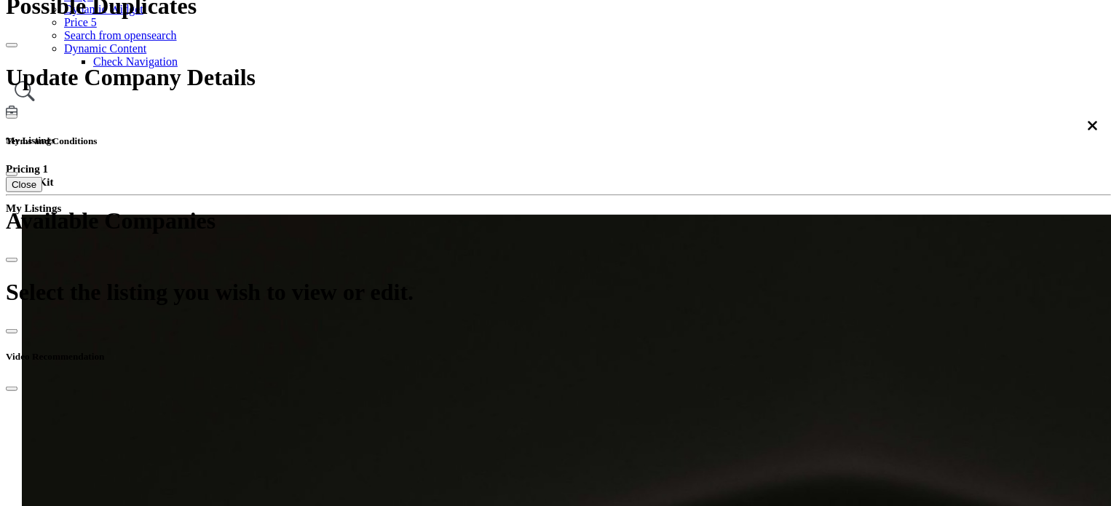
click at [828, 204] on div "Z-A" at bounding box center [891, 197] width 167 height 13
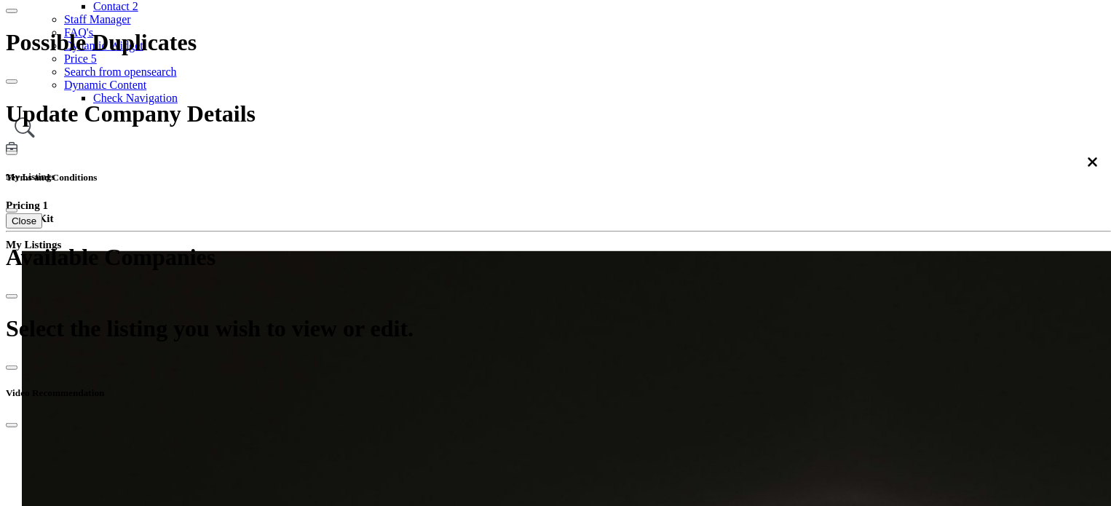
scroll to position [291, 0]
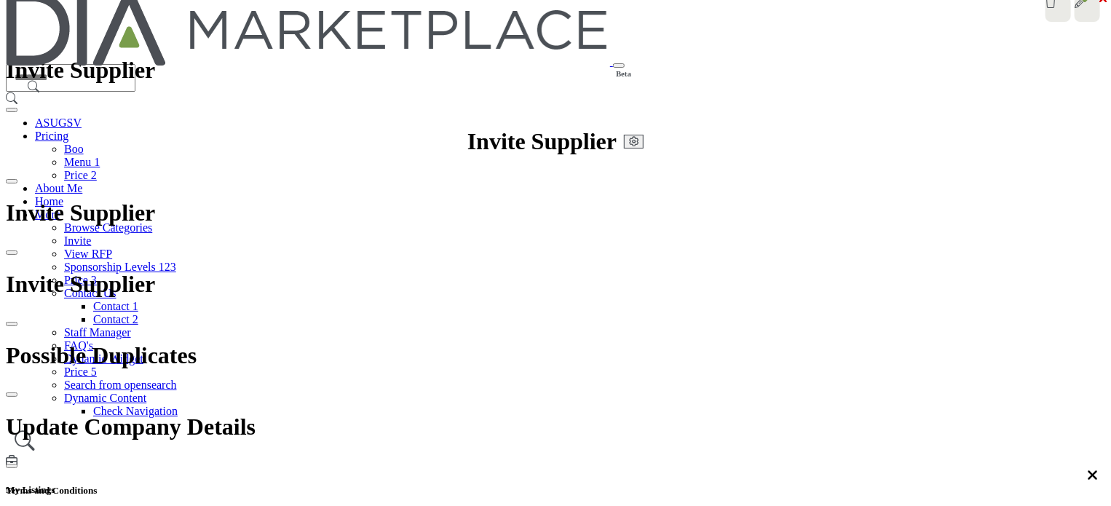
scroll to position [0, 0]
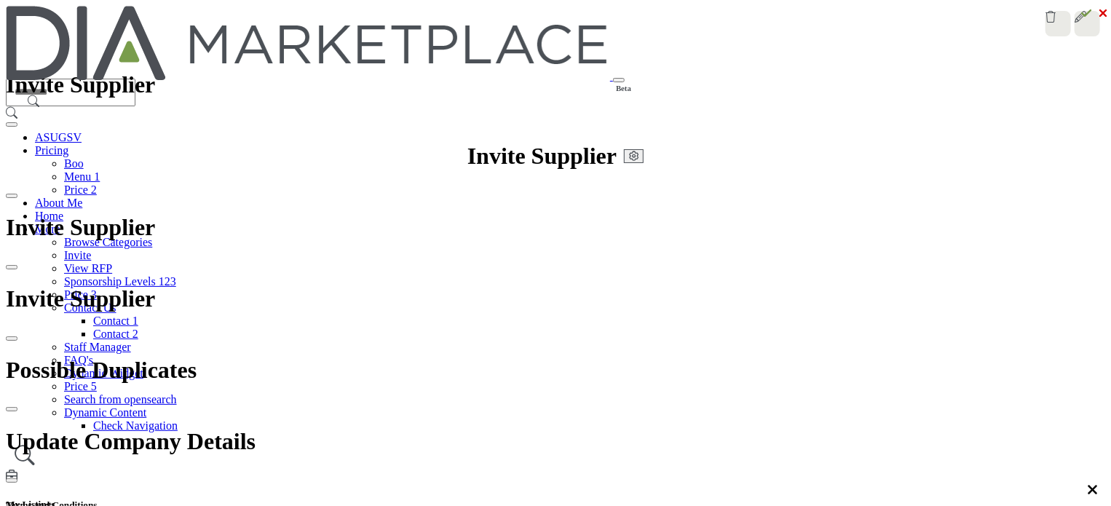
click at [249, 27] on img at bounding box center [308, 43] width 604 height 74
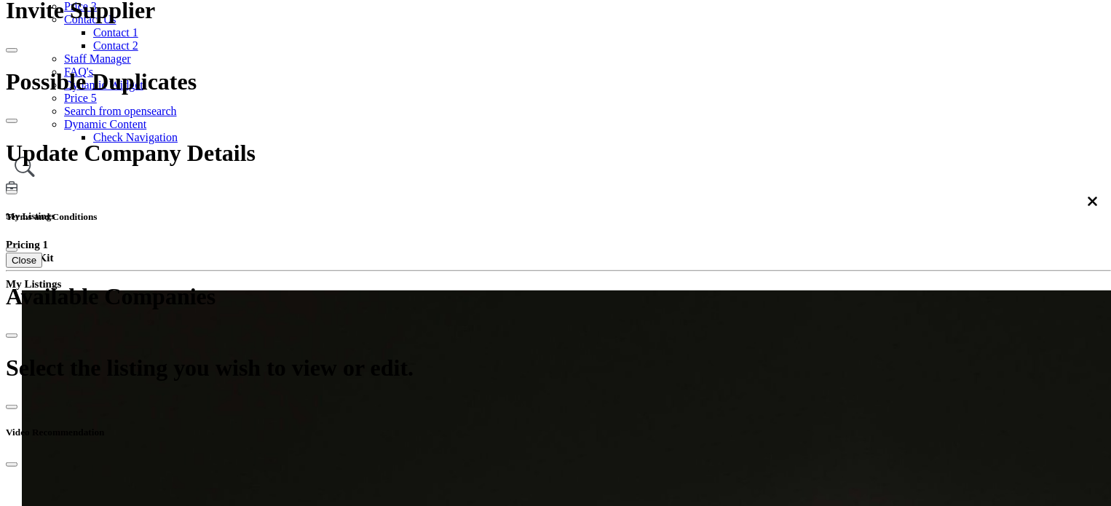
scroll to position [364, 0]
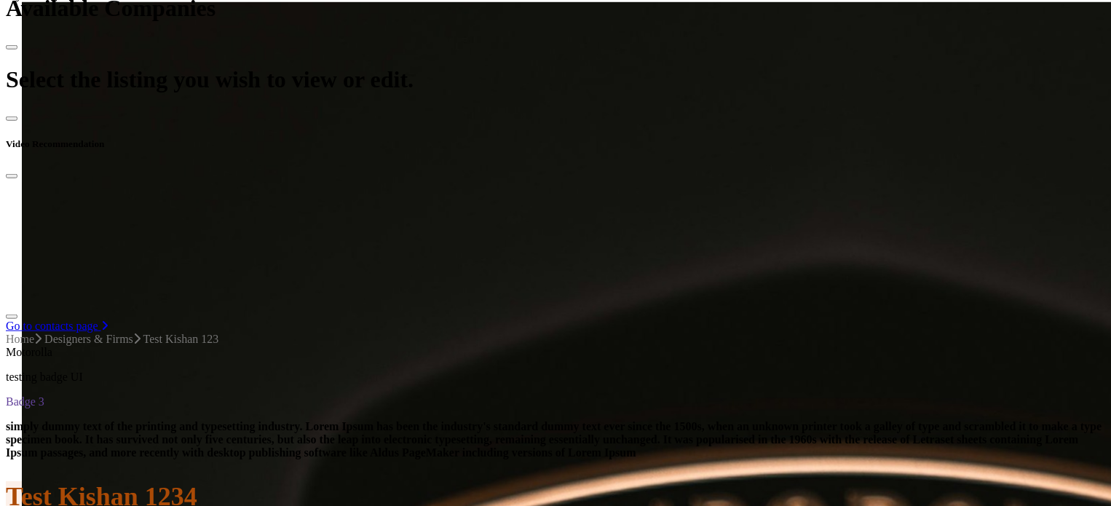
scroll to position [728, 0]
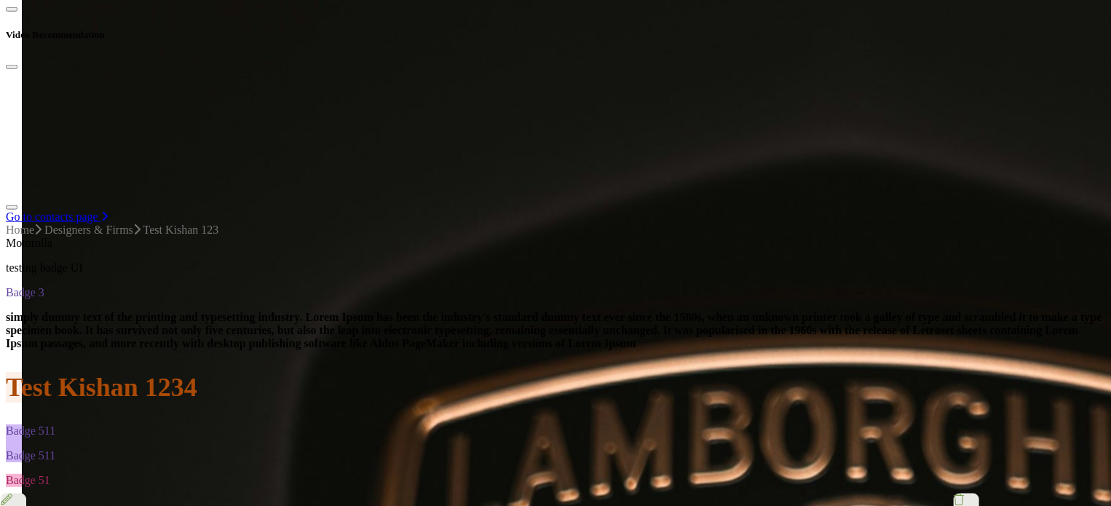
scroll to position [655, 0]
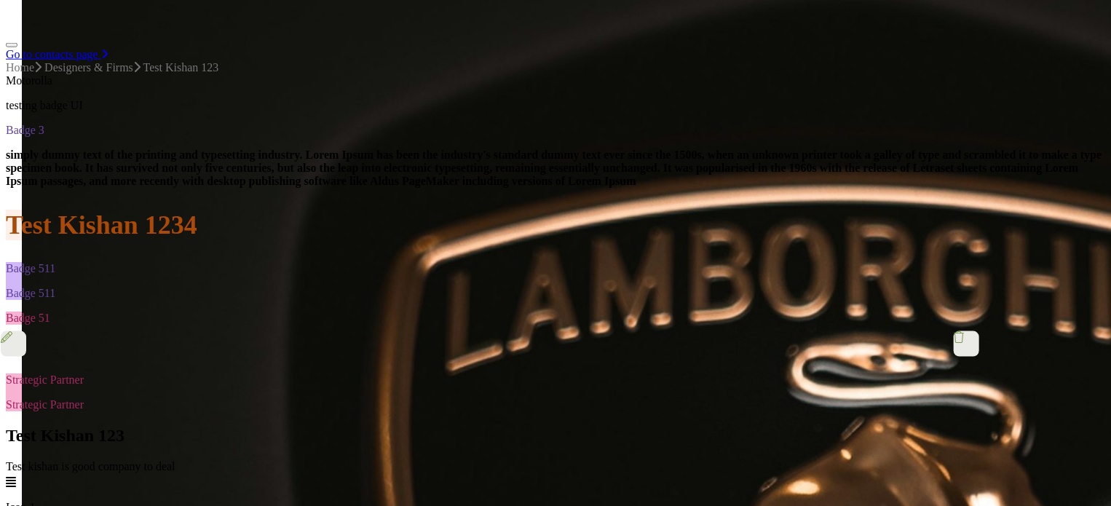
scroll to position [874, 0]
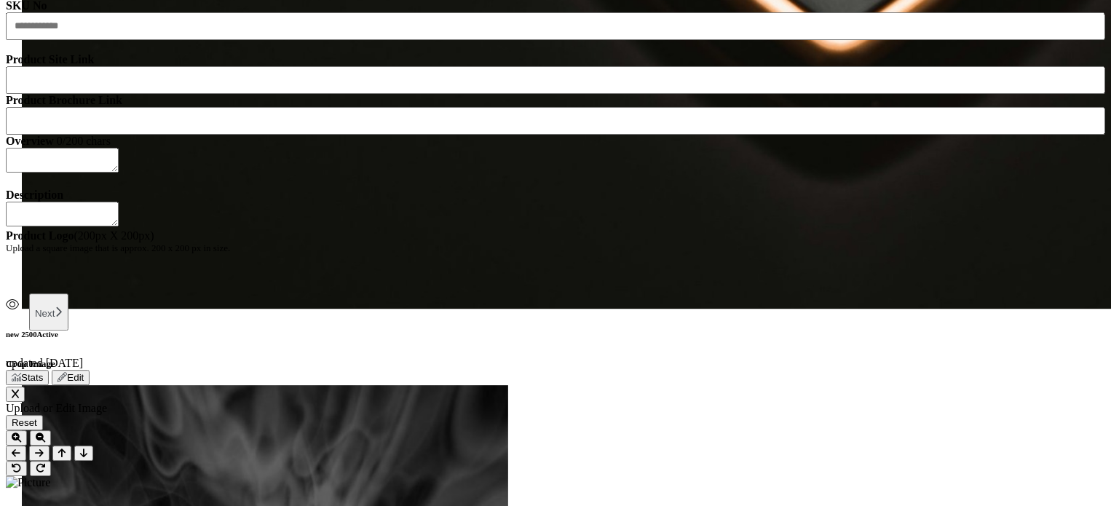
scroll to position [1966, 0]
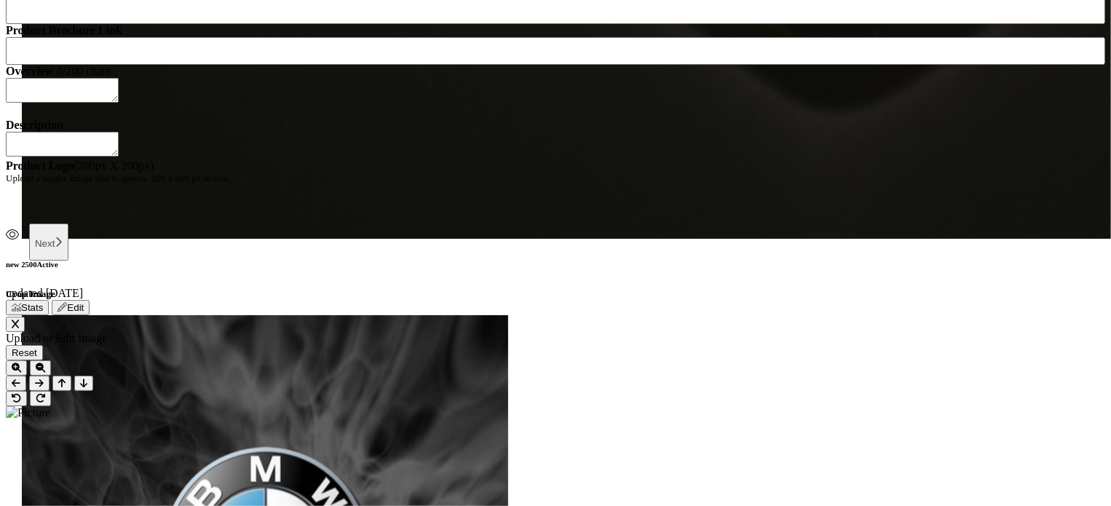
scroll to position [1893, 0]
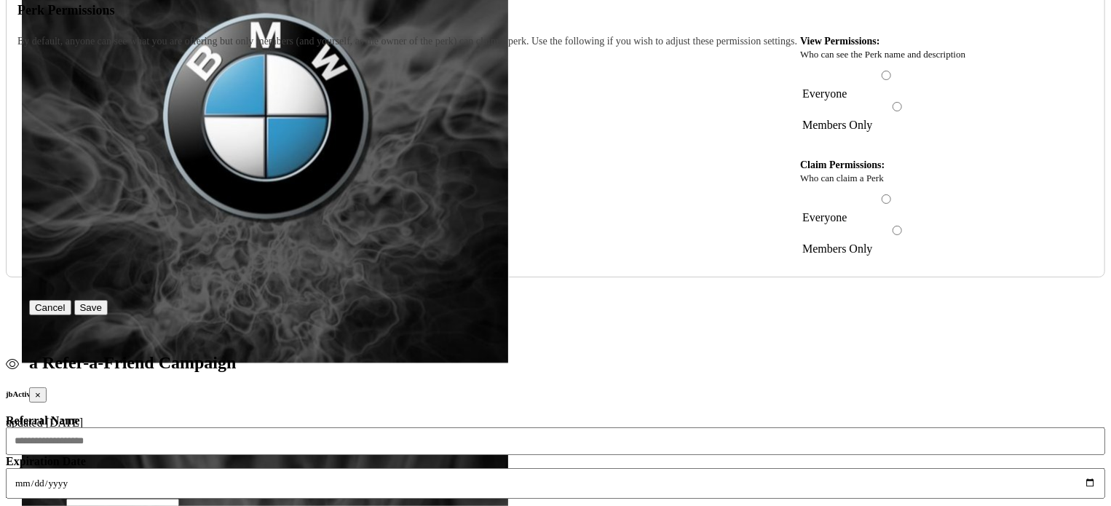
scroll to position [3058, 0]
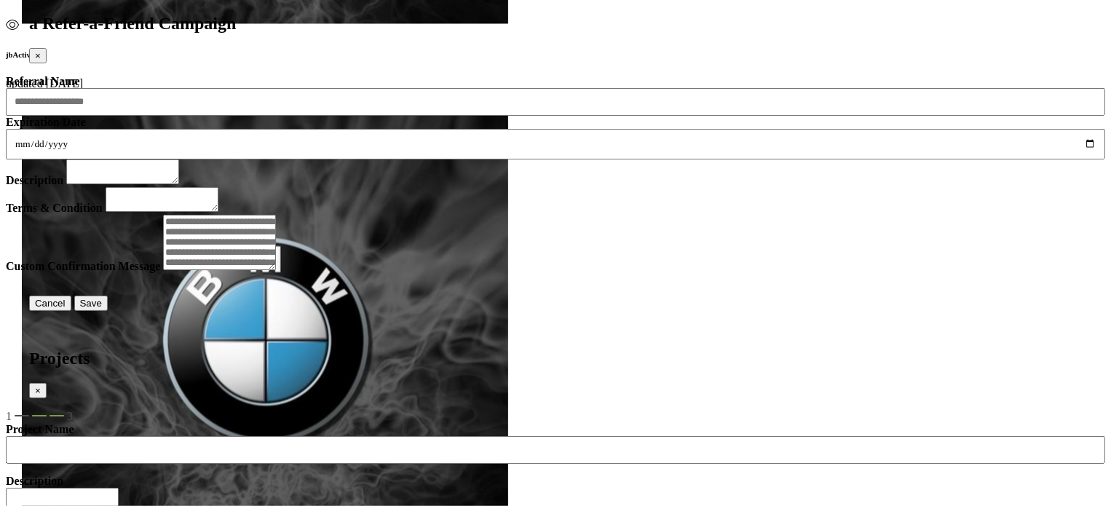
scroll to position [3567, 0]
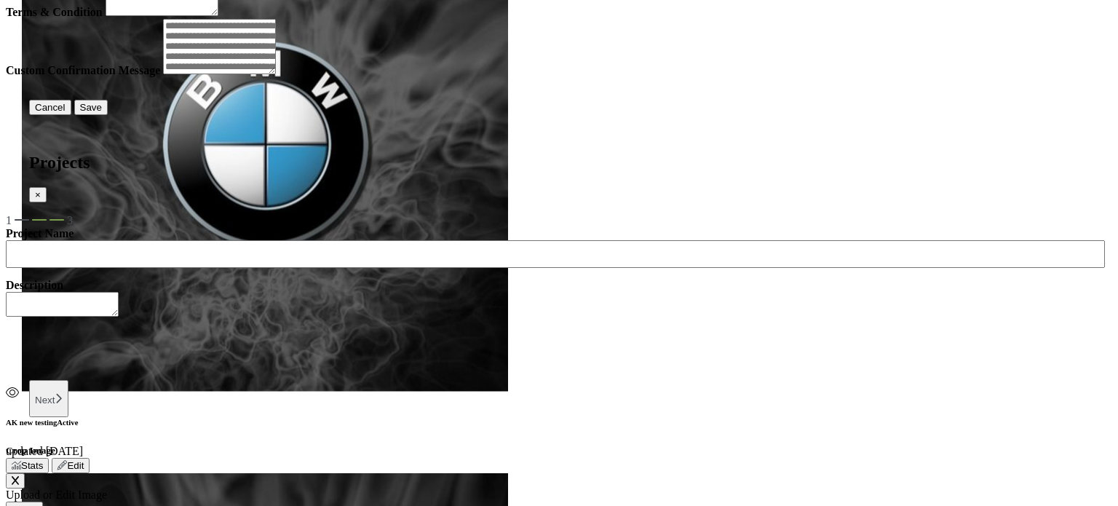
type input "*******"
type input "********"
type input "**********"
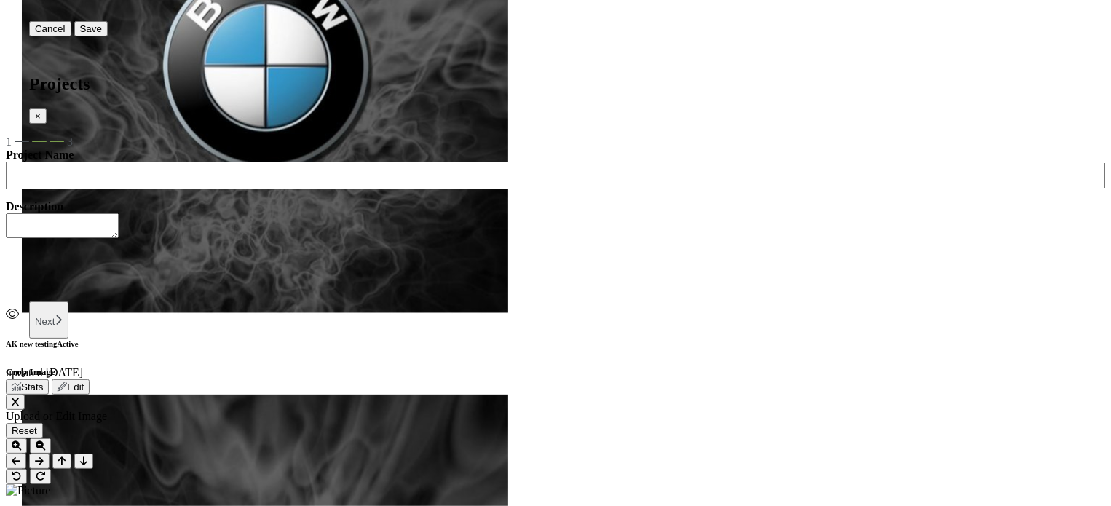
scroll to position [3713, 0]
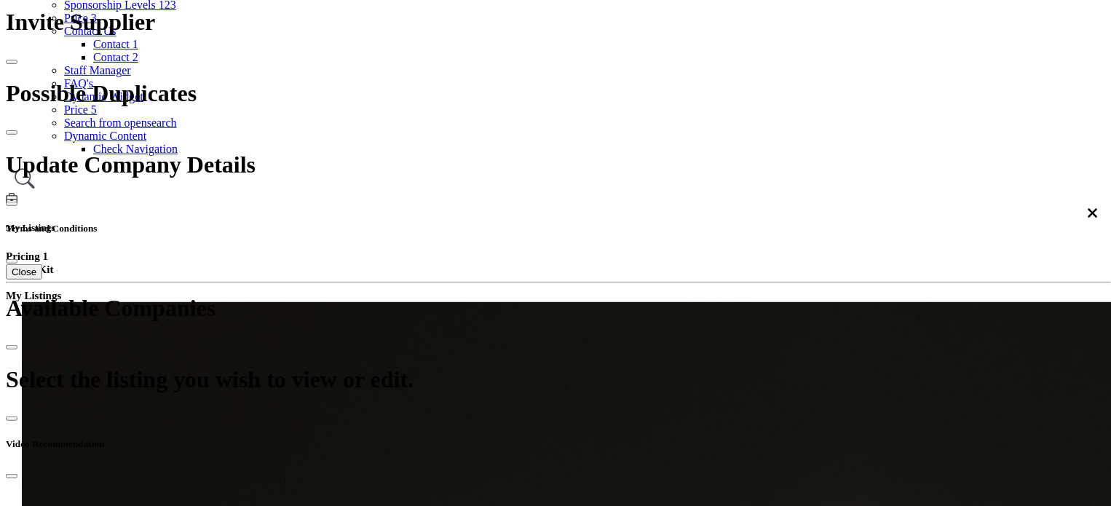
scroll to position [510, 0]
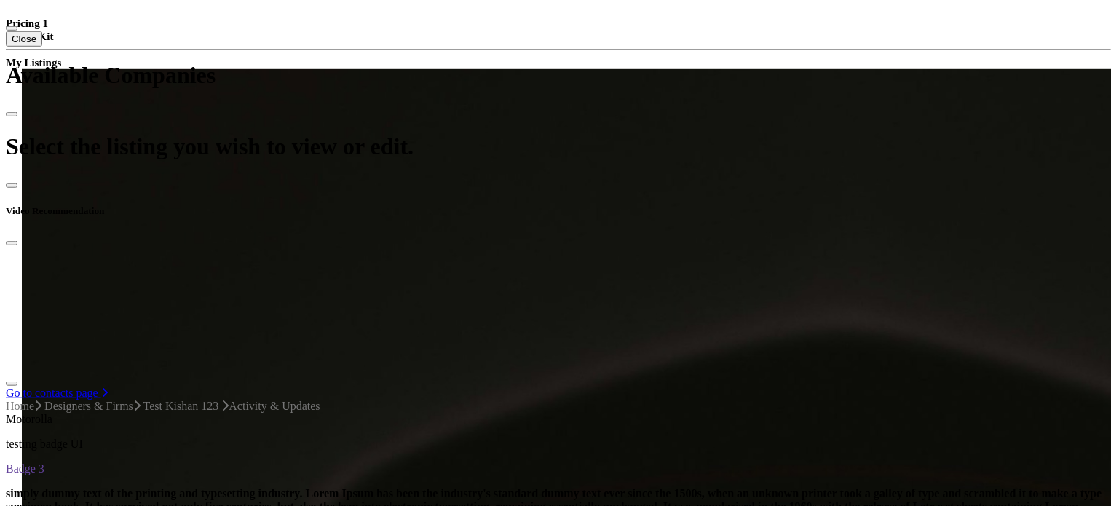
click at [527, 172] on span "My Activity" at bounding box center [522, 165] width 57 height 12
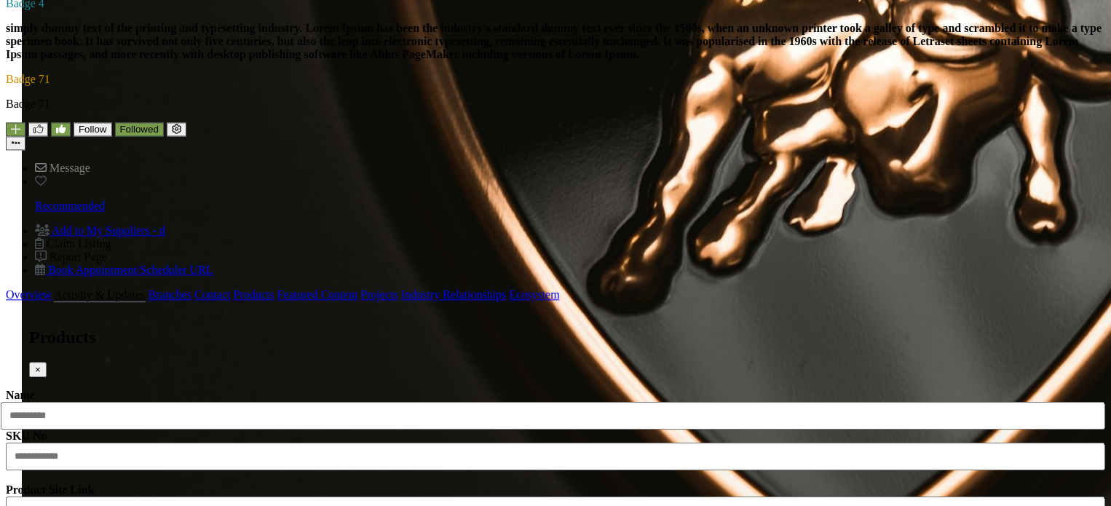
scroll to position [1456, 0]
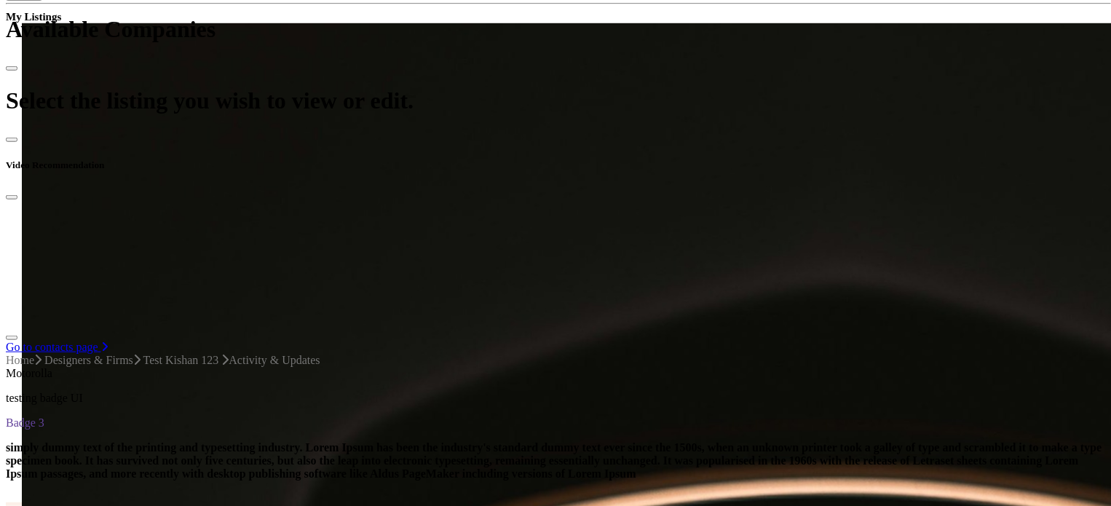
scroll to position [521, 0]
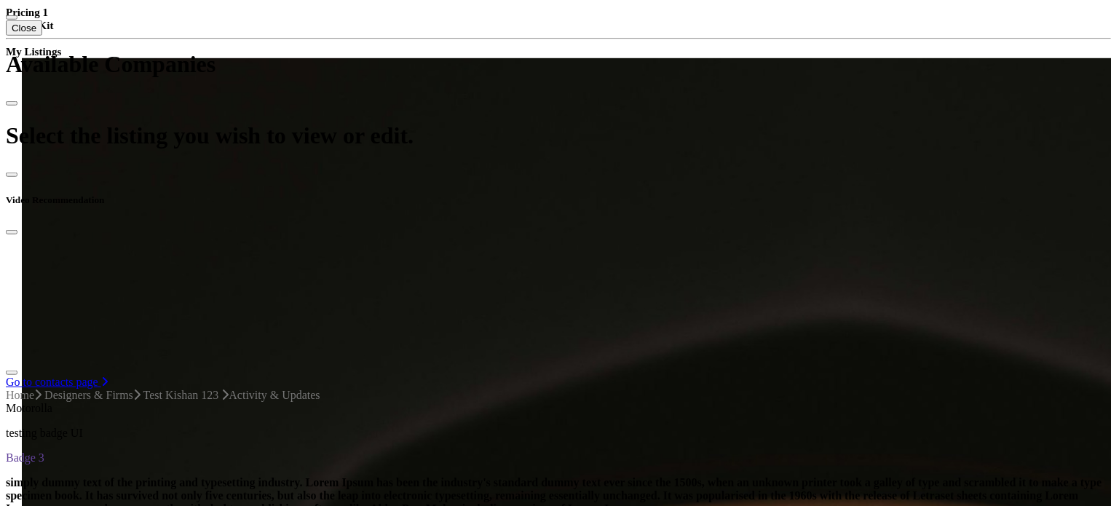
click at [700, 173] on span "Recommendations" at bounding box center [719, 167] width 87 height 12
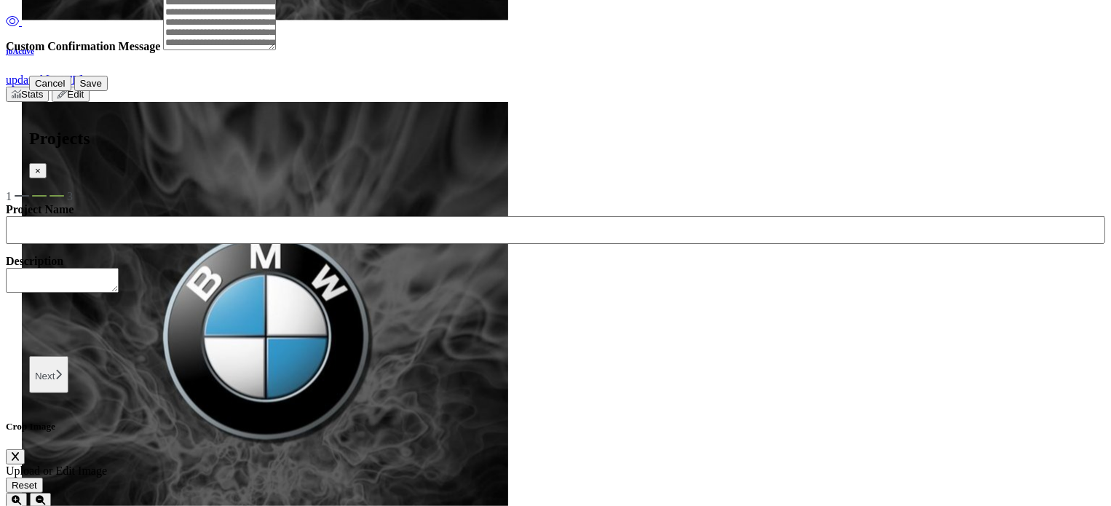
scroll to position [3350, 0]
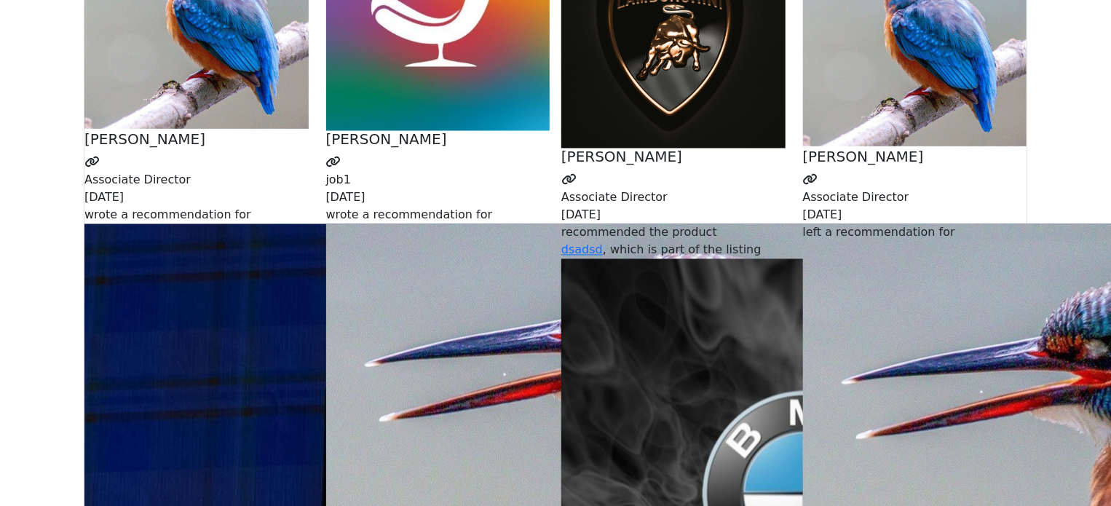
scroll to position [4217, 0]
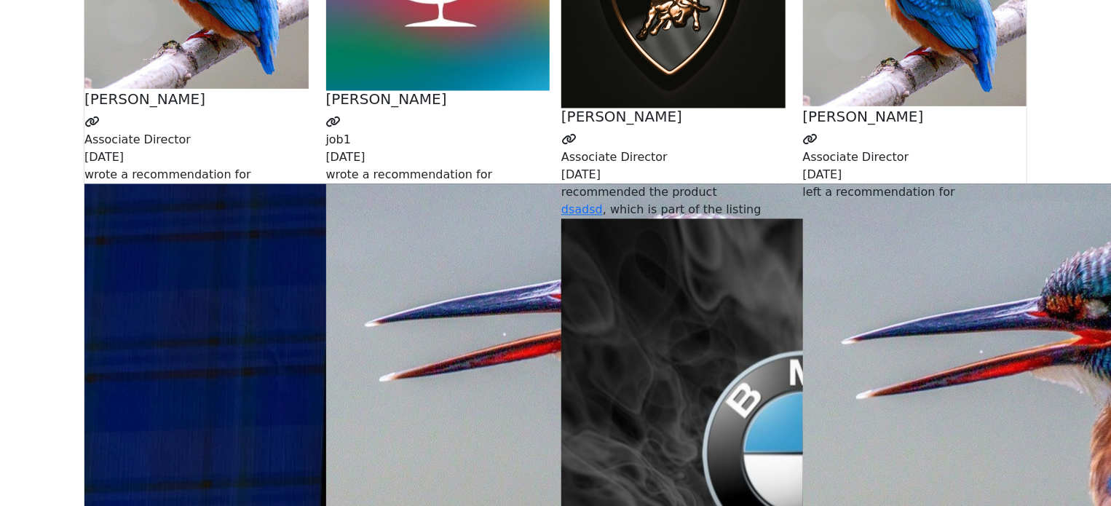
scroll to position [4145, 0]
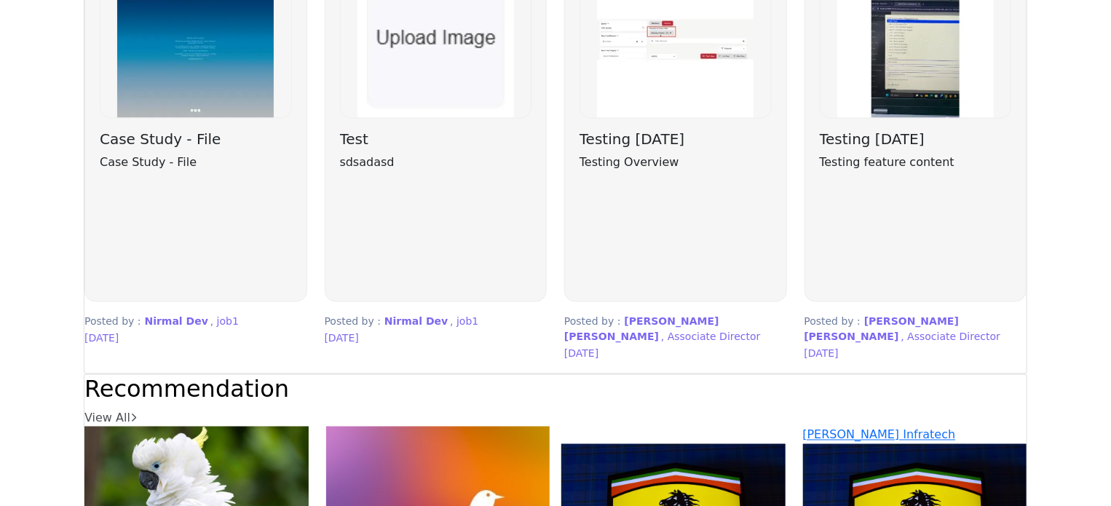
scroll to position [3762, 0]
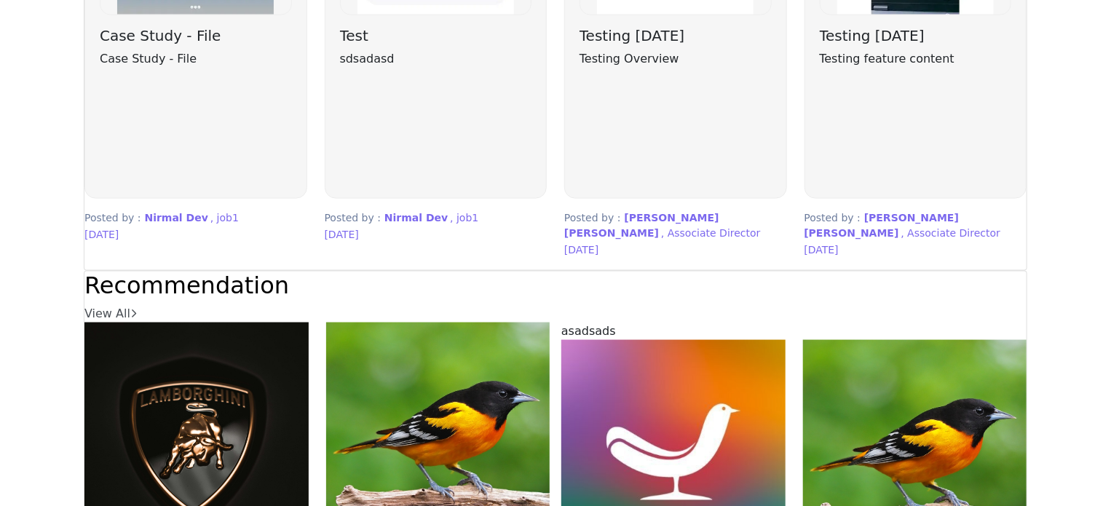
scroll to position [3642, 0]
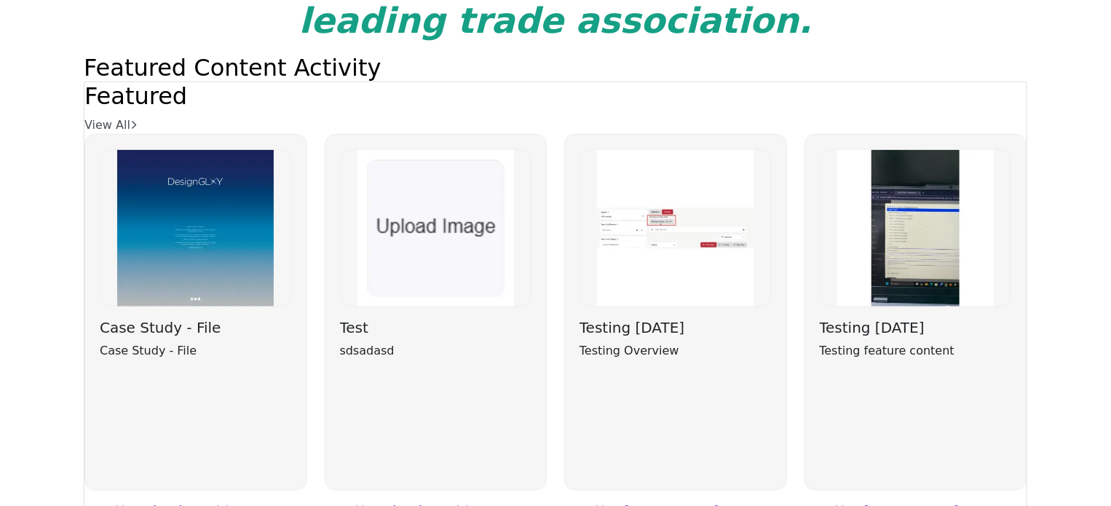
scroll to position [3547, 0]
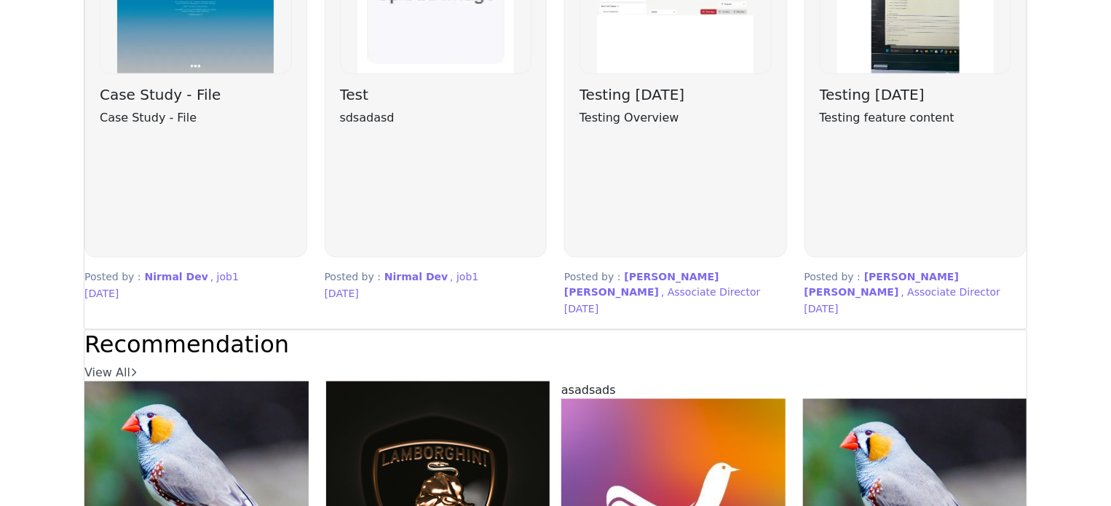
scroll to position [3555, 0]
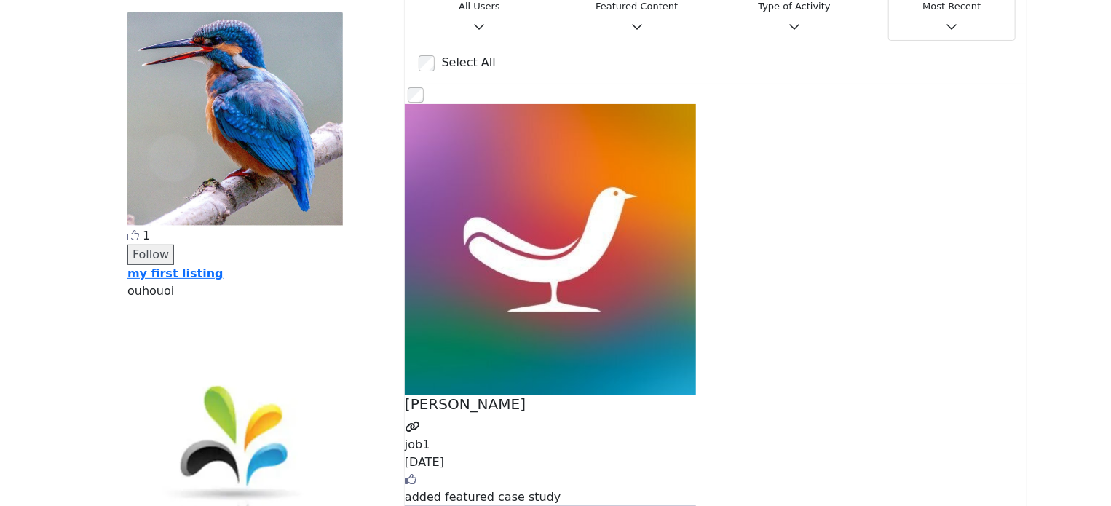
scroll to position [23, 0]
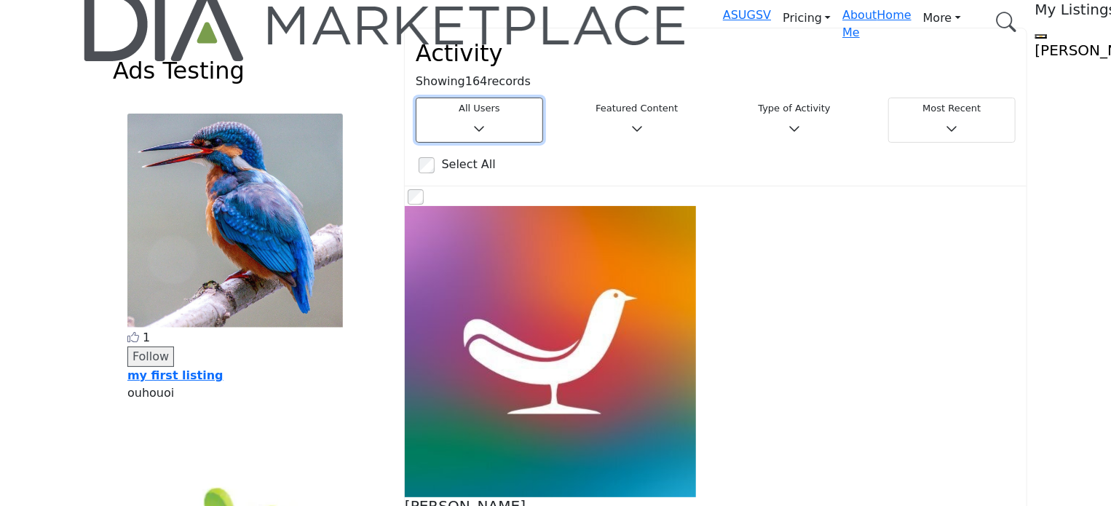
click at [486, 122] on icon "button" at bounding box center [480, 128] width 12 height 12
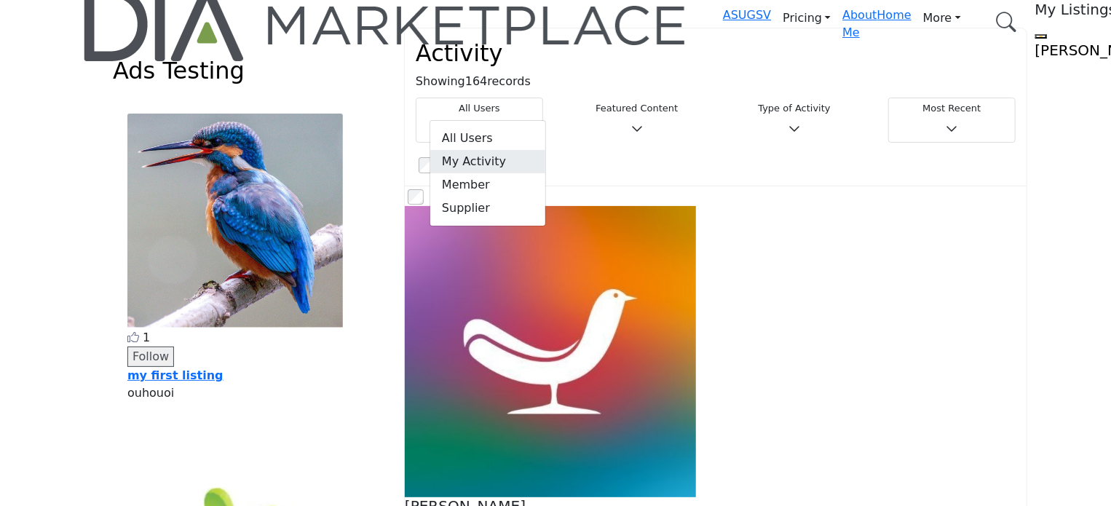
click at [468, 157] on span "My Activity" at bounding box center [487, 161] width 115 height 23
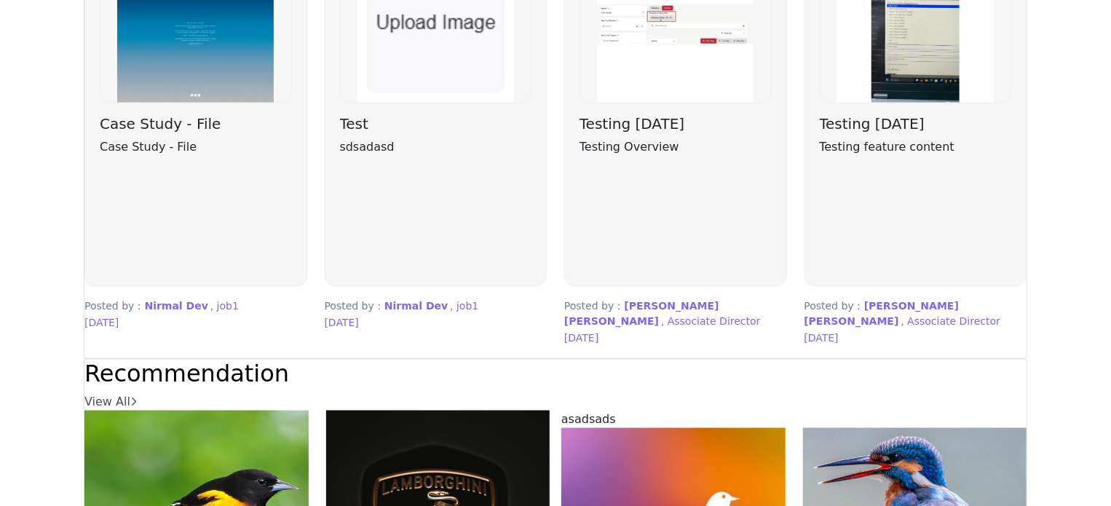
scroll to position [3701, 0]
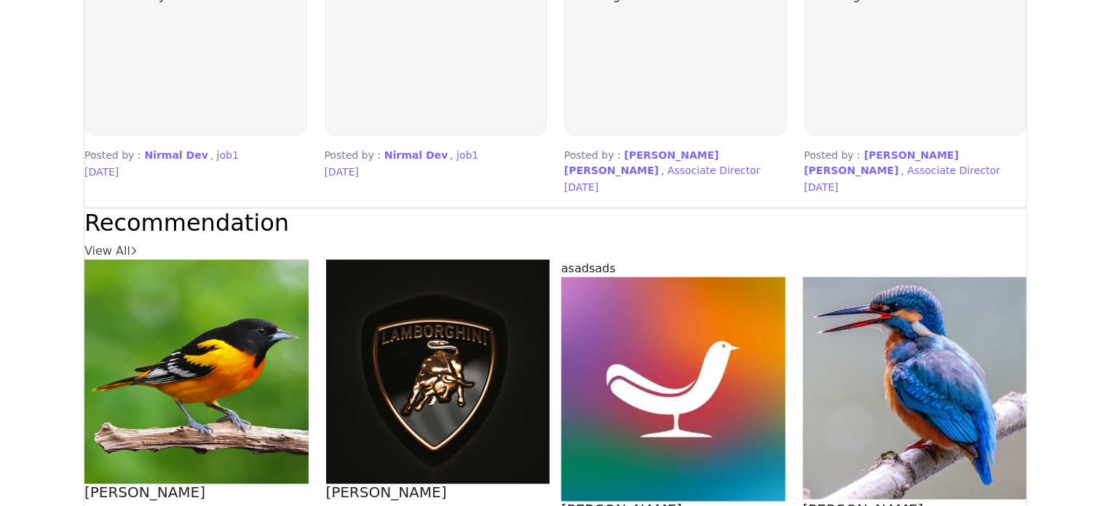
scroll to position [3773, 0]
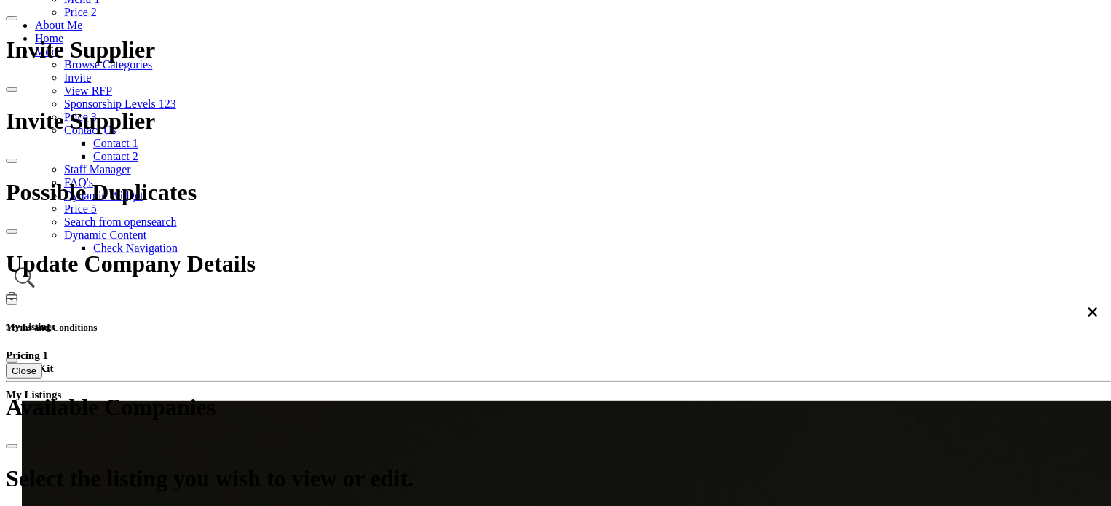
scroll to position [291, 0]
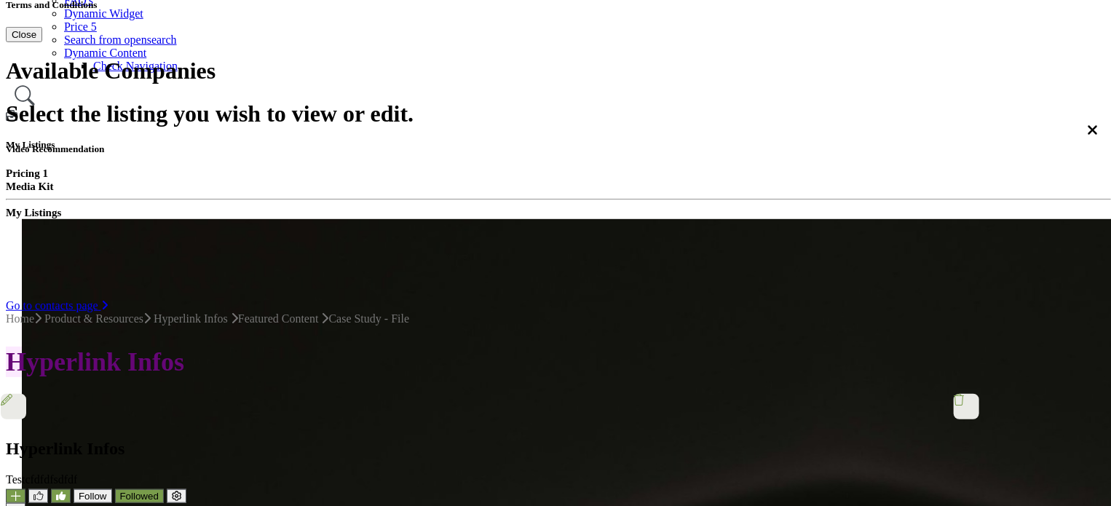
scroll to position [364, 0]
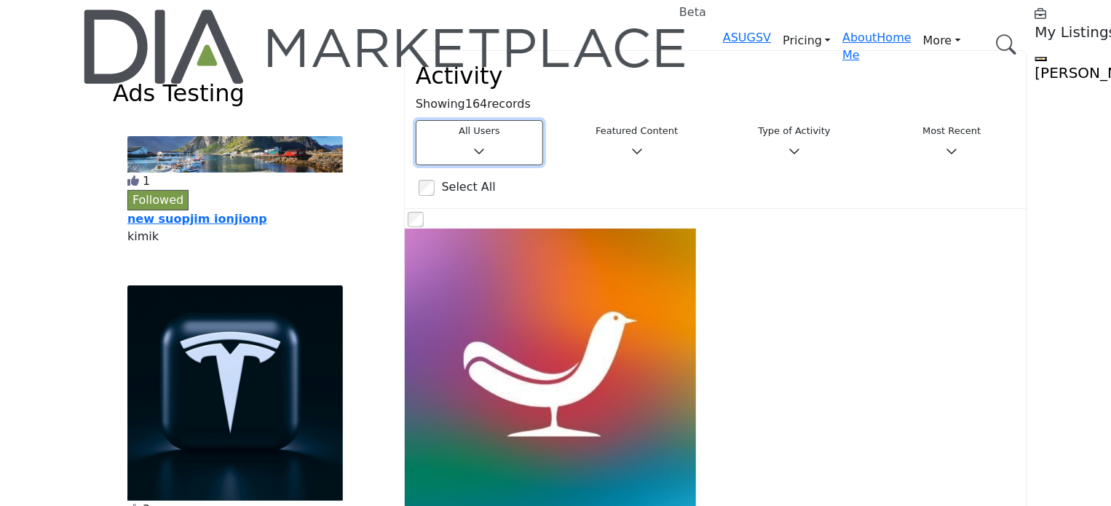
click at [524, 124] on button "All Users" at bounding box center [479, 142] width 127 height 45
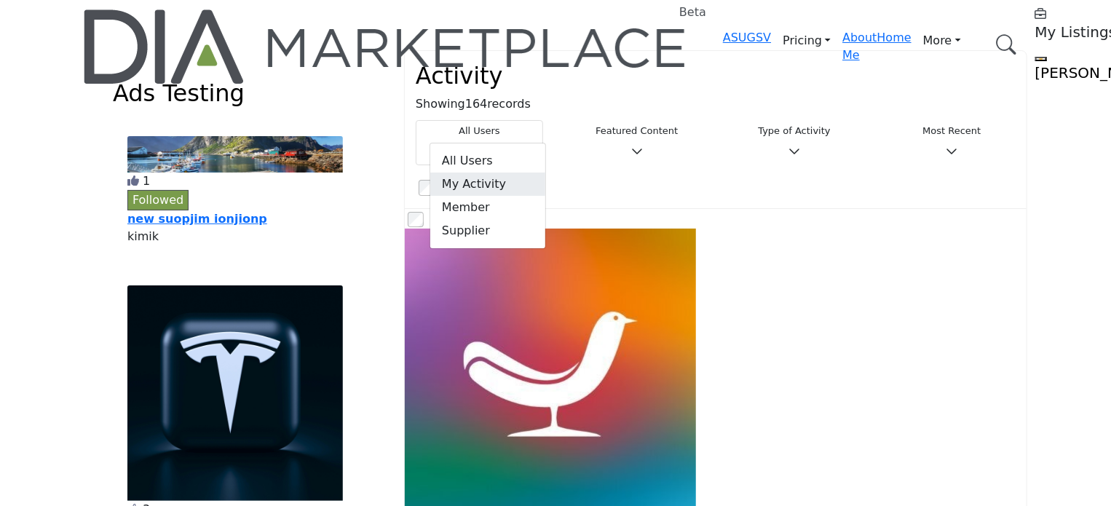
click at [486, 182] on span "My Activity" at bounding box center [487, 184] width 115 height 23
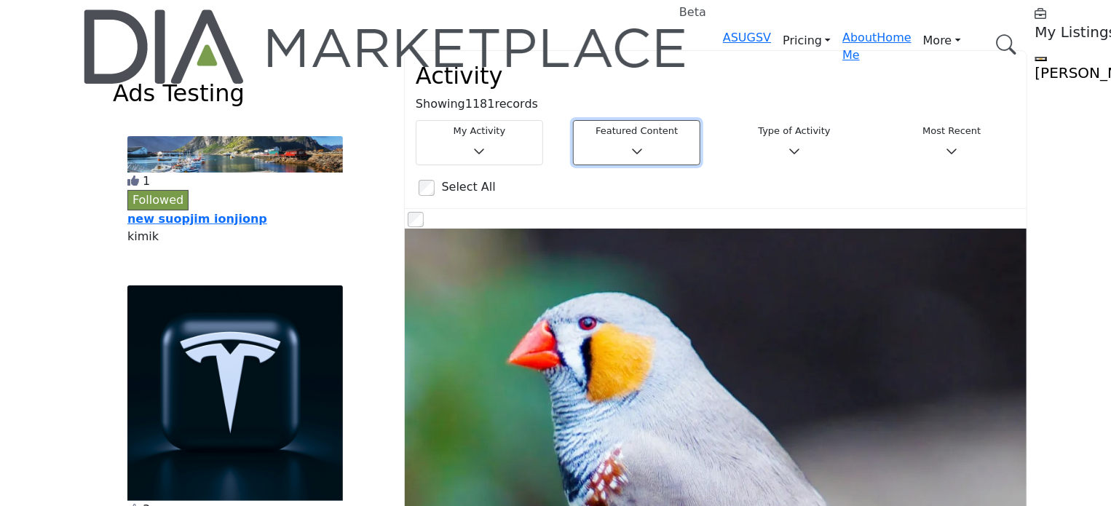
click at [643, 145] on icon "button" at bounding box center [637, 151] width 12 height 12
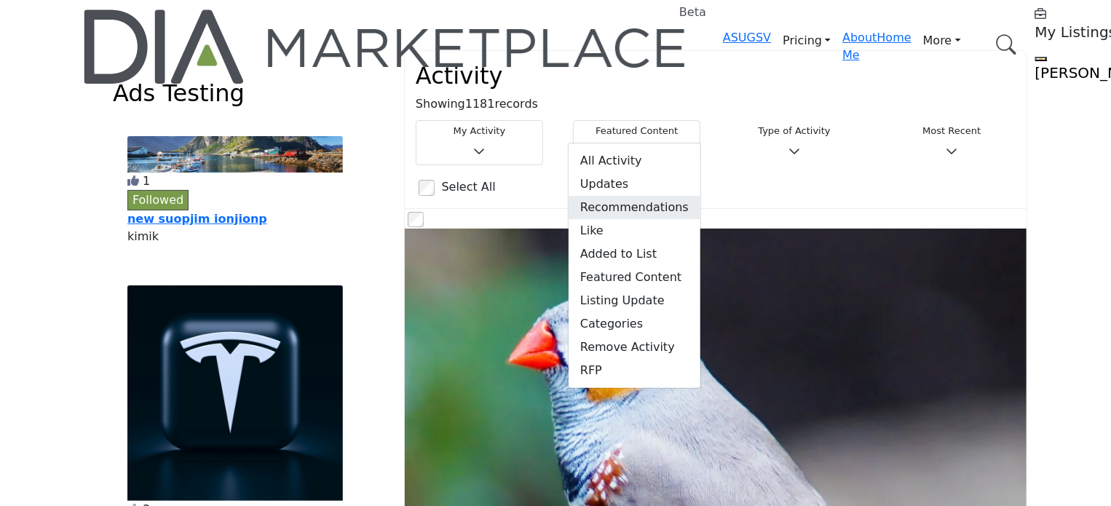
click at [611, 199] on span "Recommendations" at bounding box center [635, 207] width 132 height 23
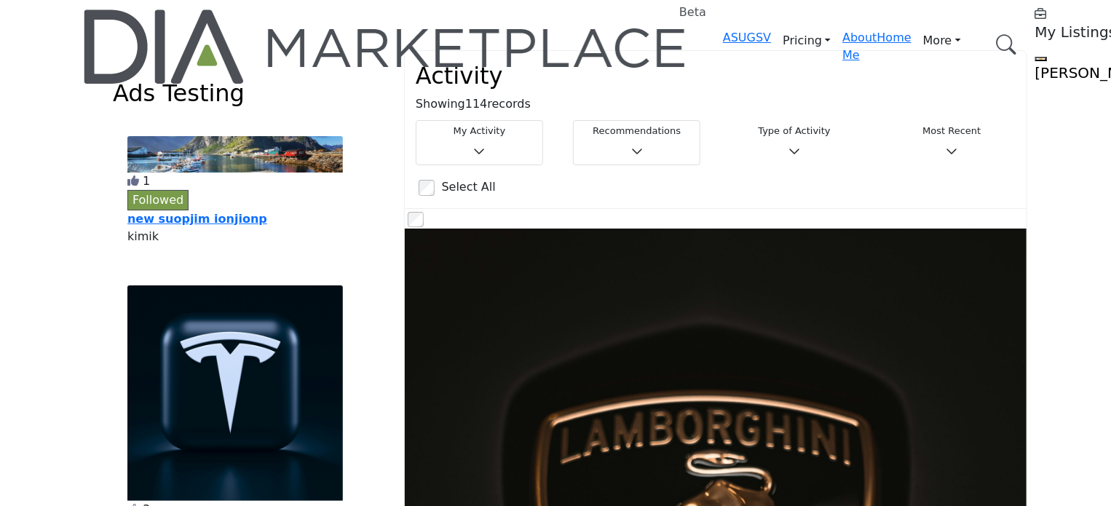
scroll to position [146, 0]
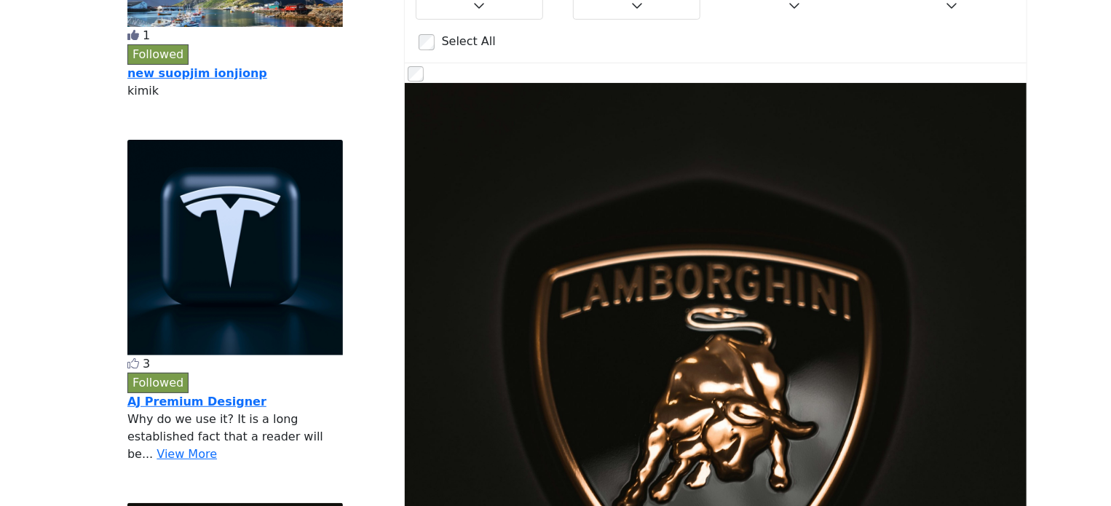
click at [139, 357] on icon at bounding box center [133, 363] width 12 height 12
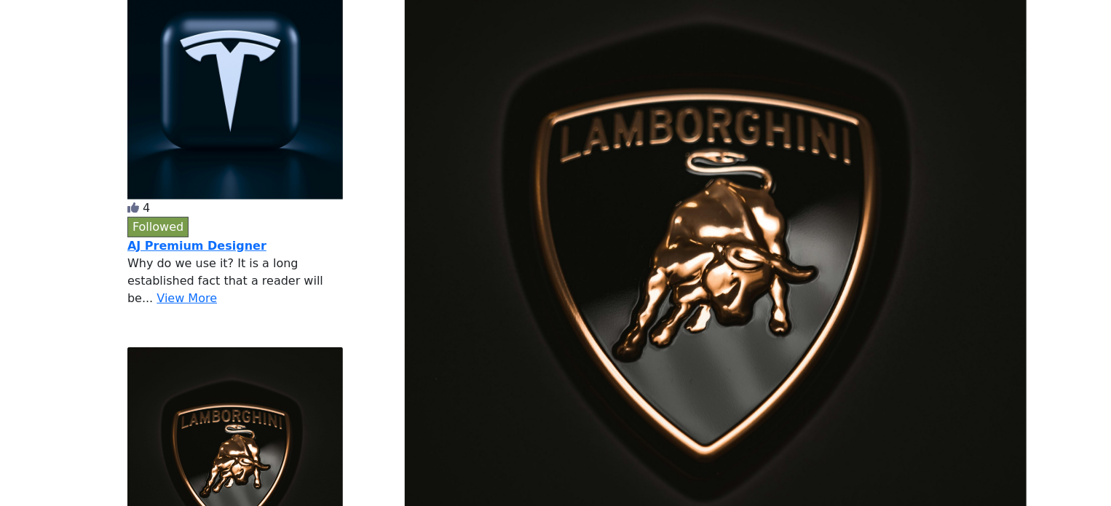
scroll to position [0, 0]
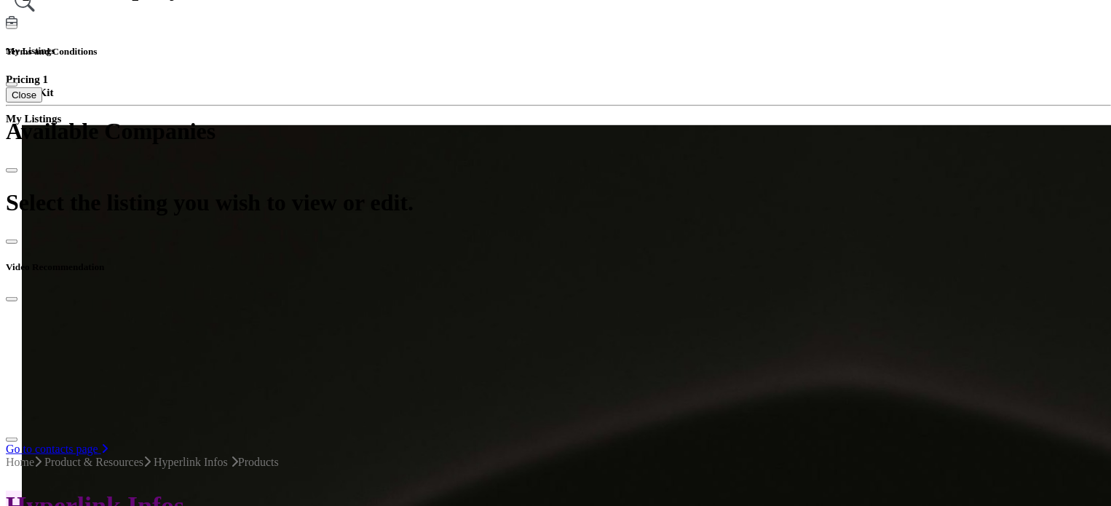
scroll to position [655, 0]
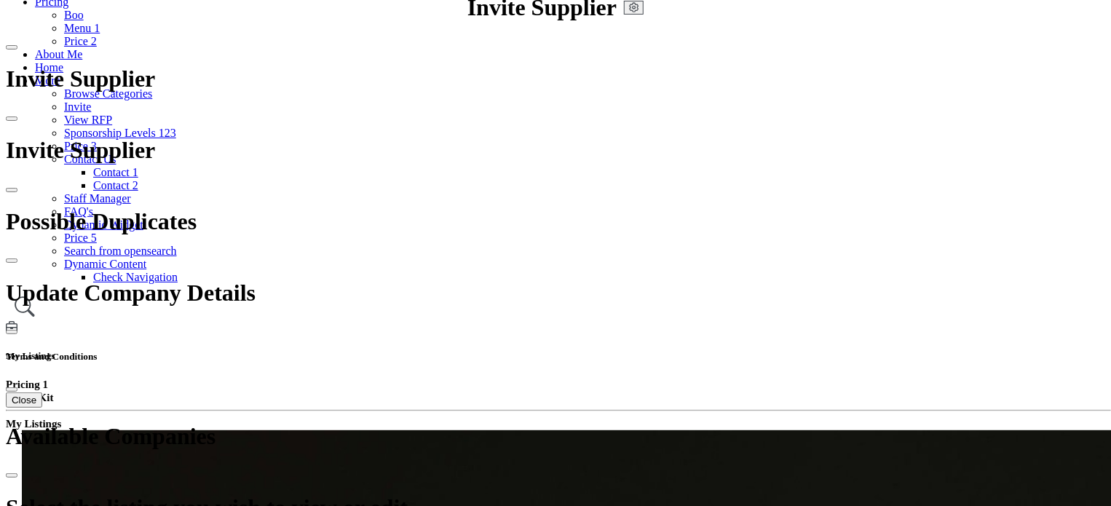
scroll to position [146, 0]
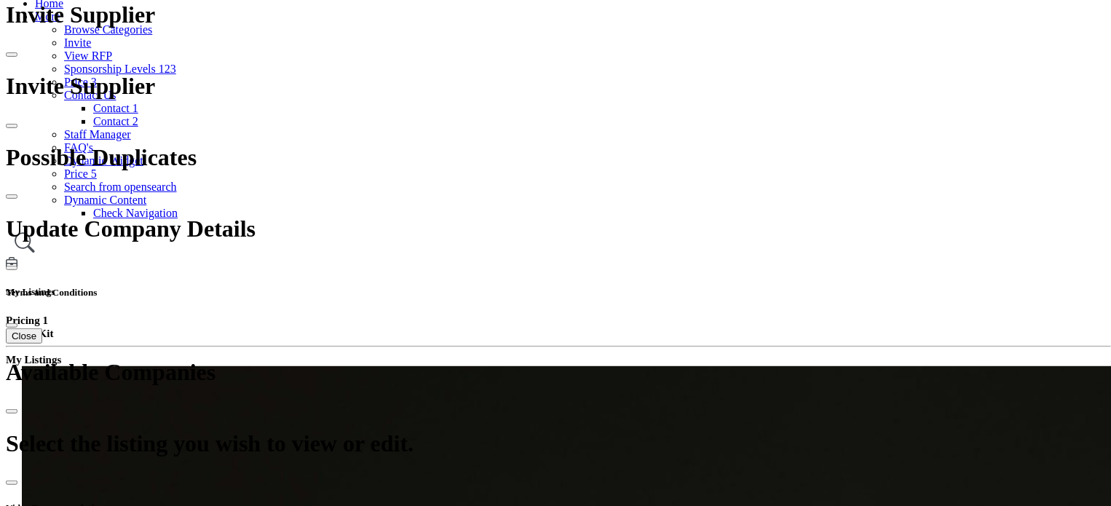
scroll to position [437, 0]
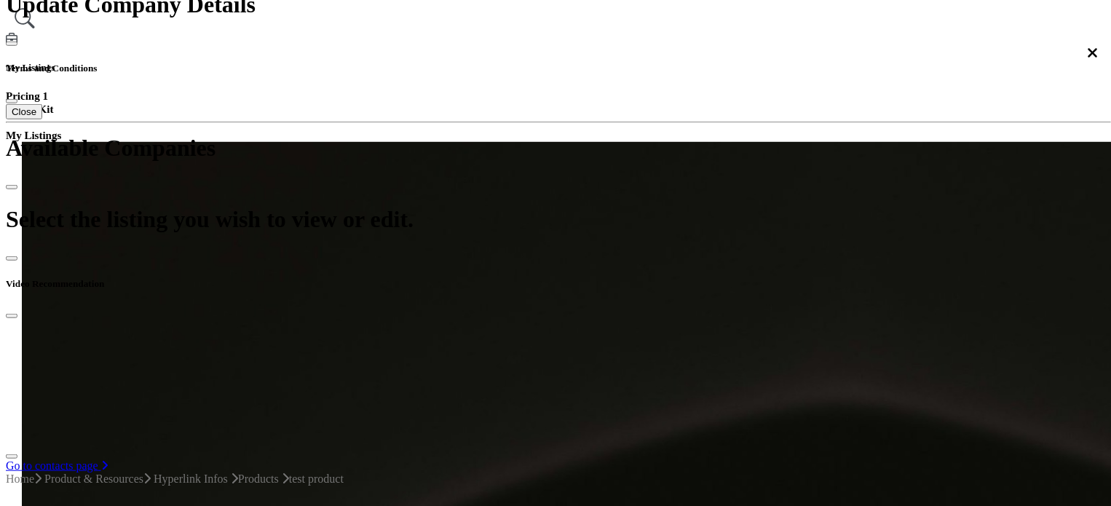
scroll to position [693, 0]
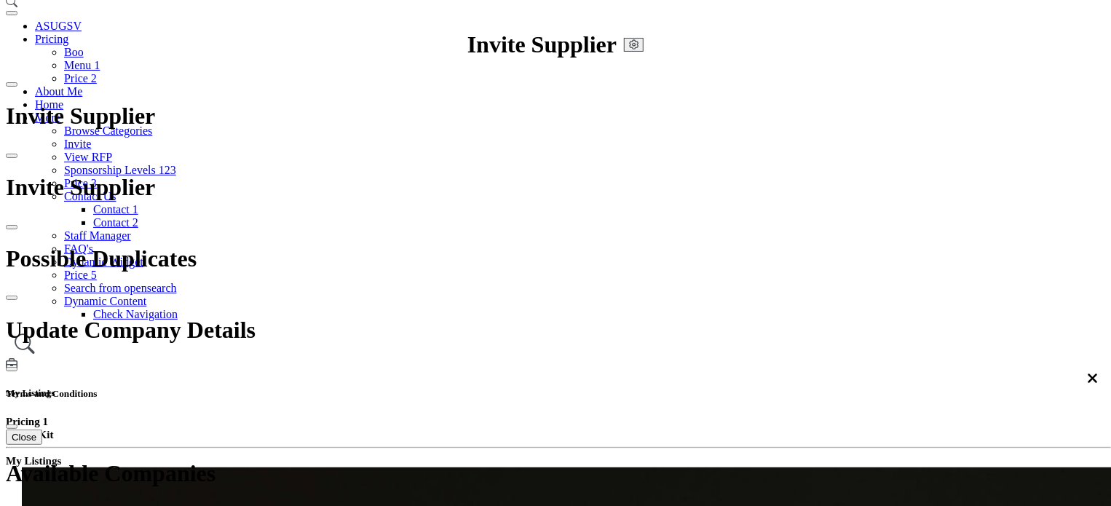
scroll to position [111, 0]
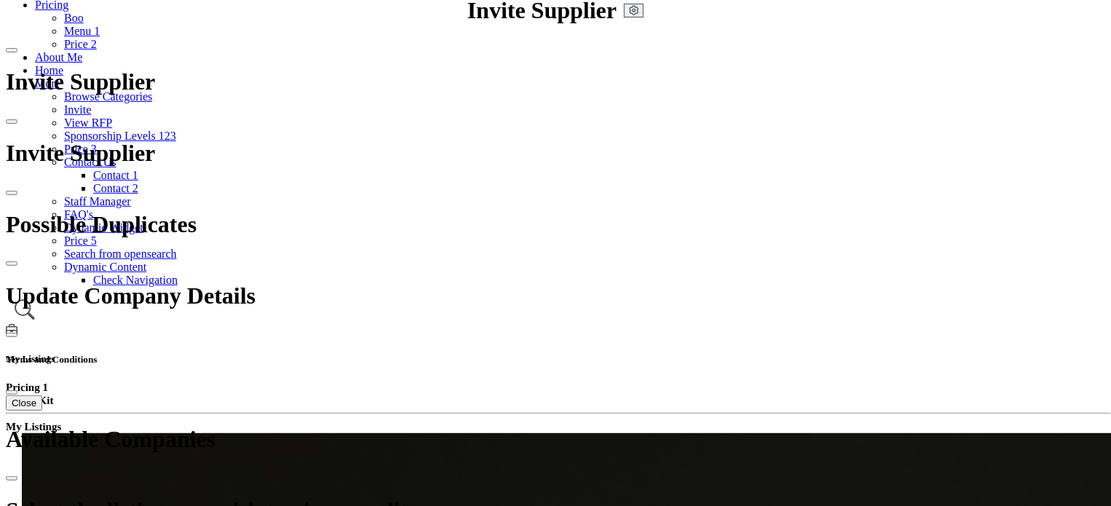
scroll to position [146, 0]
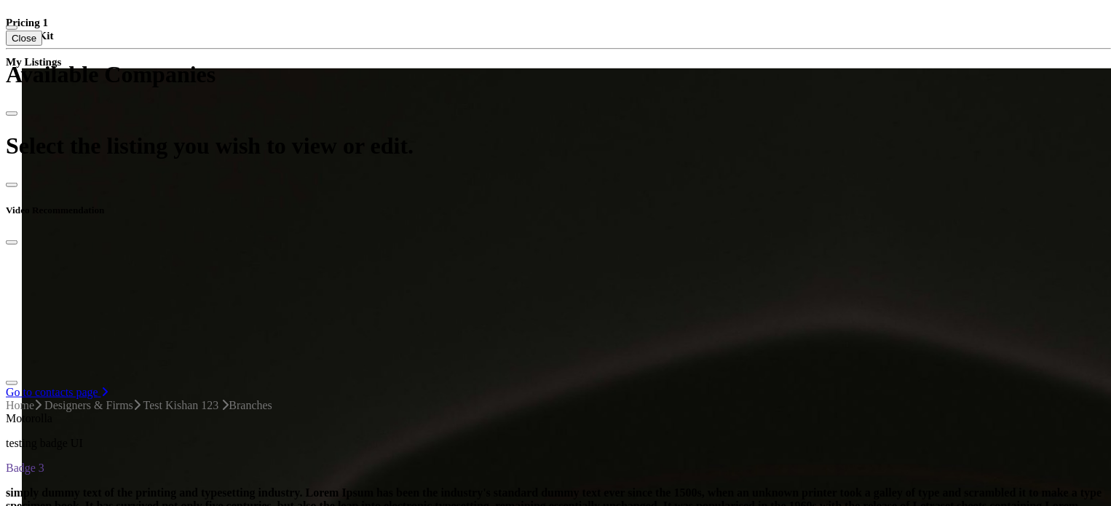
scroll to position [582, 0]
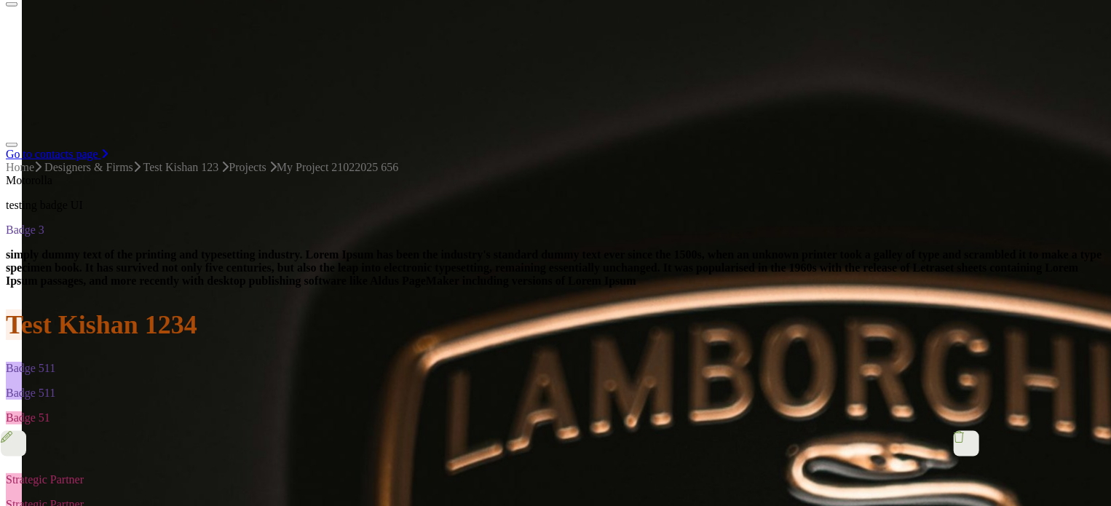
scroll to position [823, 0]
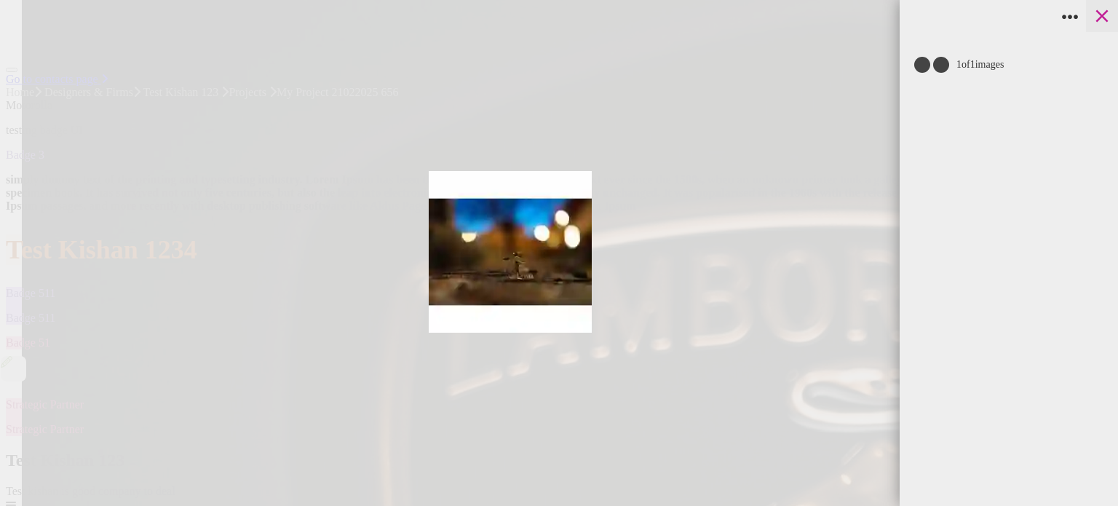
click at [1110, 14] on icon at bounding box center [1102, 16] width 22 height 22
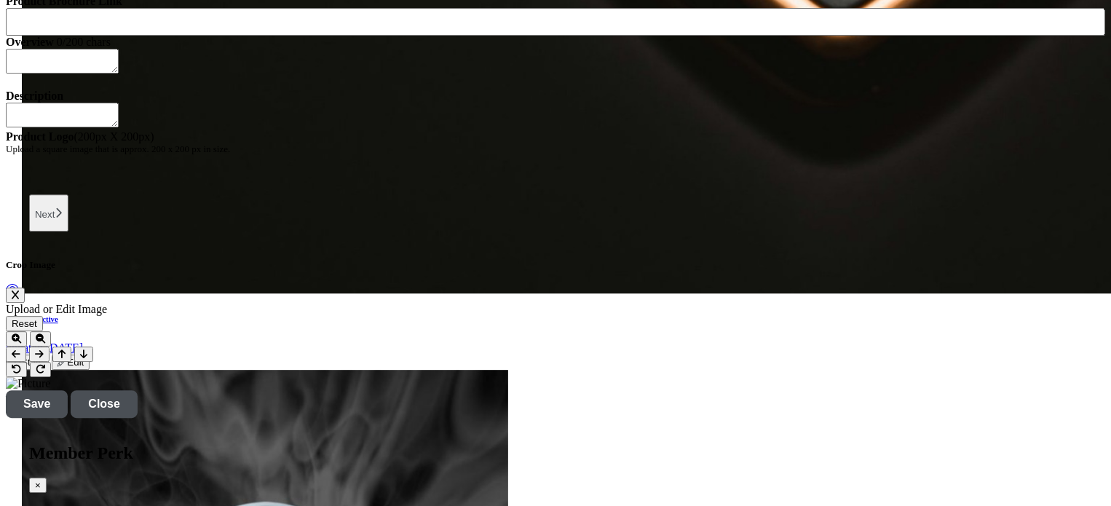
scroll to position [1988, 0]
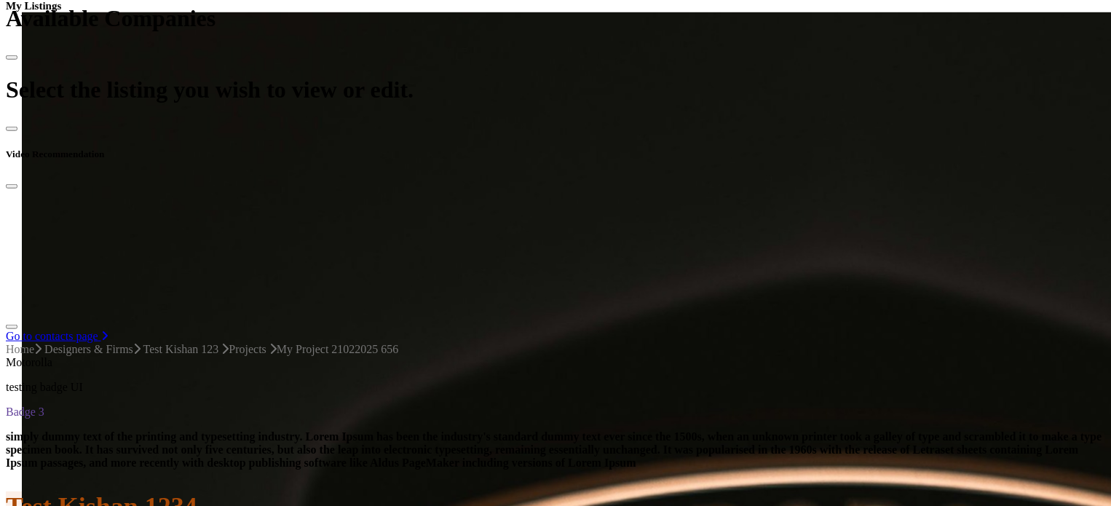
scroll to position [532, 0]
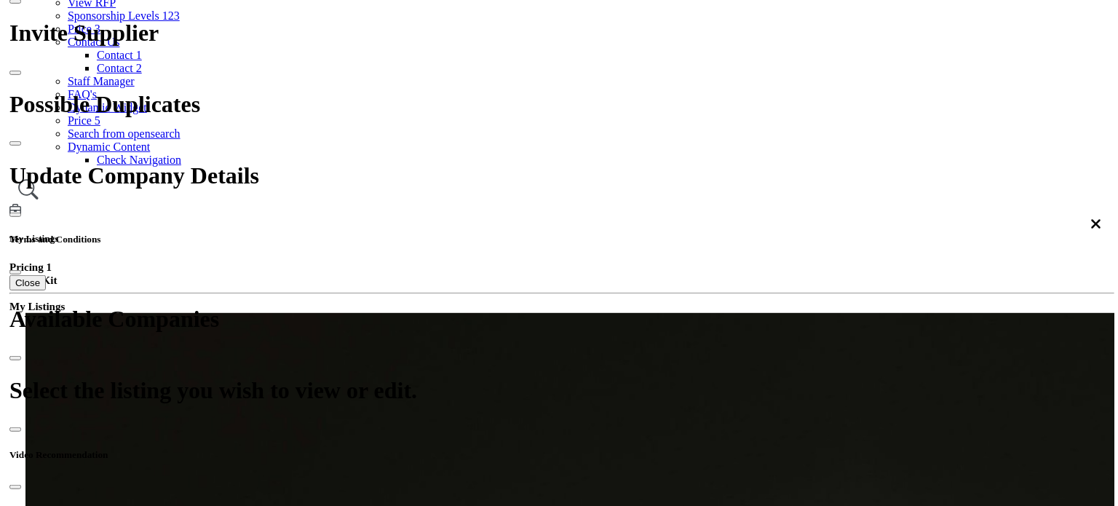
scroll to position [291, 0]
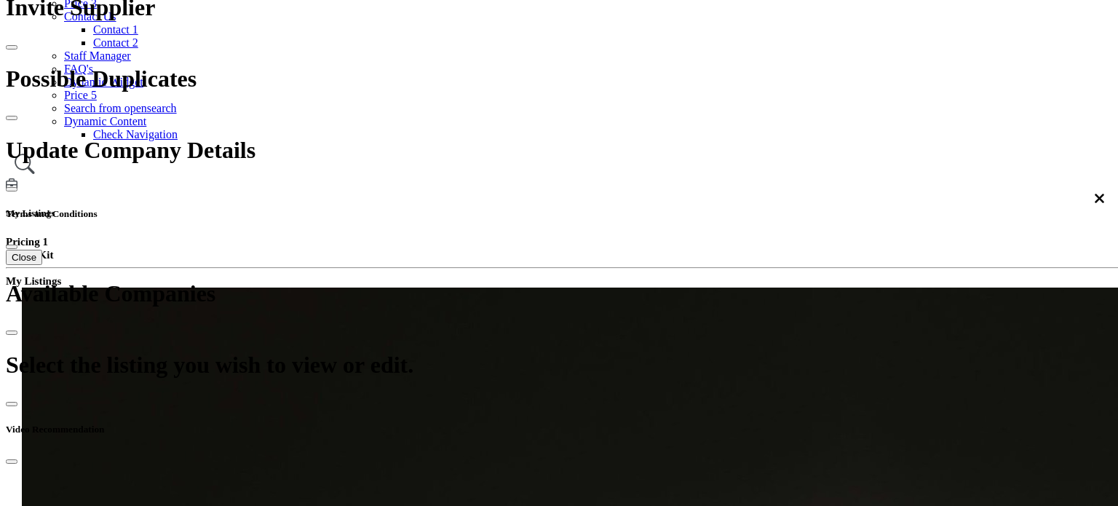
type input "**********"
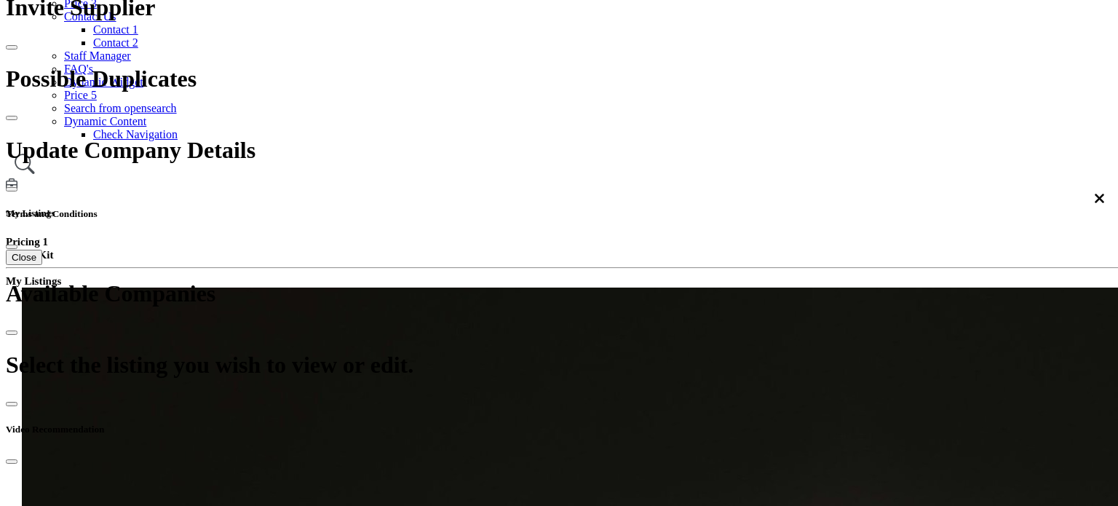
paste textarea "**********"
type textarea "**********"
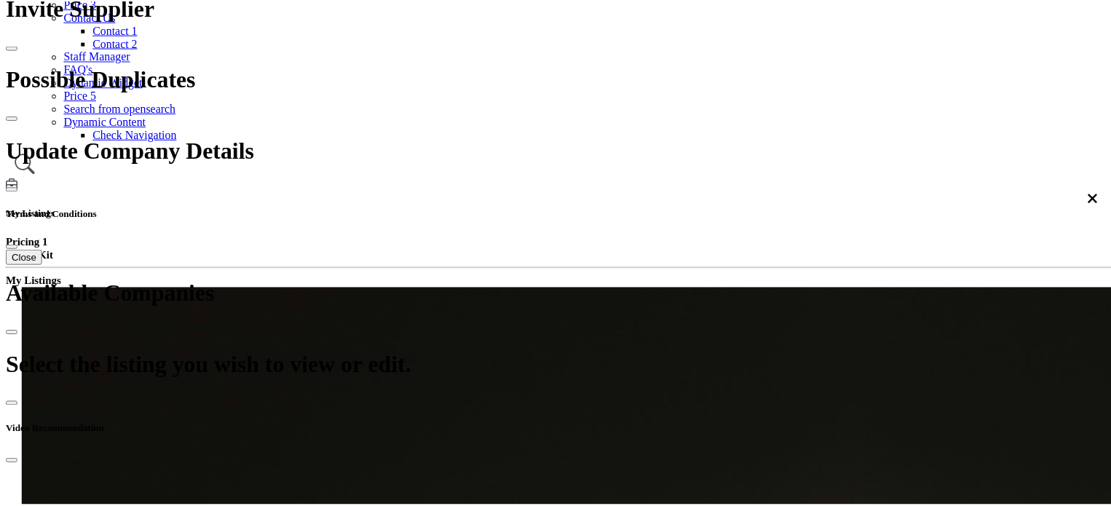
scroll to position [0, 0]
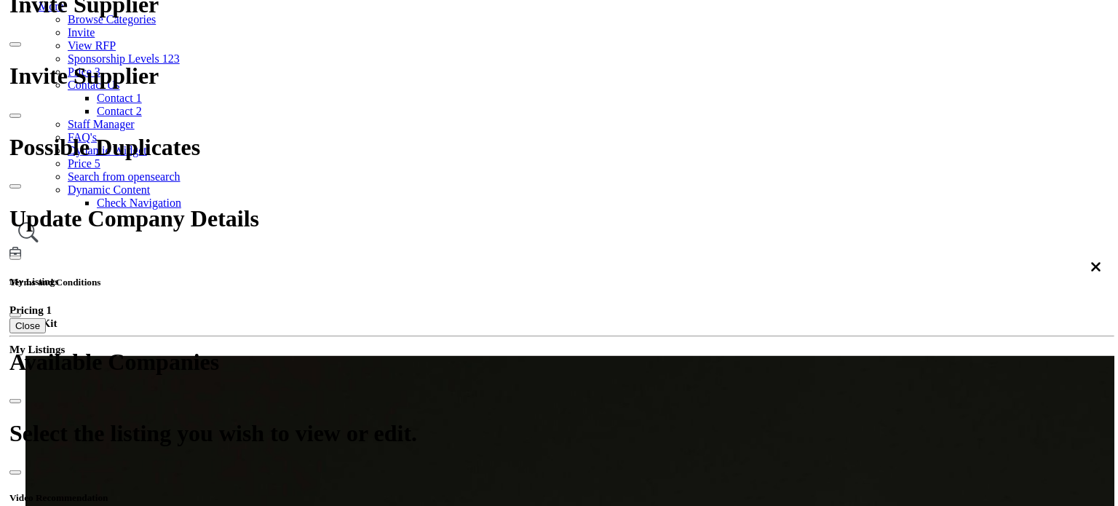
scroll to position [218, 0]
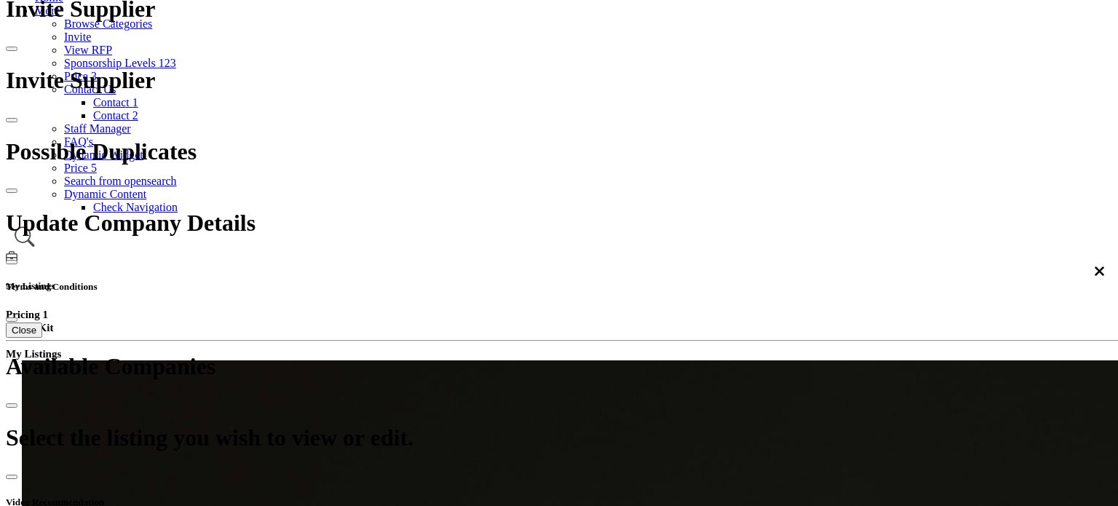
scroll to position [57, 0]
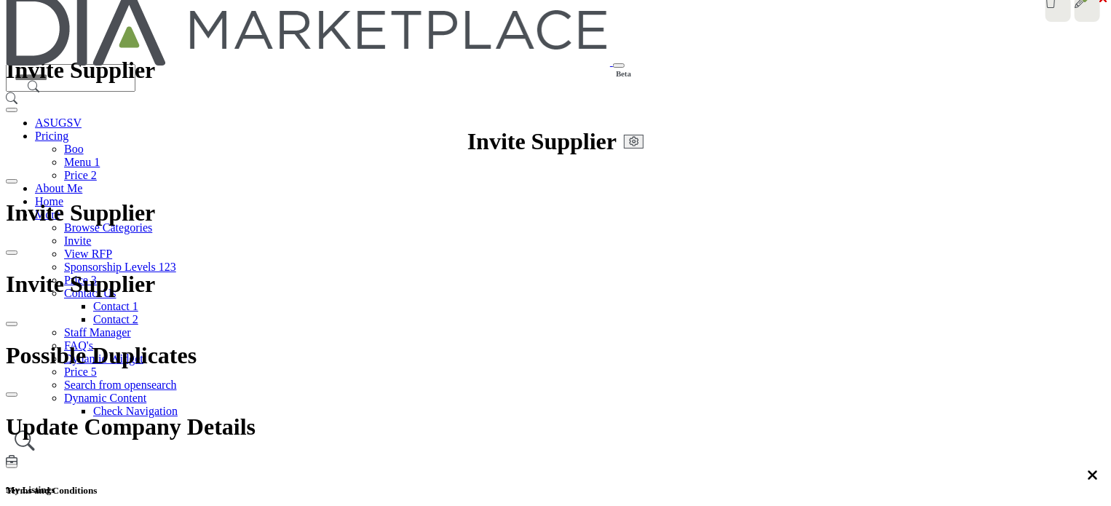
scroll to position [0, 0]
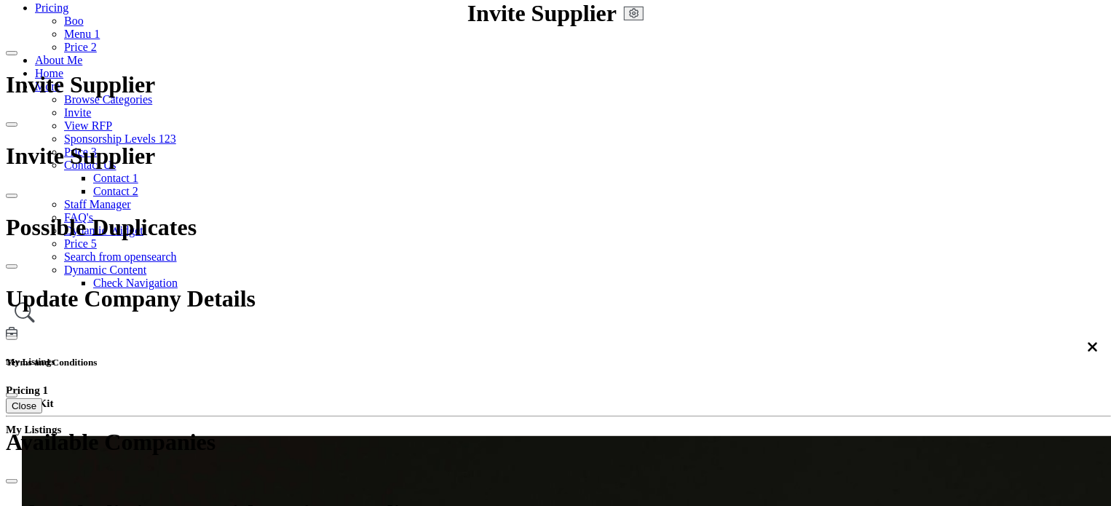
scroll to position [146, 0]
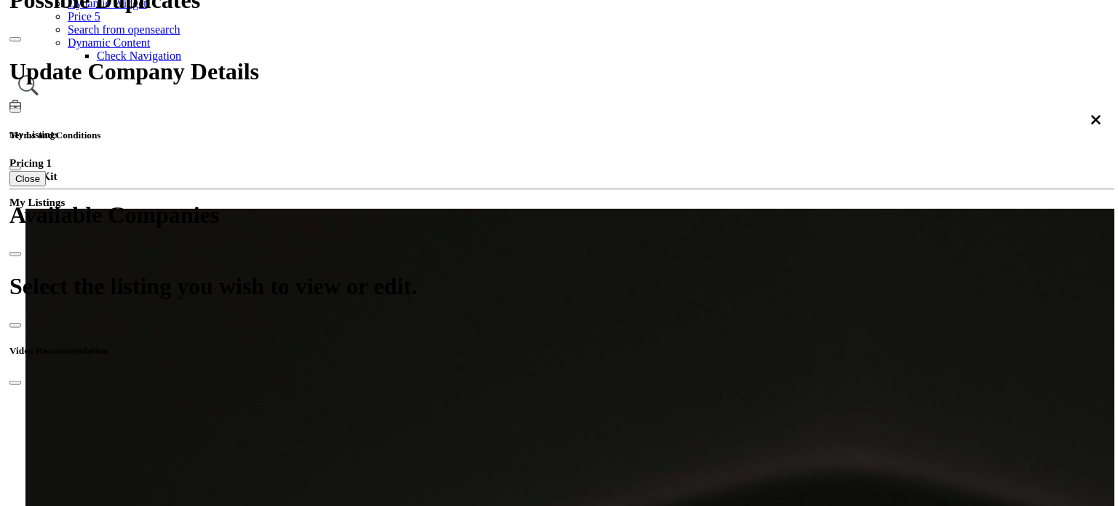
scroll to position [364, 0]
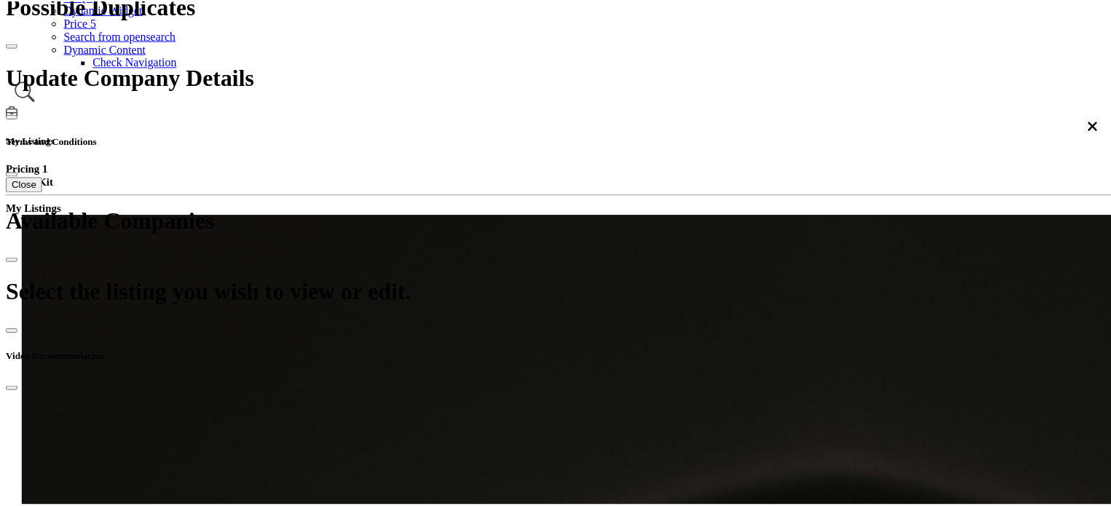
scroll to position [57, 0]
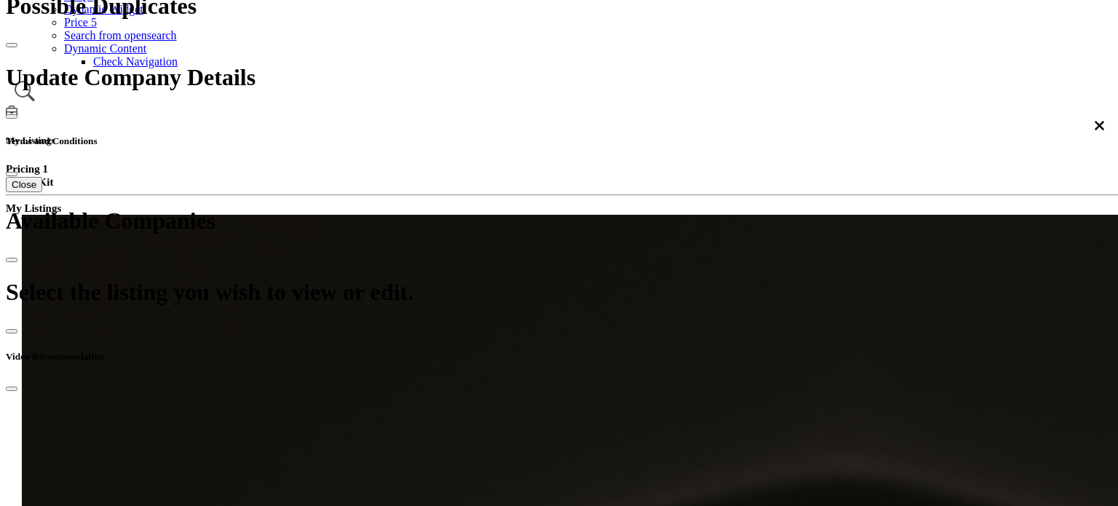
drag, startPoint x: 297, startPoint y: 455, endPoint x: 329, endPoint y: 457, distance: 32.1
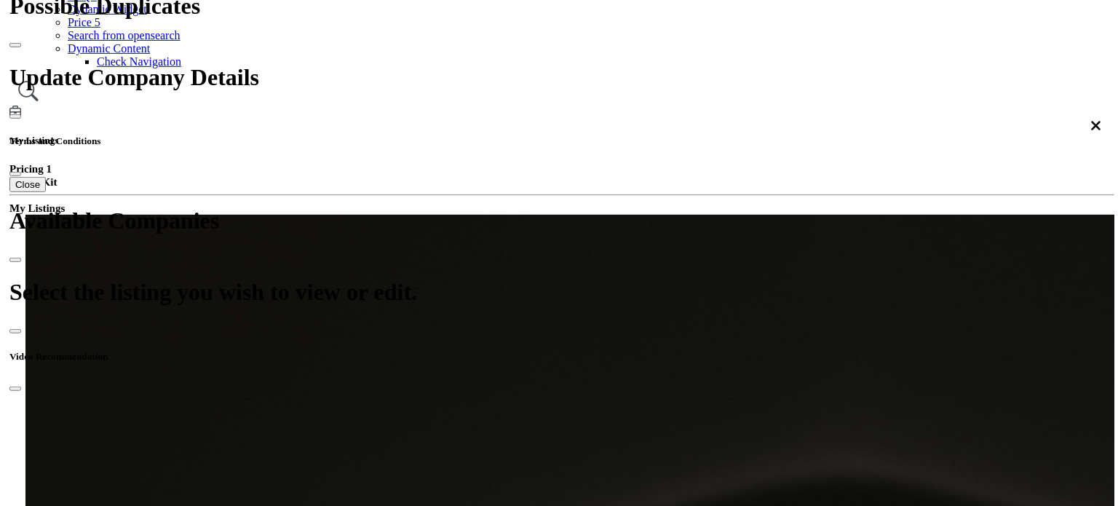
scroll to position [291, 0]
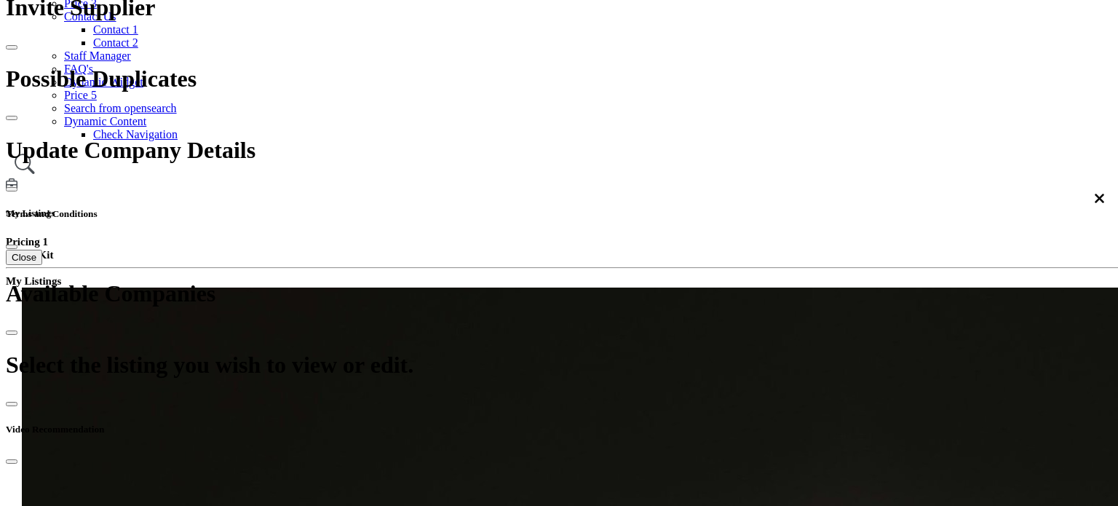
type input "**********"
select select "**********"
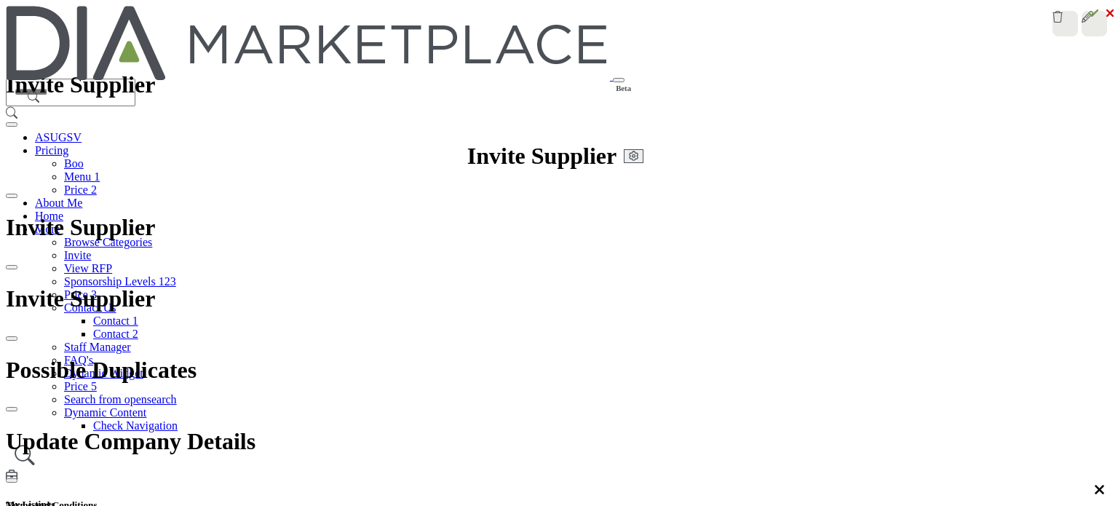
select select "**********"
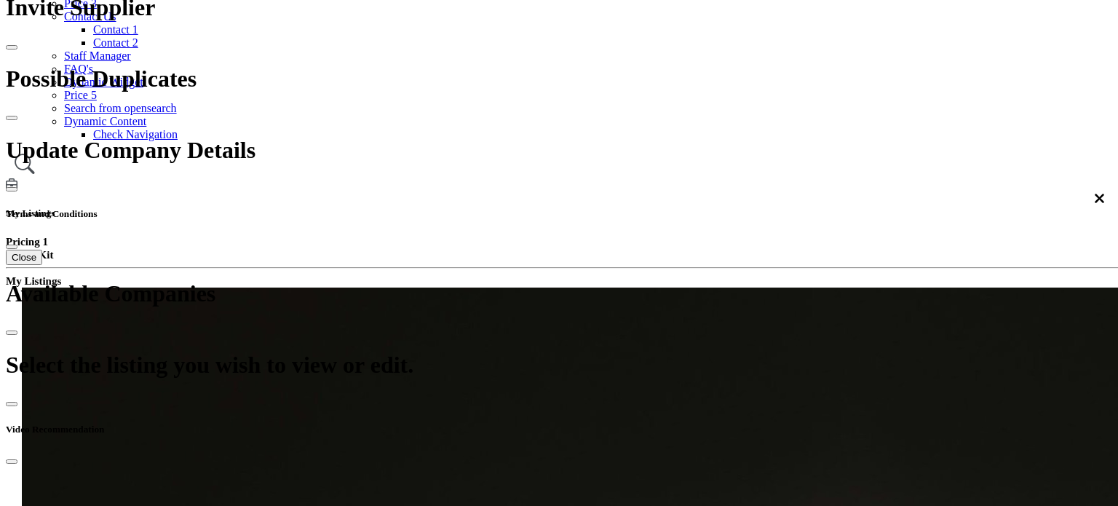
scroll to position [291, 0]
type input "**********"
drag, startPoint x: 292, startPoint y: 135, endPoint x: 297, endPoint y: 151, distance: 16.1
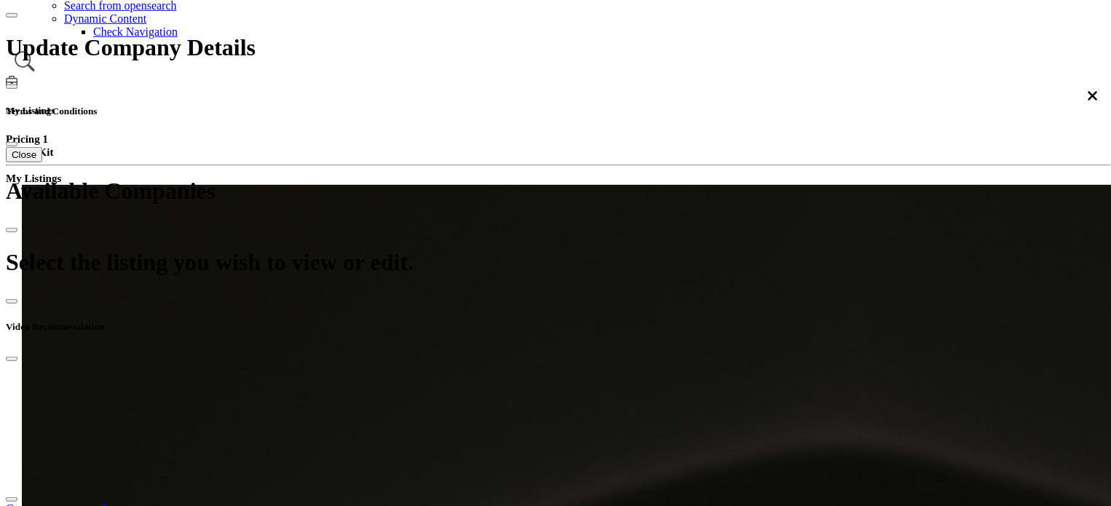
scroll to position [364, 0]
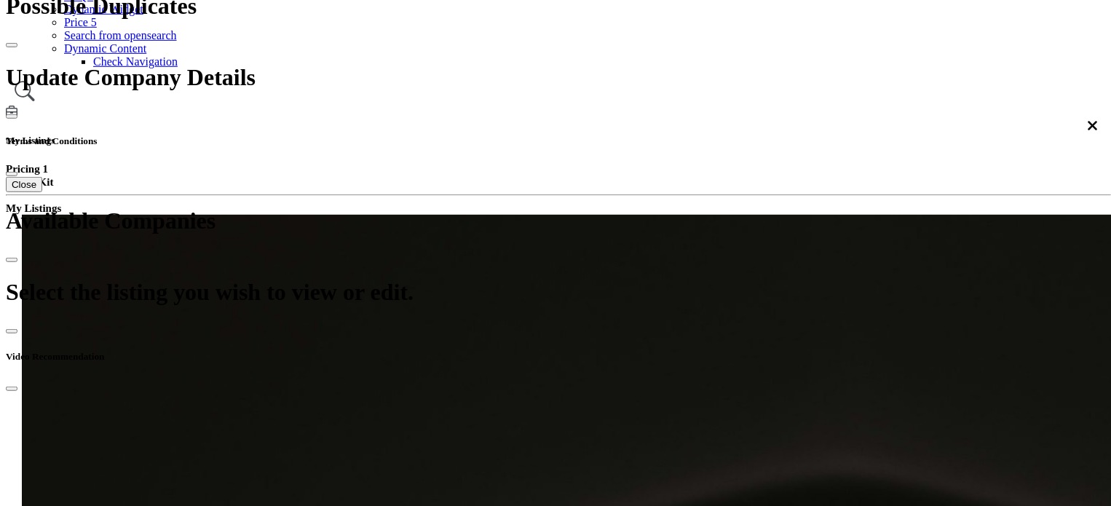
click at [522, 317] on span "My Activity" at bounding box center [522, 311] width 57 height 12
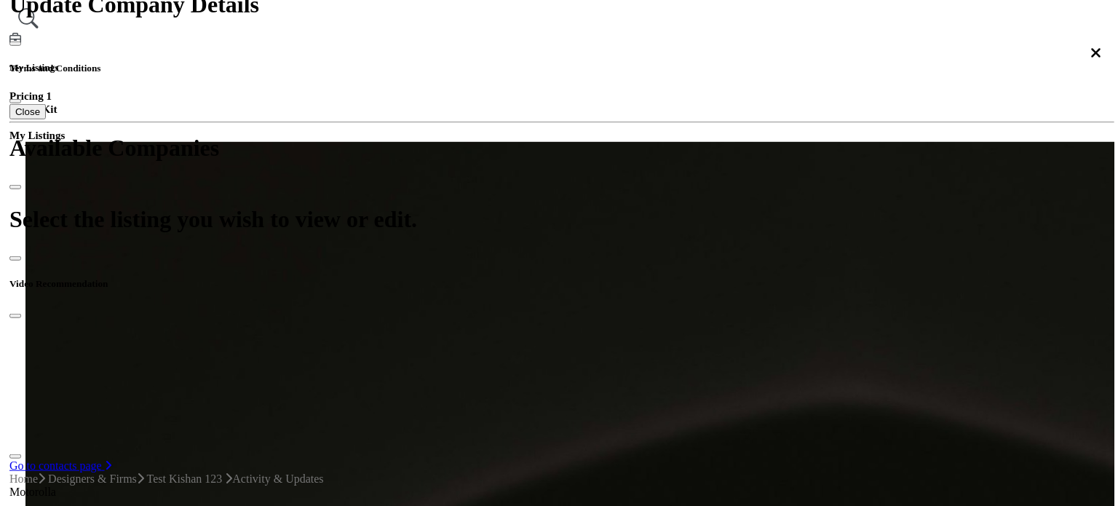
scroll to position [291, 0]
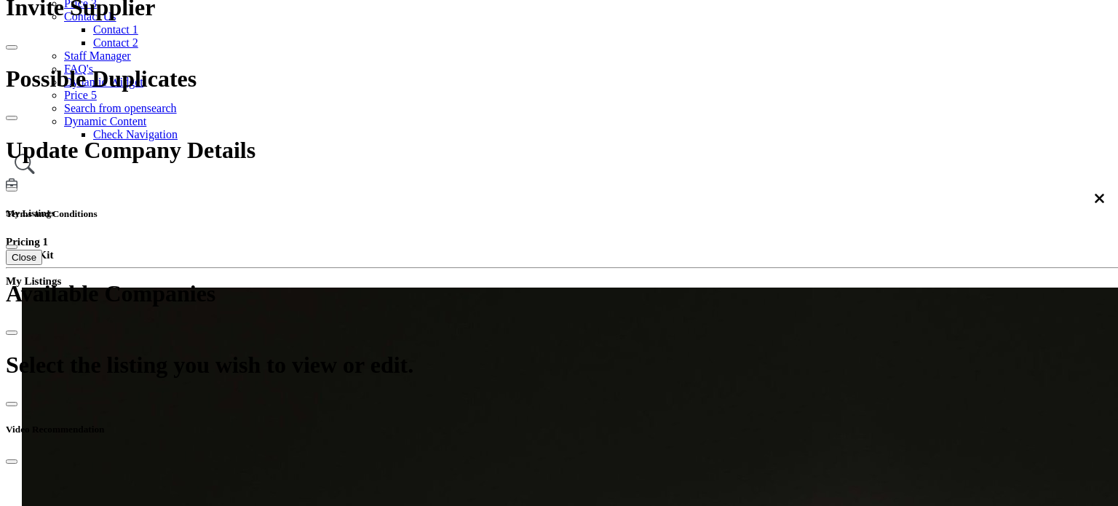
scroll to position [57, 0]
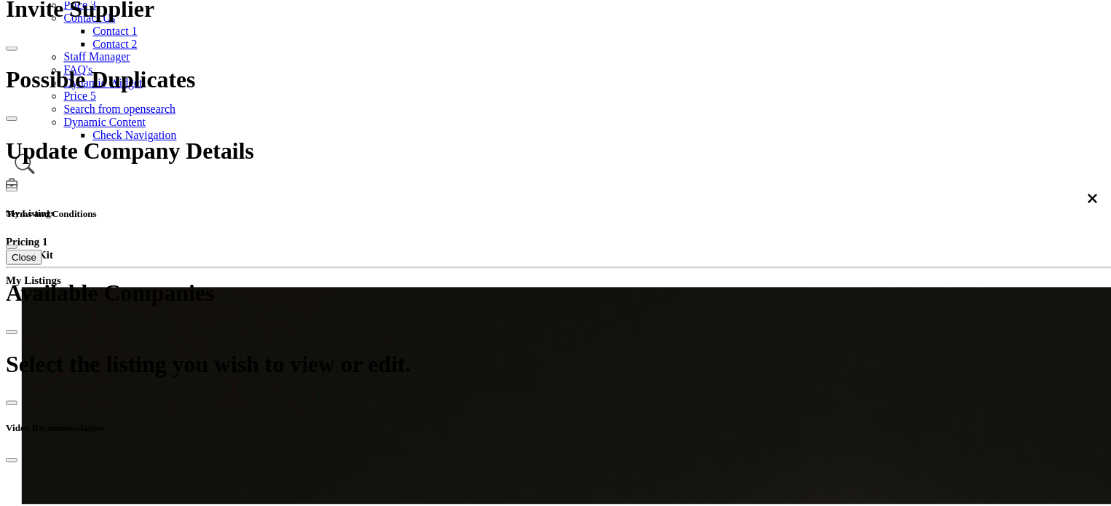
scroll to position [0, 0]
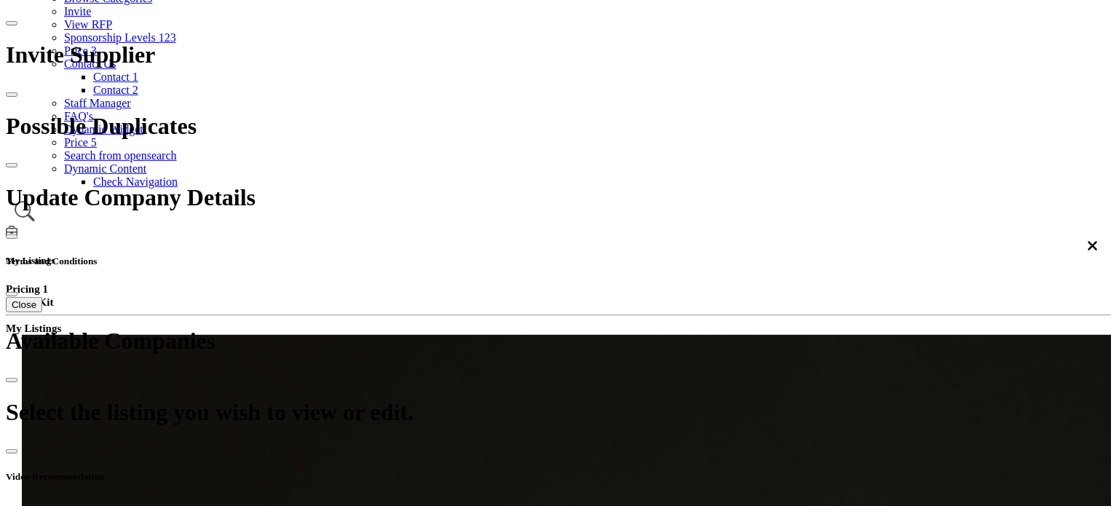
scroll to position [218, 0]
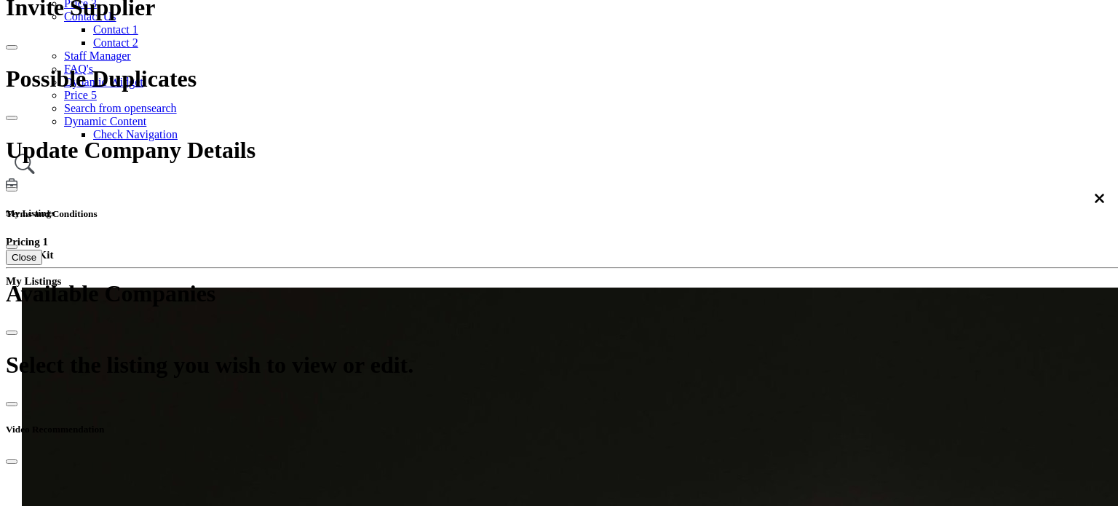
type input "**********"
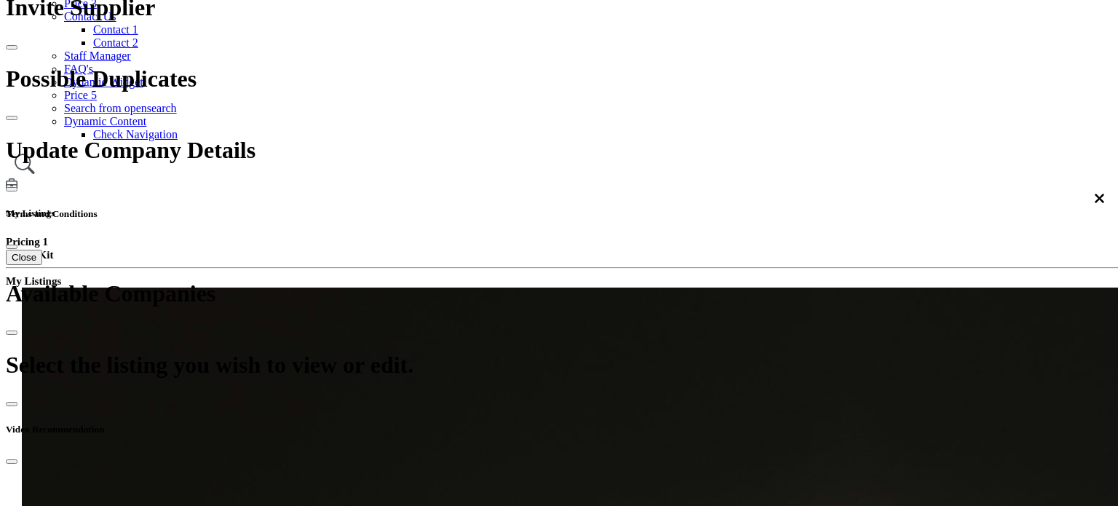
select select "********"
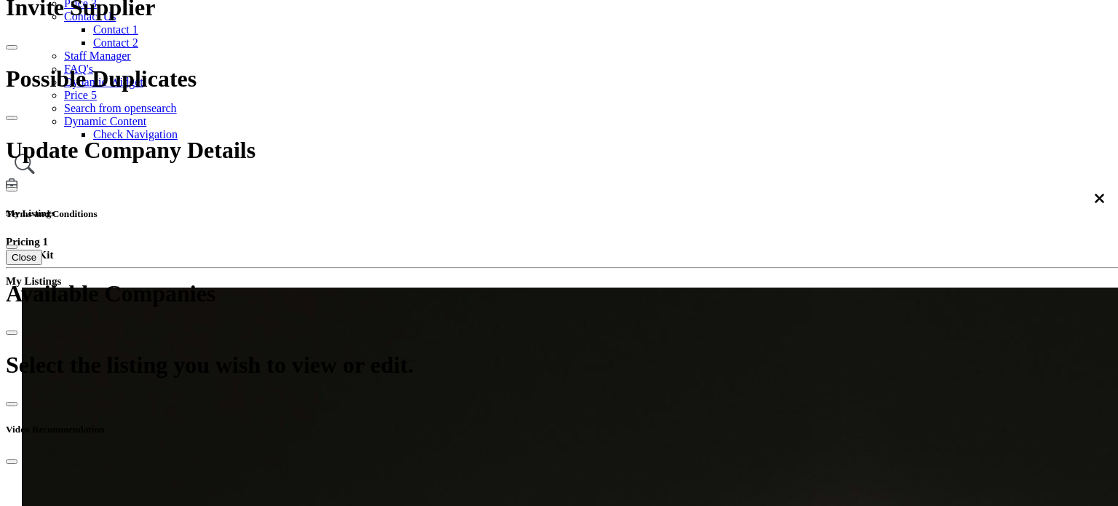
paste textarea "**********"
type textarea "**********"
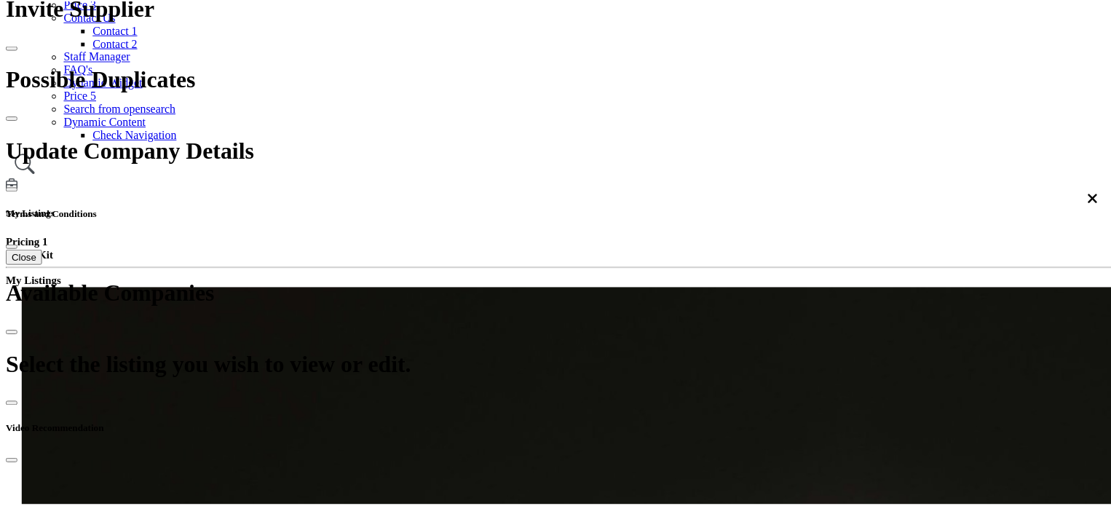
scroll to position [2991, 0]
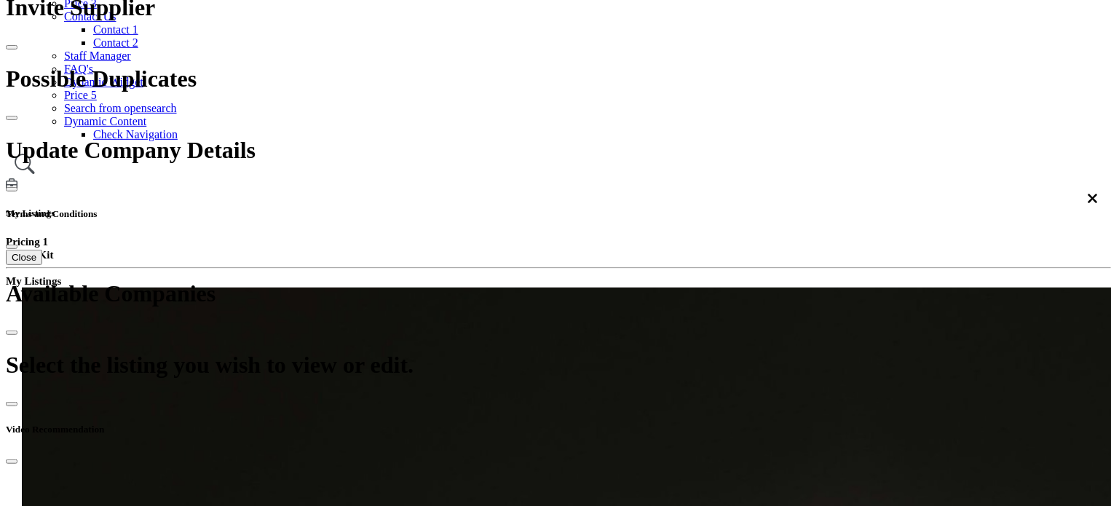
scroll to position [364, 0]
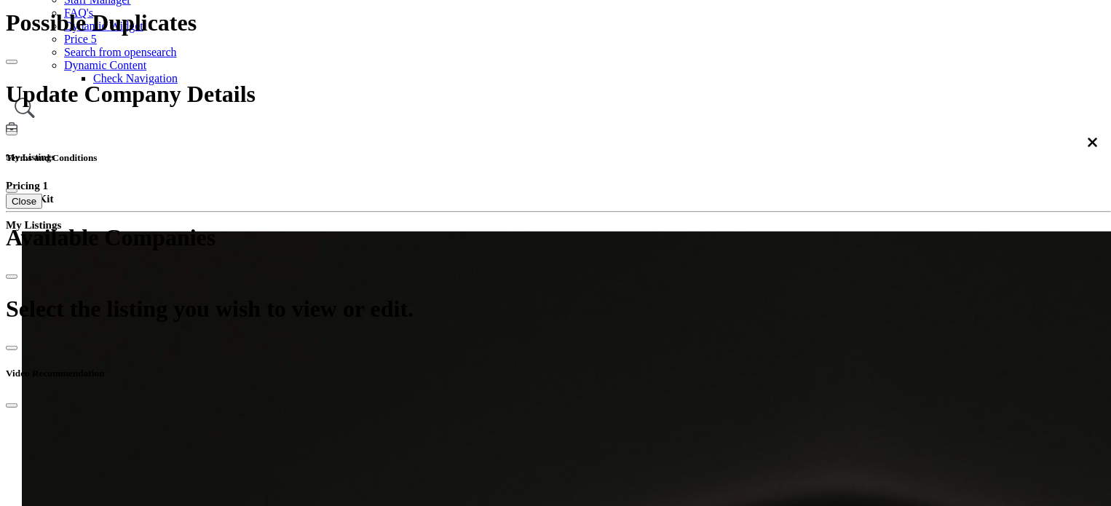
scroll to position [437, 0]
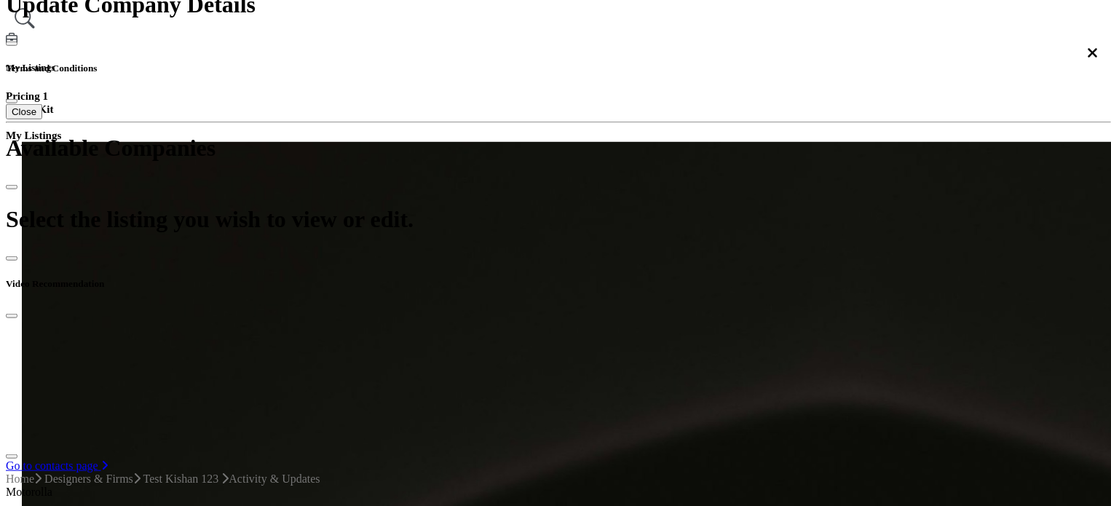
click at [682, 297] on span "Featured Content" at bounding box center [716, 291] width 81 height 12
click at [514, 232] on span "All Users" at bounding box center [516, 225] width 44 height 12
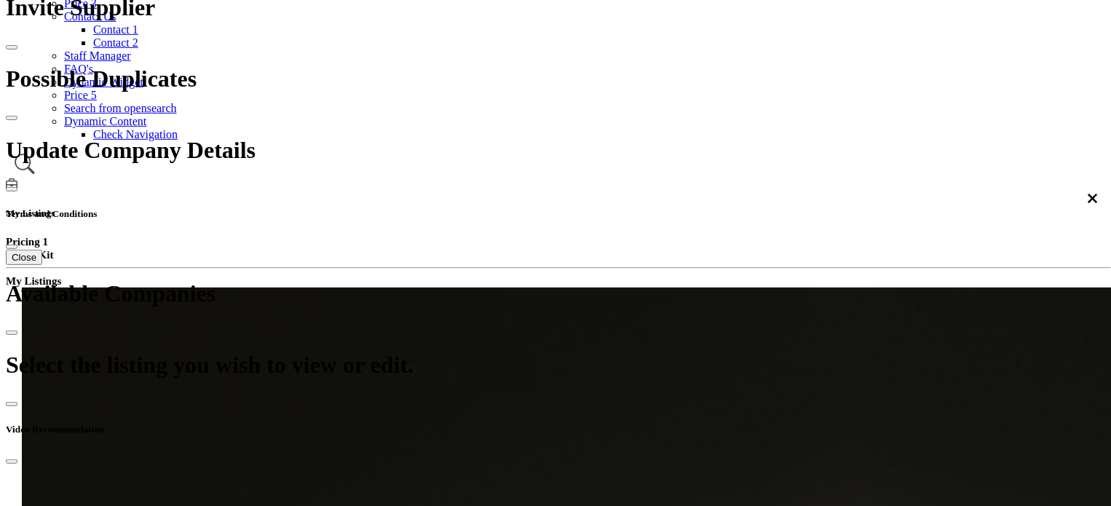
scroll to position [437, 0]
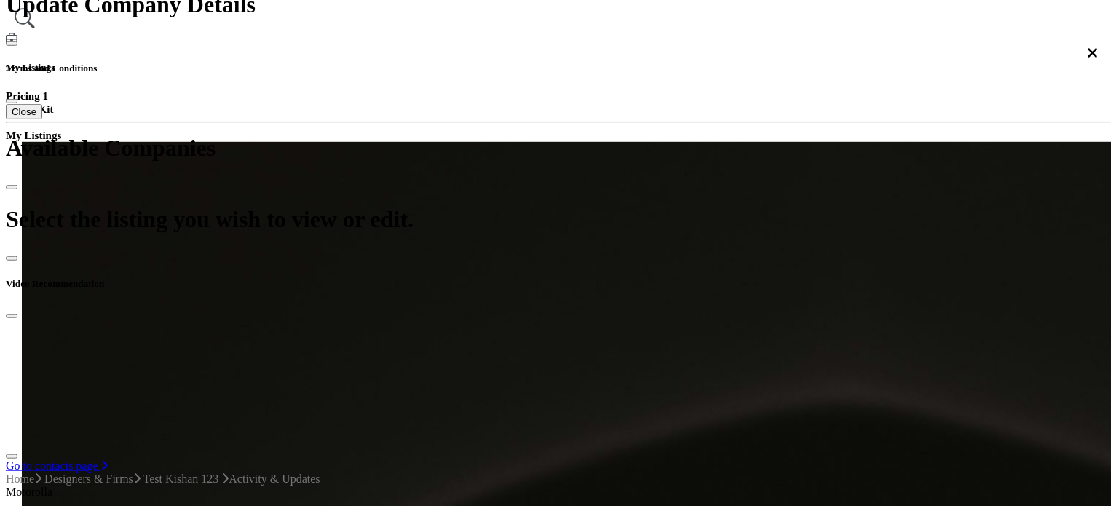
click at [873, 245] on span "Most Recent" at bounding box center [887, 238] width 59 height 12
click at [861, 232] on span "Most Relevant" at bounding box center [892, 225] width 68 height 12
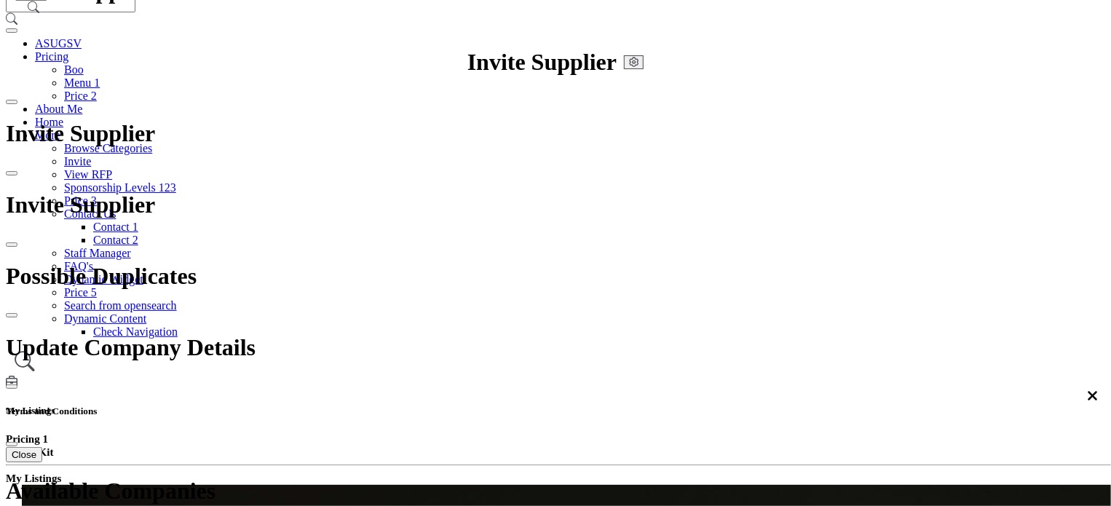
scroll to position [73, 0]
